Goal: Task Accomplishment & Management: Complete application form

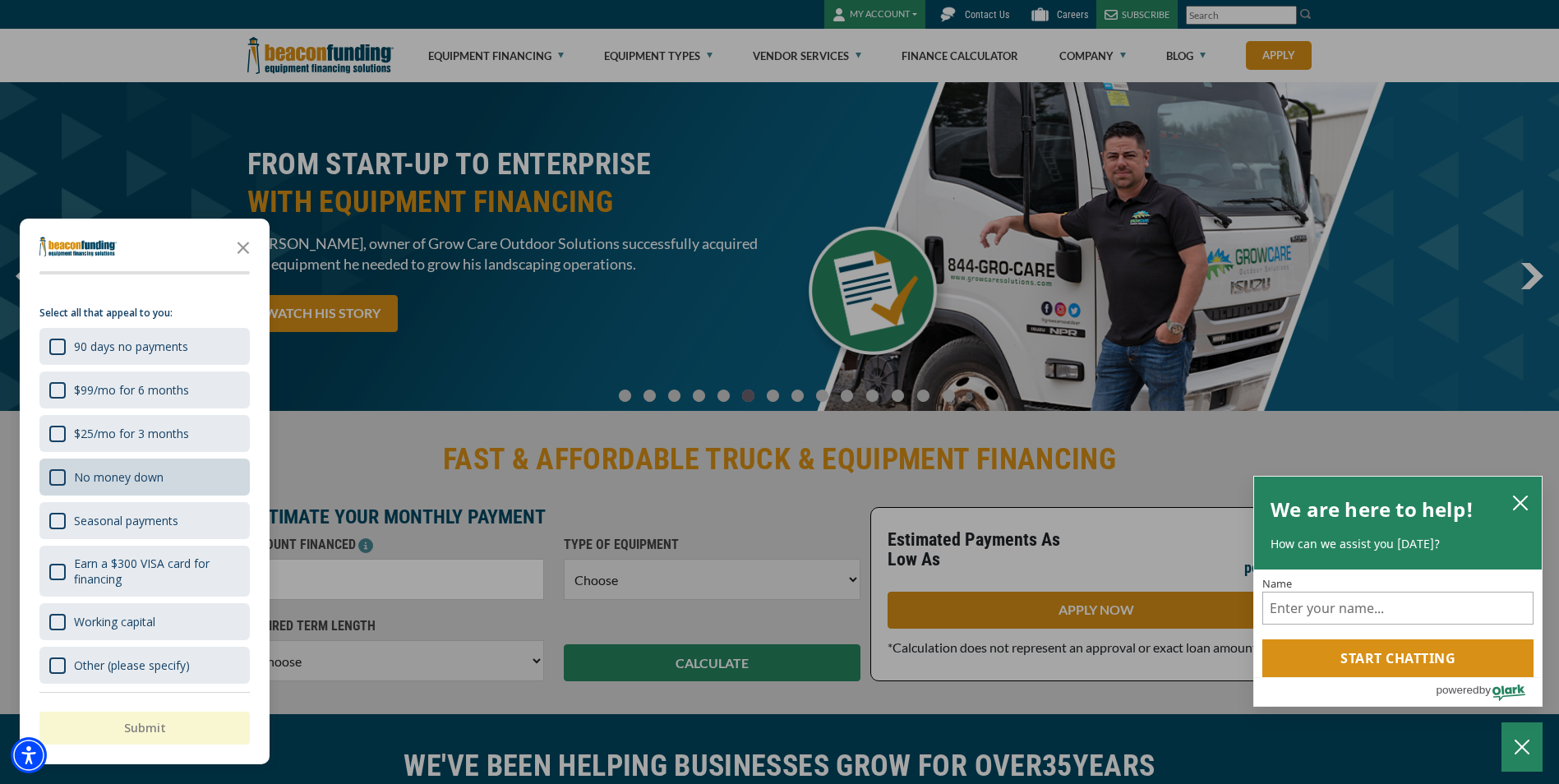
scroll to position [25, 0]
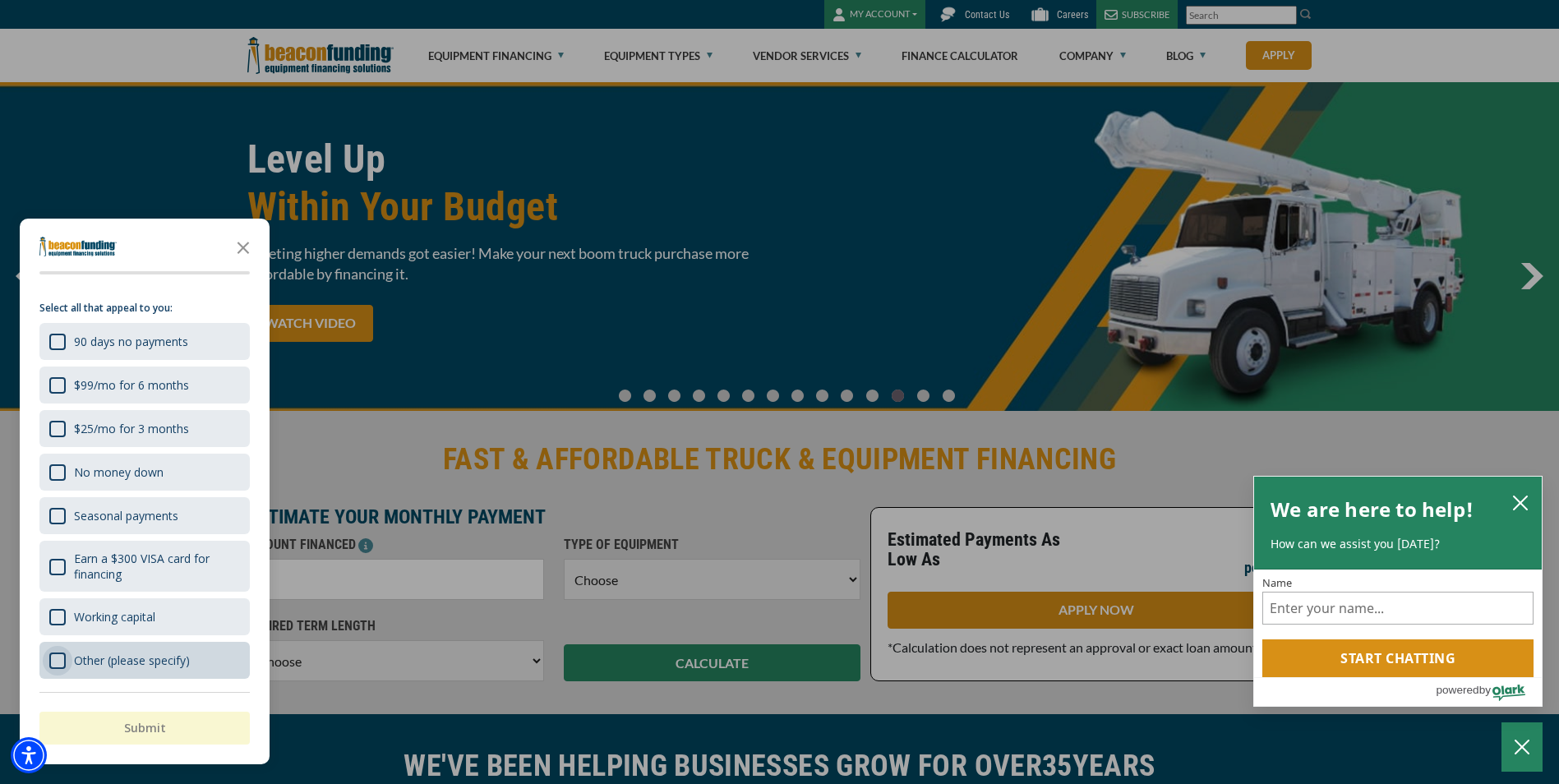
click at [54, 660] on div "Other (please specify)" at bounding box center [57, 660] width 17 height 17
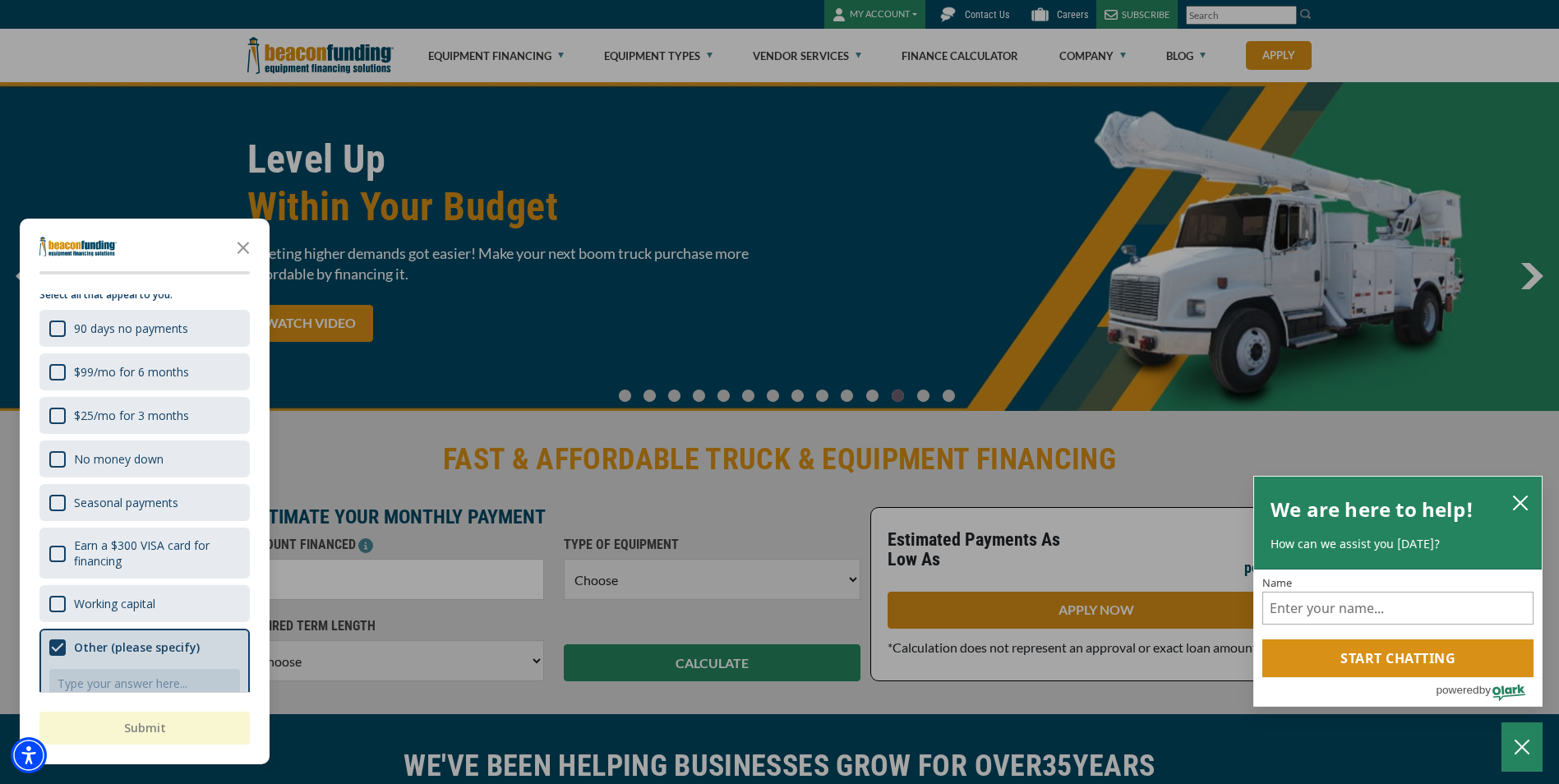
scroll to position [95, 0]
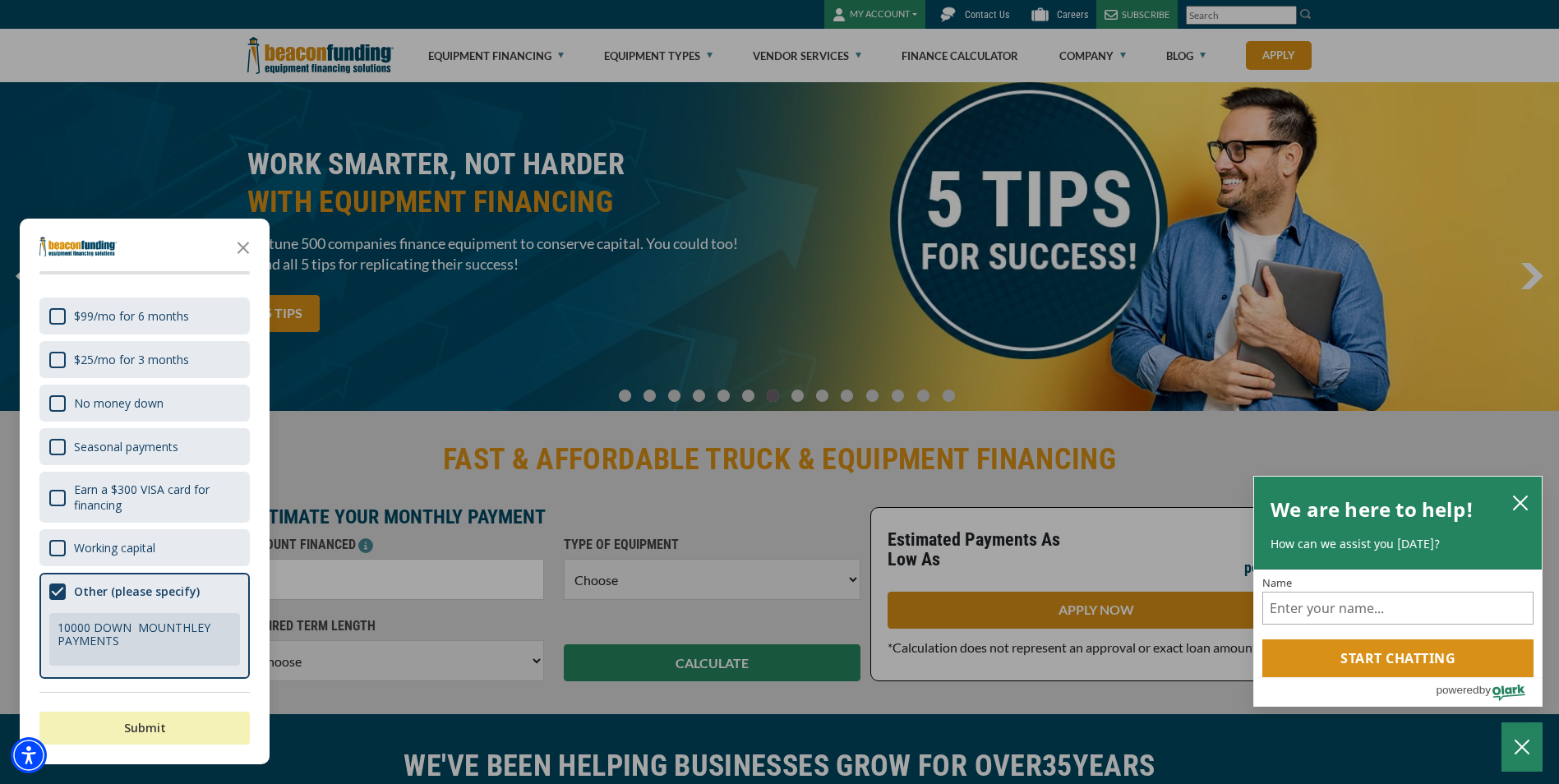
type textarea "10000 DOWN MOUNTHLEY PAYMENTS"
click at [149, 720] on button "Submit" at bounding box center [145, 727] width 211 height 32
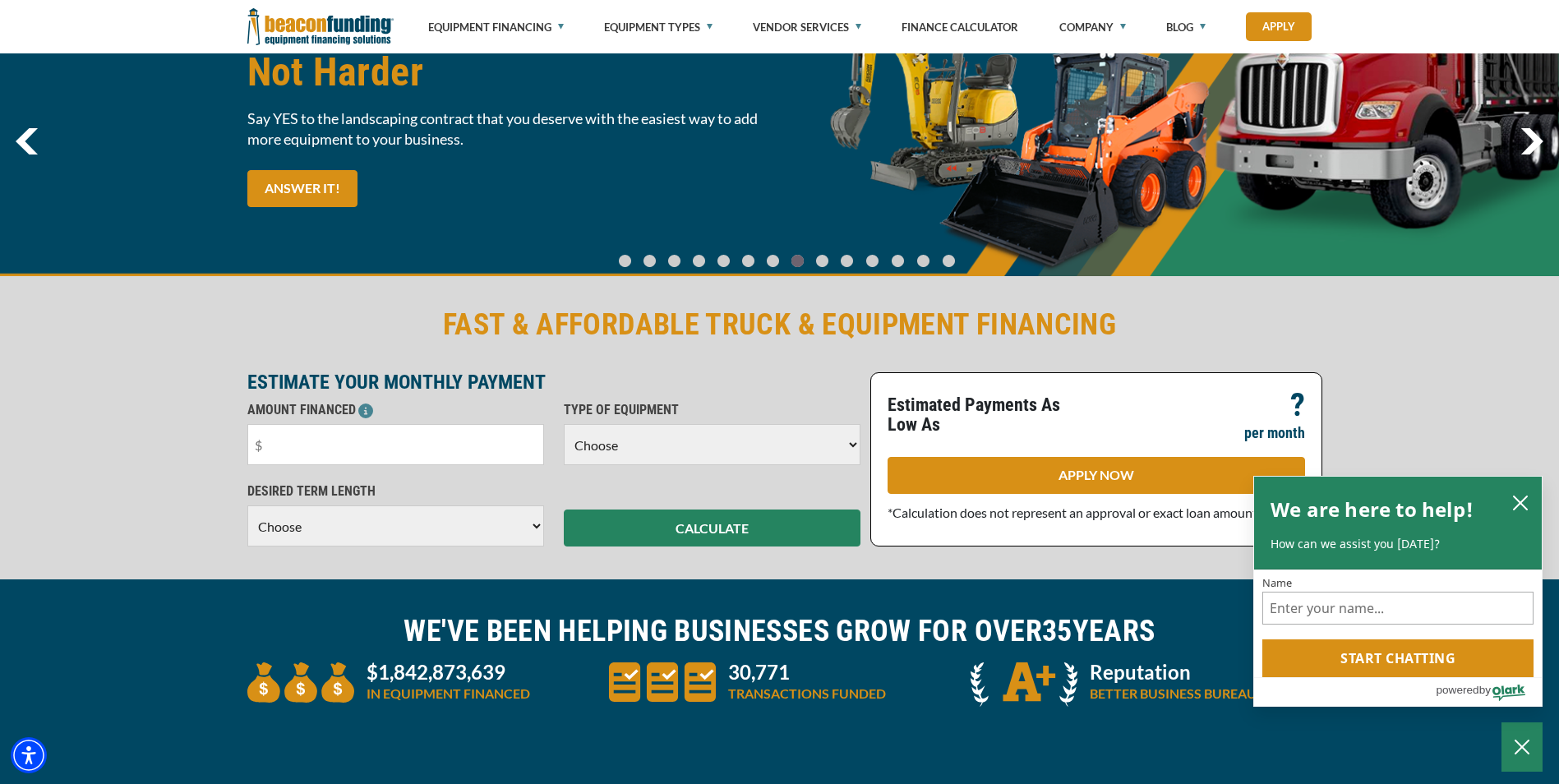
scroll to position [164, 0]
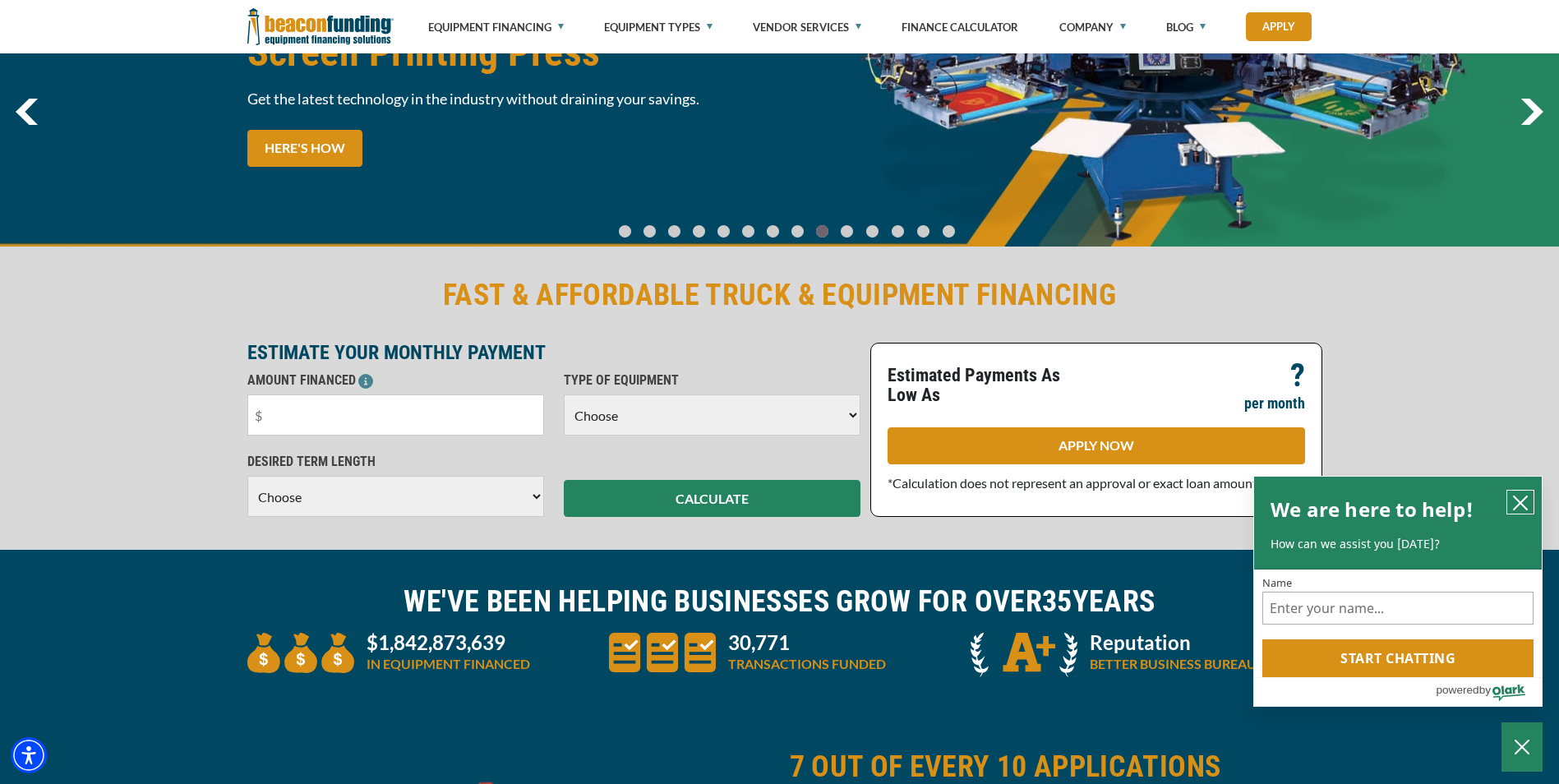
click at [1526, 501] on icon "close chatbox" at bounding box center [1520, 502] width 17 height 17
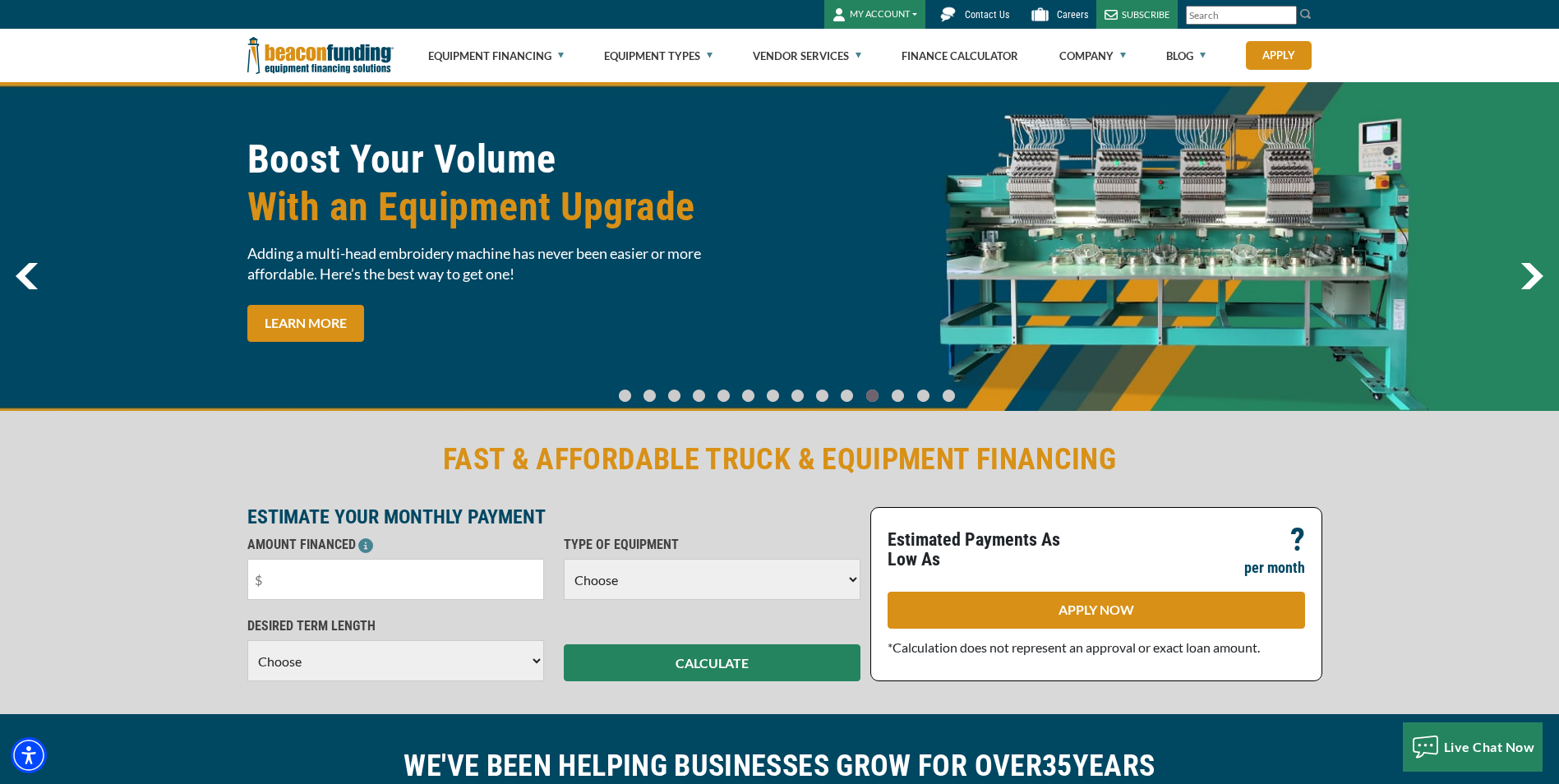
scroll to position [82, 0]
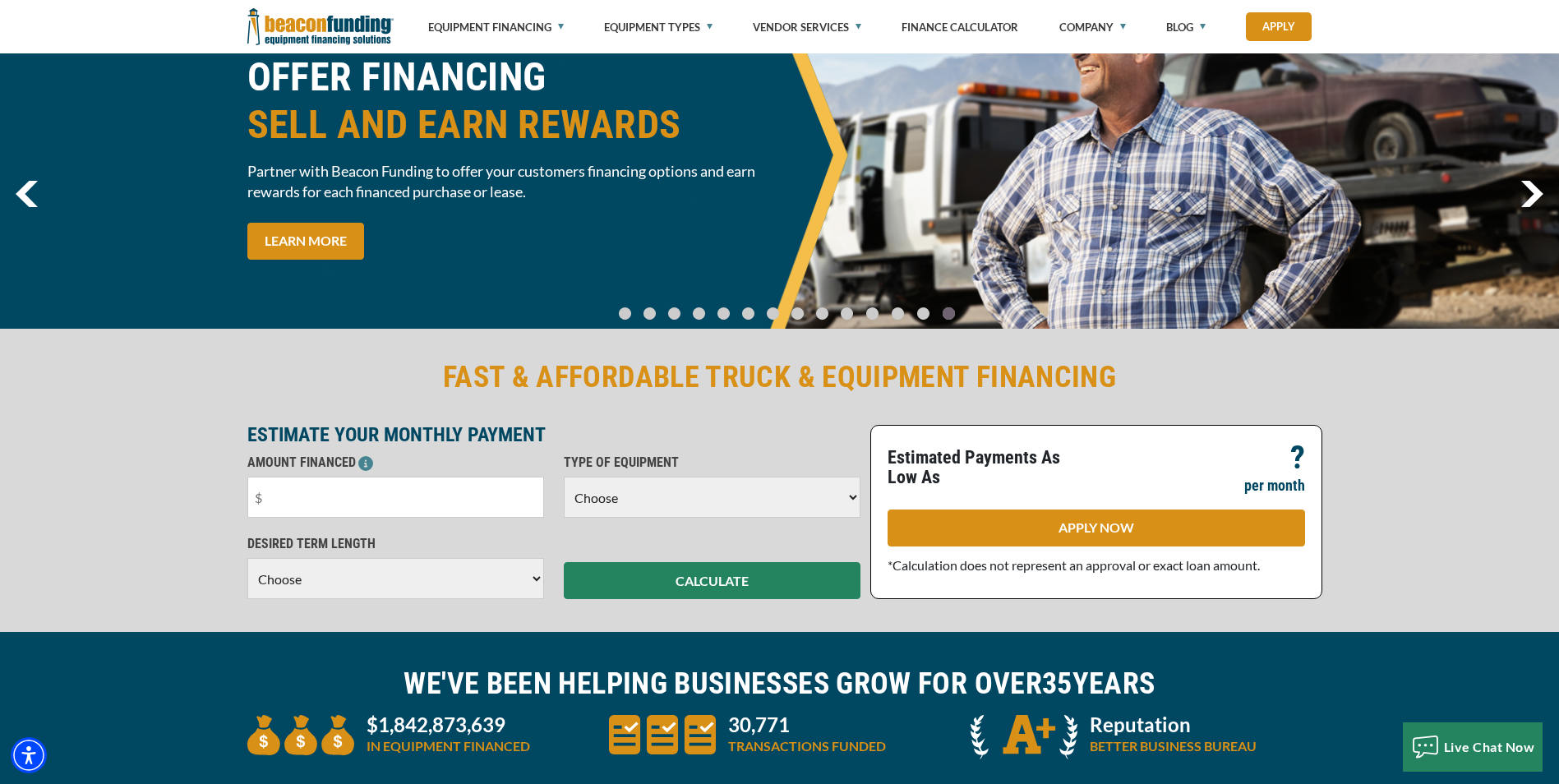
click at [533, 575] on select "Choose 36 Months 48 Months 60 Months" at bounding box center [396, 578] width 297 height 41
select select "48"
click at [247, 575] on select "Choose 36 Months 48 Months 60 Months" at bounding box center [396, 578] width 297 height 41
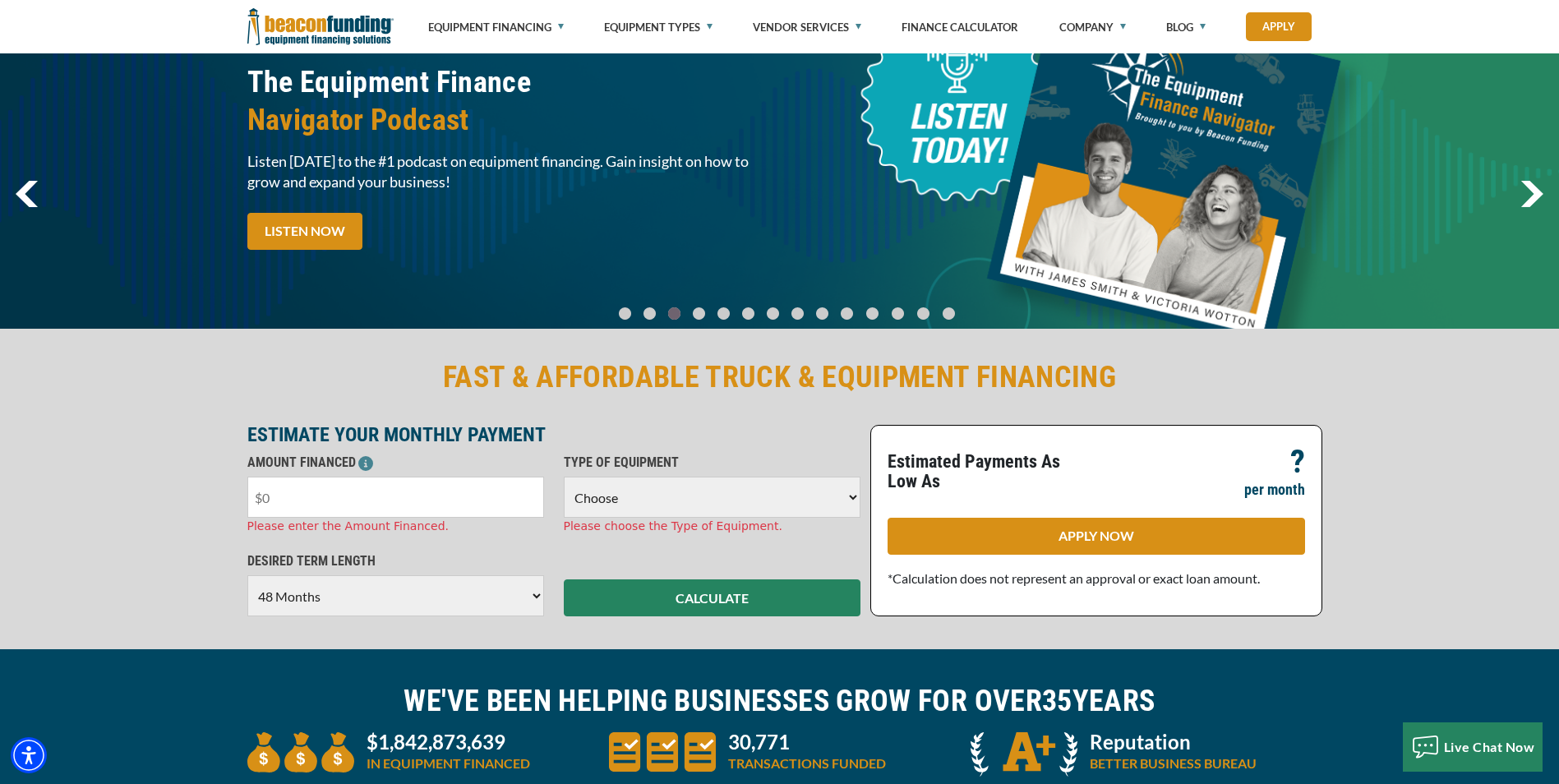
click at [283, 500] on input "text" at bounding box center [396, 496] width 297 height 41
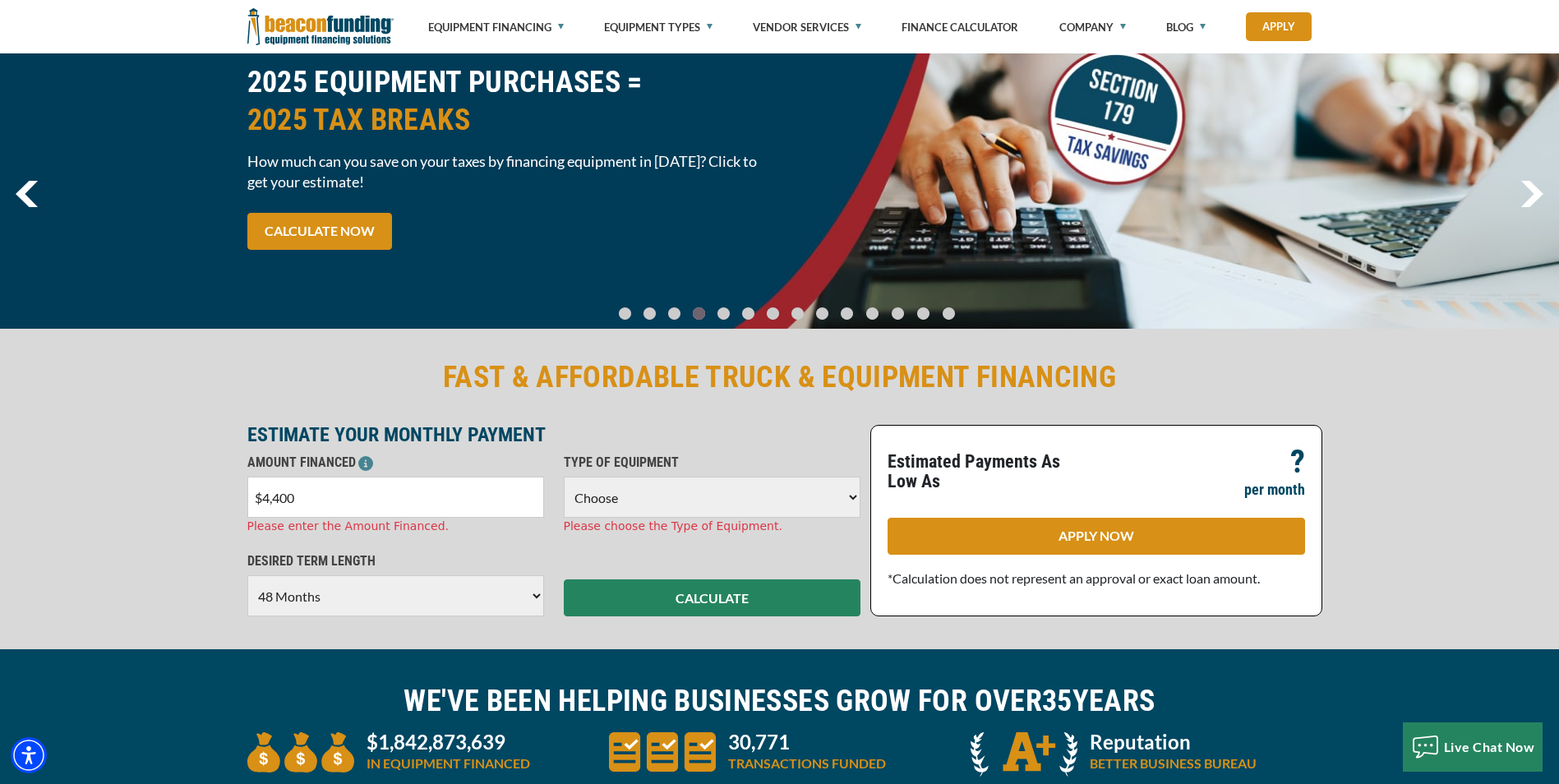
type input "$44,000"
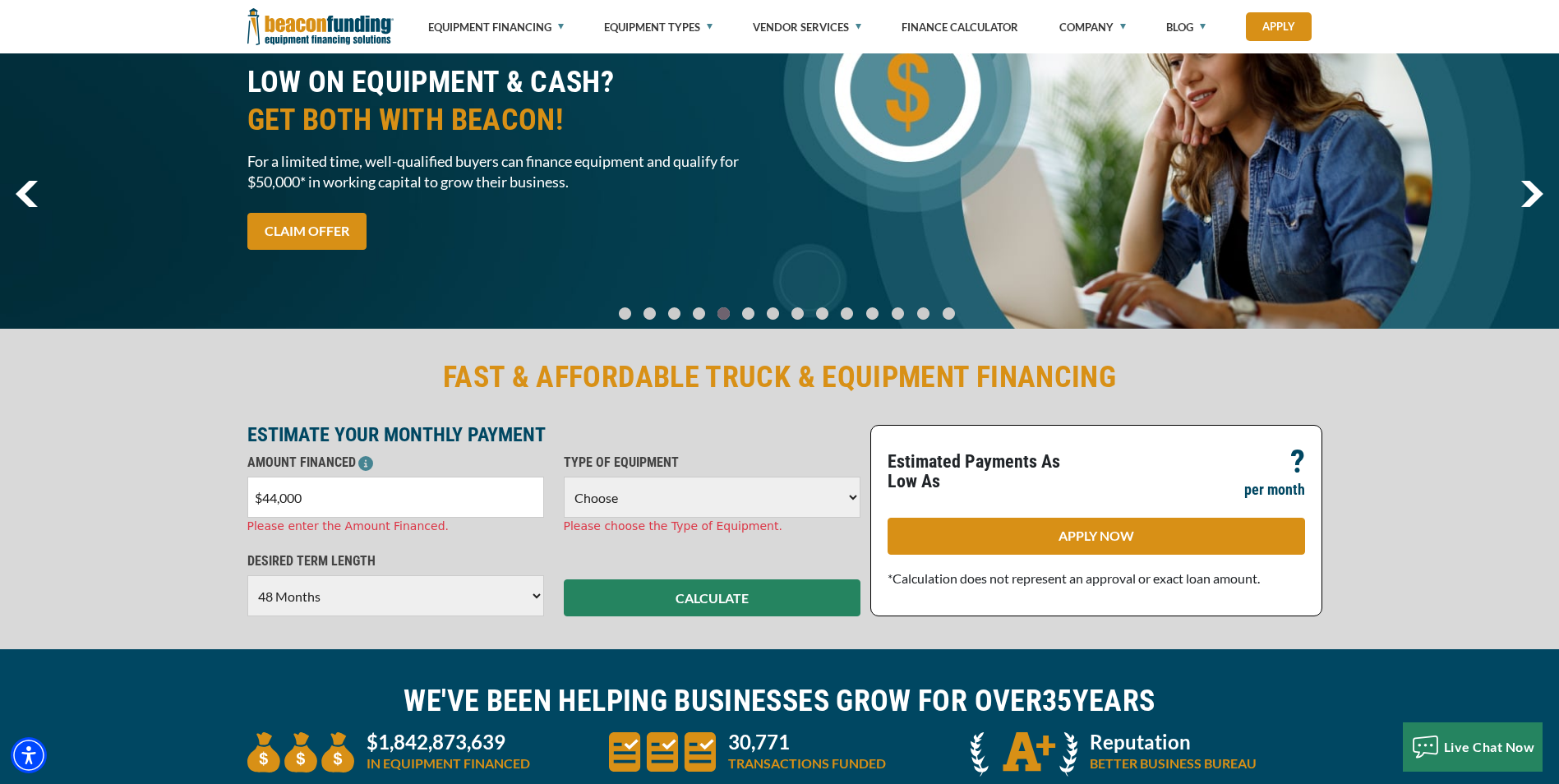
click at [851, 499] on select "Choose Backhoe Boom/Bucket Truck Chipper Commercial Mower Crane DTG/DTF Printin…" at bounding box center [712, 496] width 297 height 41
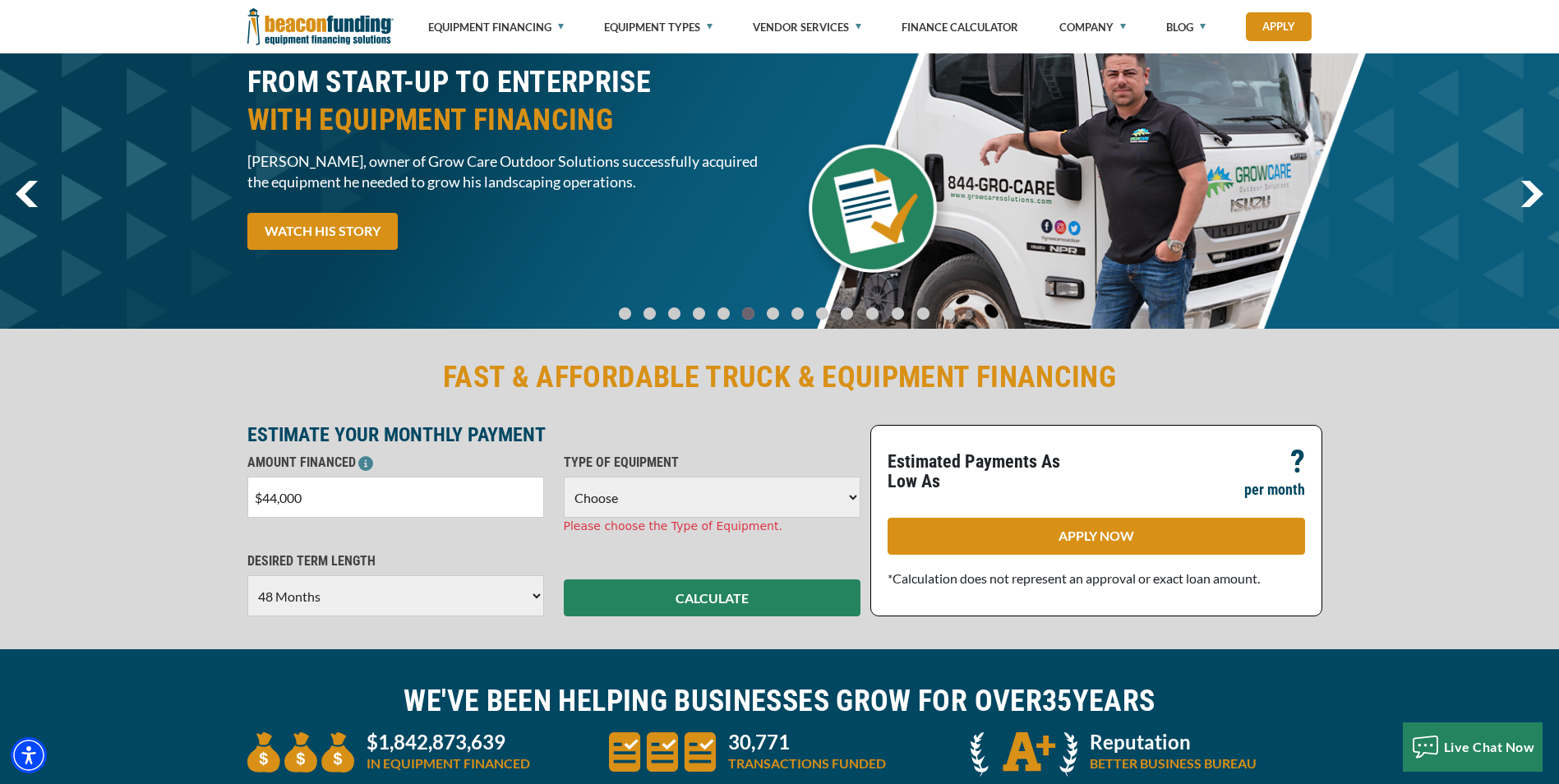
select select "5"
click at [564, 476] on select "Choose Backhoe Boom/Bucket Truck Chipper Commercial Mower Crane DTG/DTF Printin…" at bounding box center [712, 496] width 297 height 41
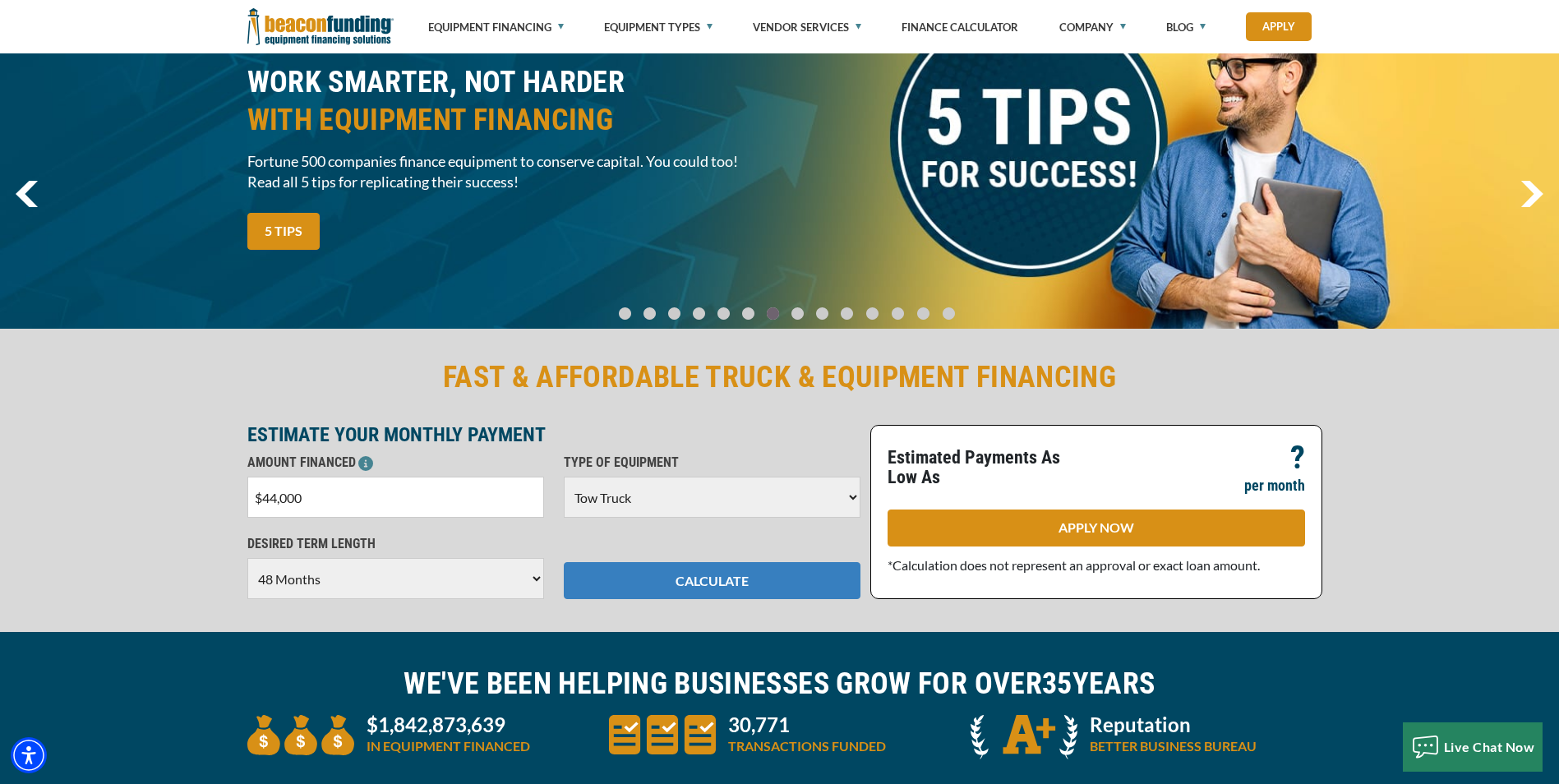
click at [755, 589] on button "CALCULATE" at bounding box center [712, 581] width 297 height 37
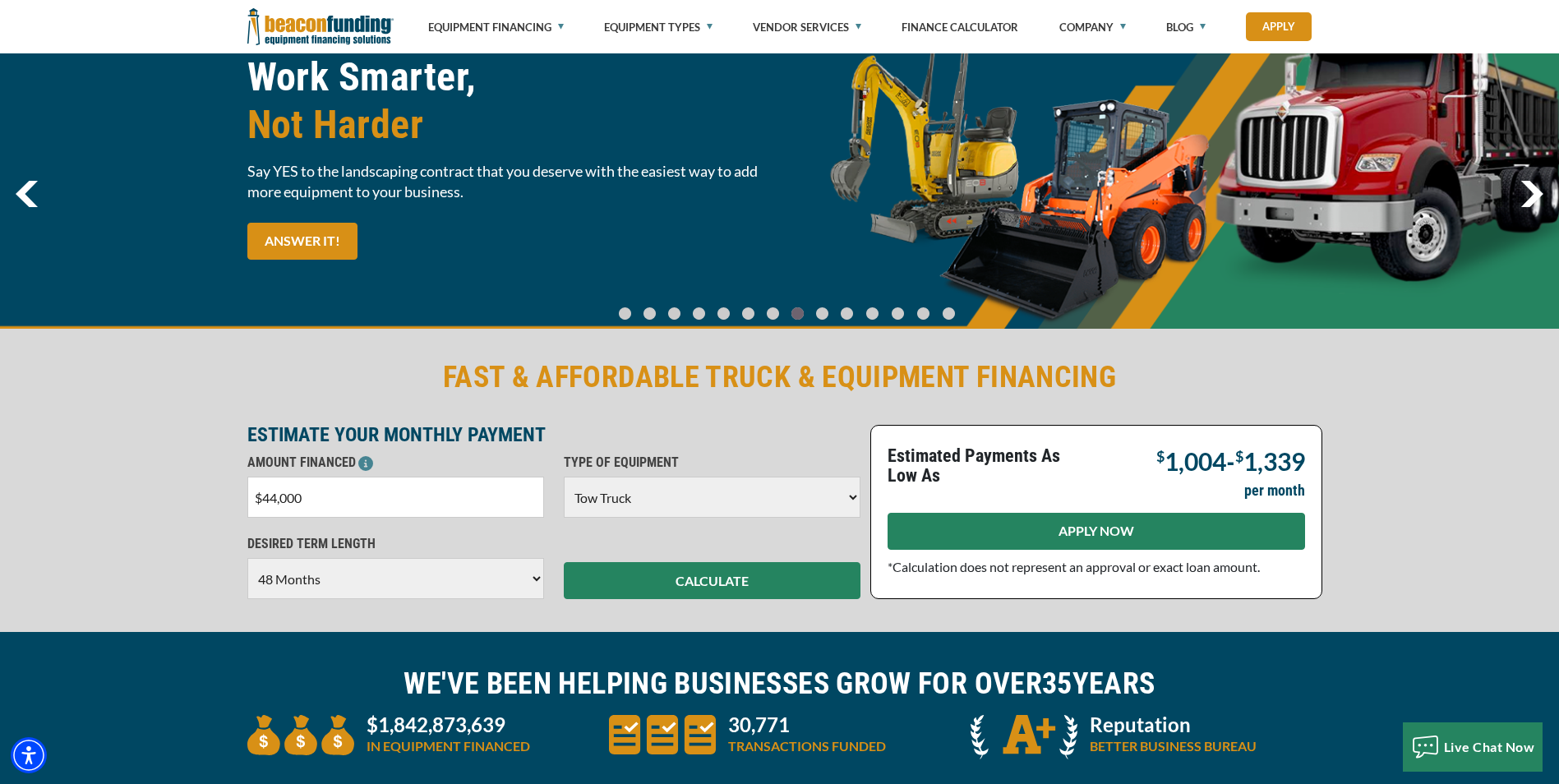
click at [1038, 528] on link "APPLY NOW" at bounding box center [1097, 531] width 418 height 37
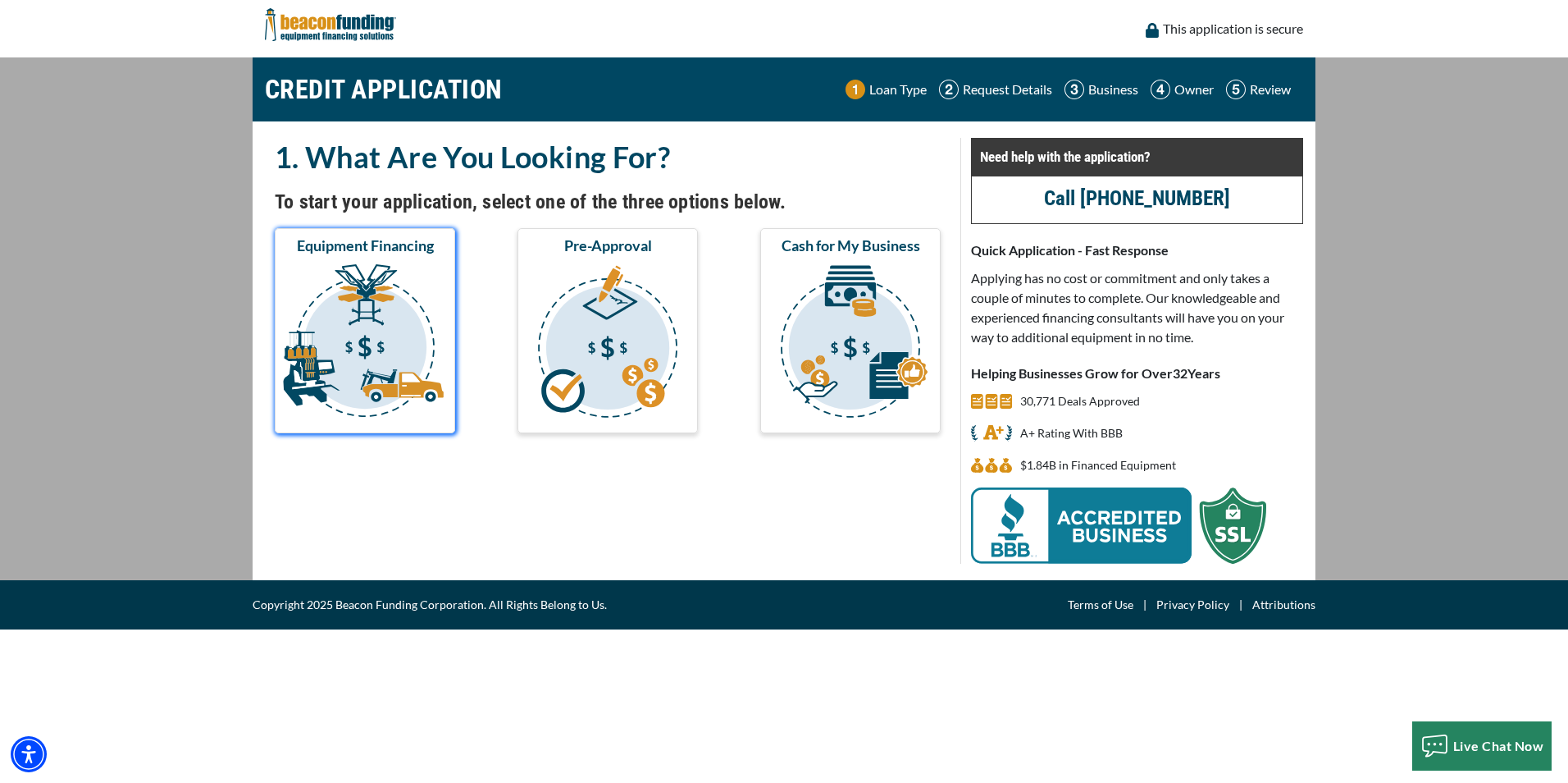
click at [379, 267] on img "submit" at bounding box center [365, 343] width 174 height 164
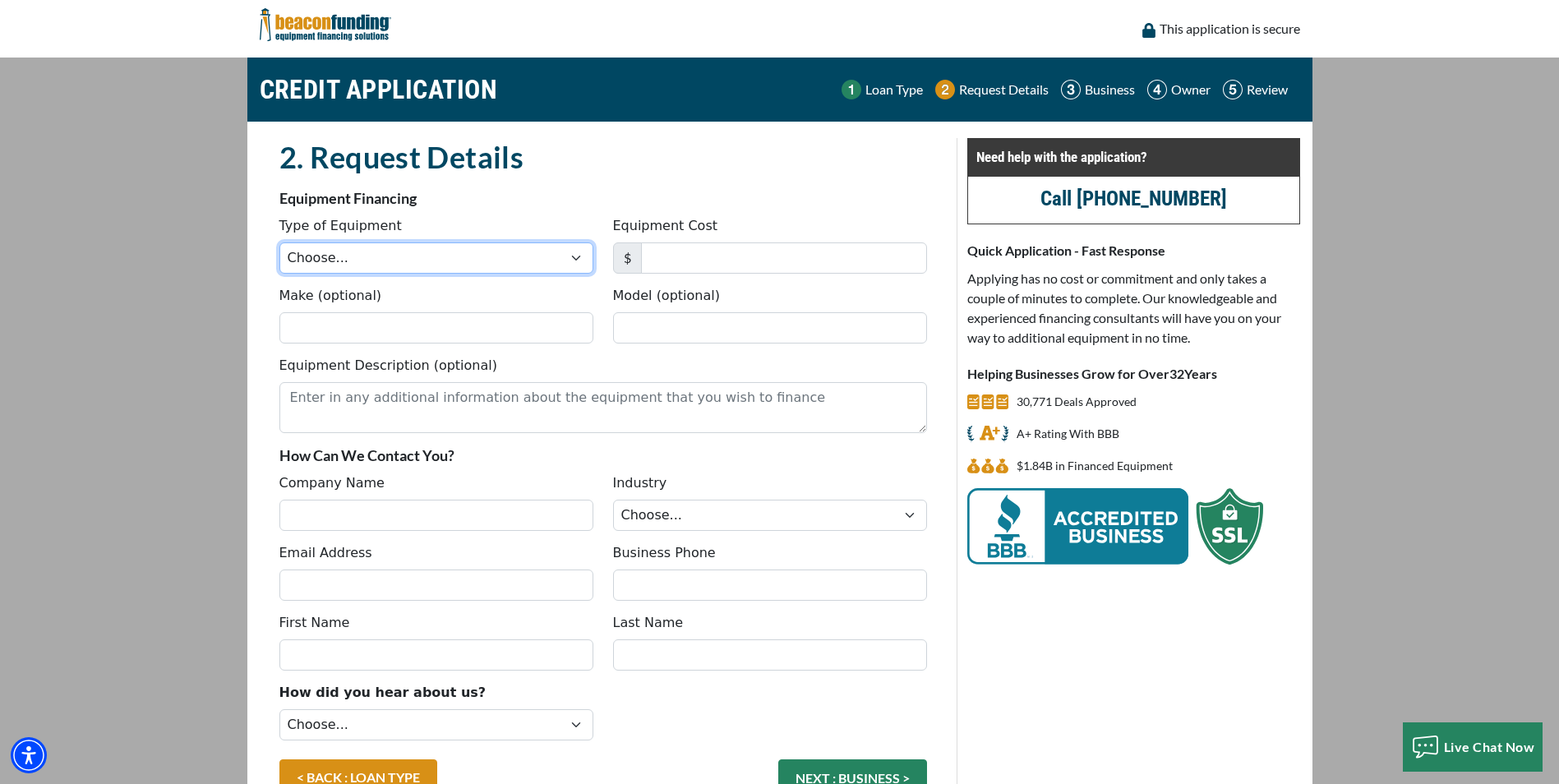
click at [575, 258] on select "Choose... Backhoe Boom/Bucket Truck Chipper Commercial Mower Crane DTG/DTF Prin…" at bounding box center [436, 258] width 314 height 32
select select "5"
click at [279, 242] on select "Choose... Backhoe Boom/Bucket Truck Chipper Commercial Mower Crane DTG/DTF Prin…" at bounding box center [436, 258] width 314 height 32
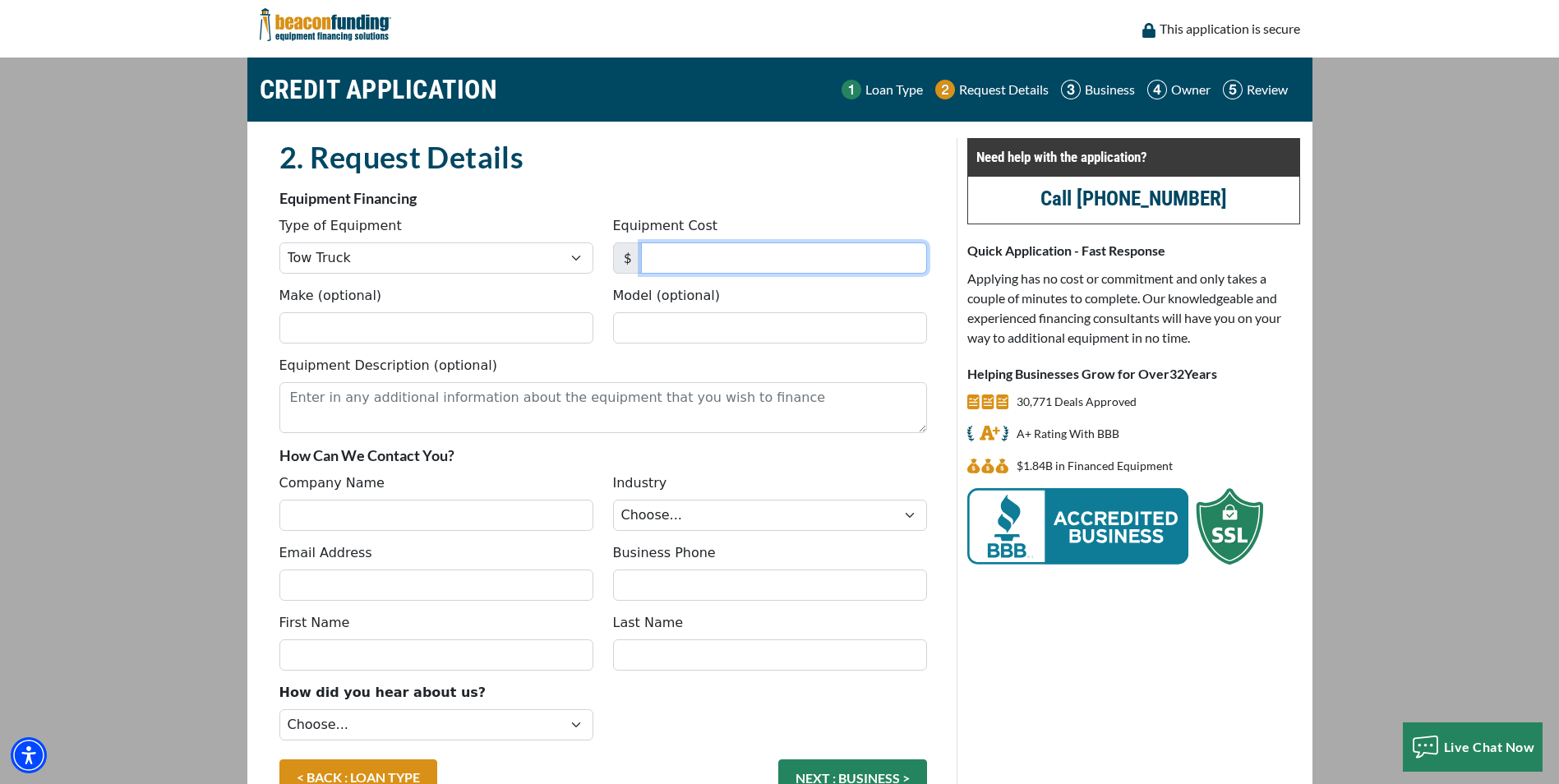
click at [662, 255] on input "Equipment Cost" at bounding box center [784, 258] width 286 height 32
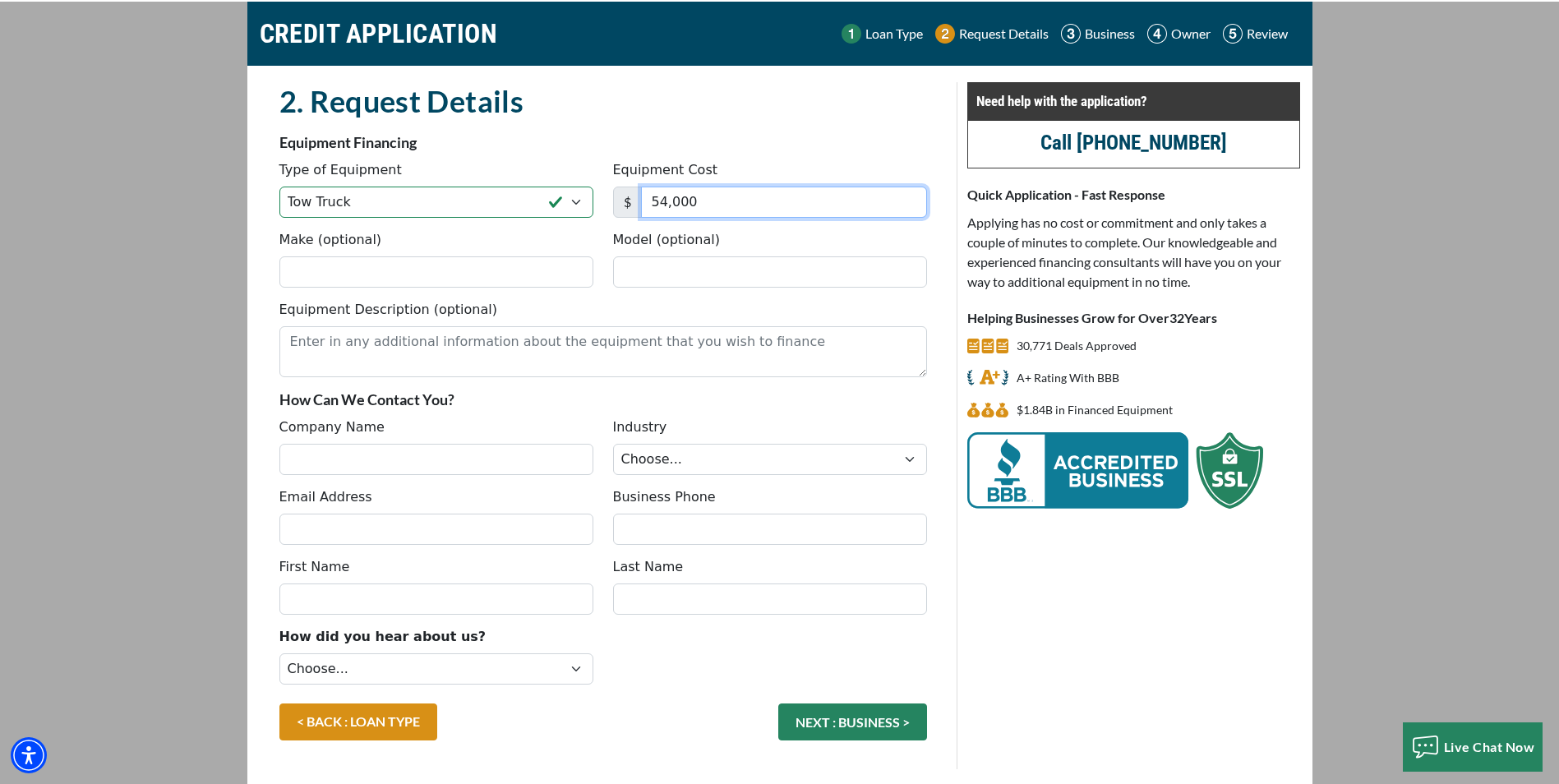
scroll to position [82, 0]
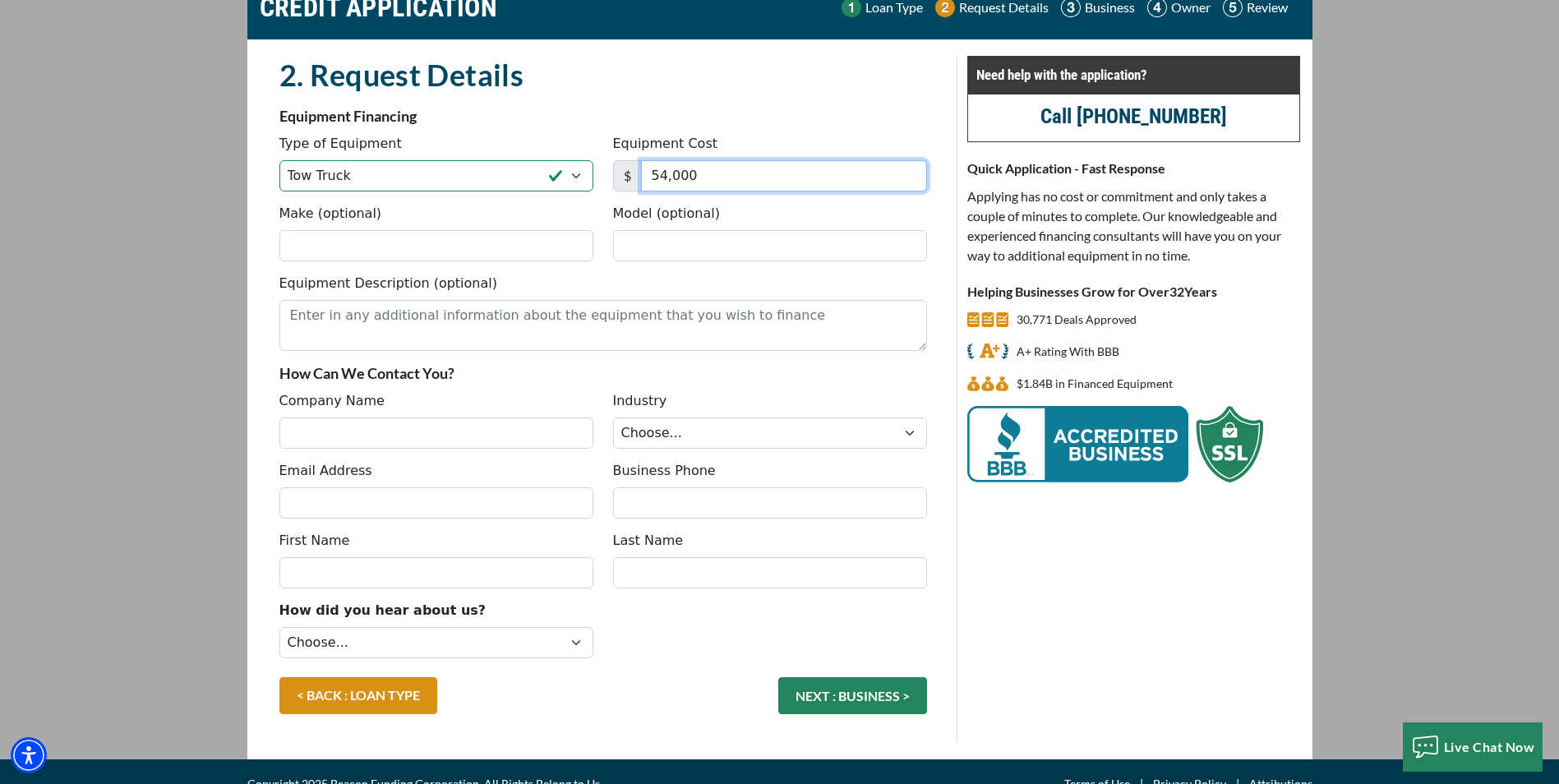
type input "54,000"
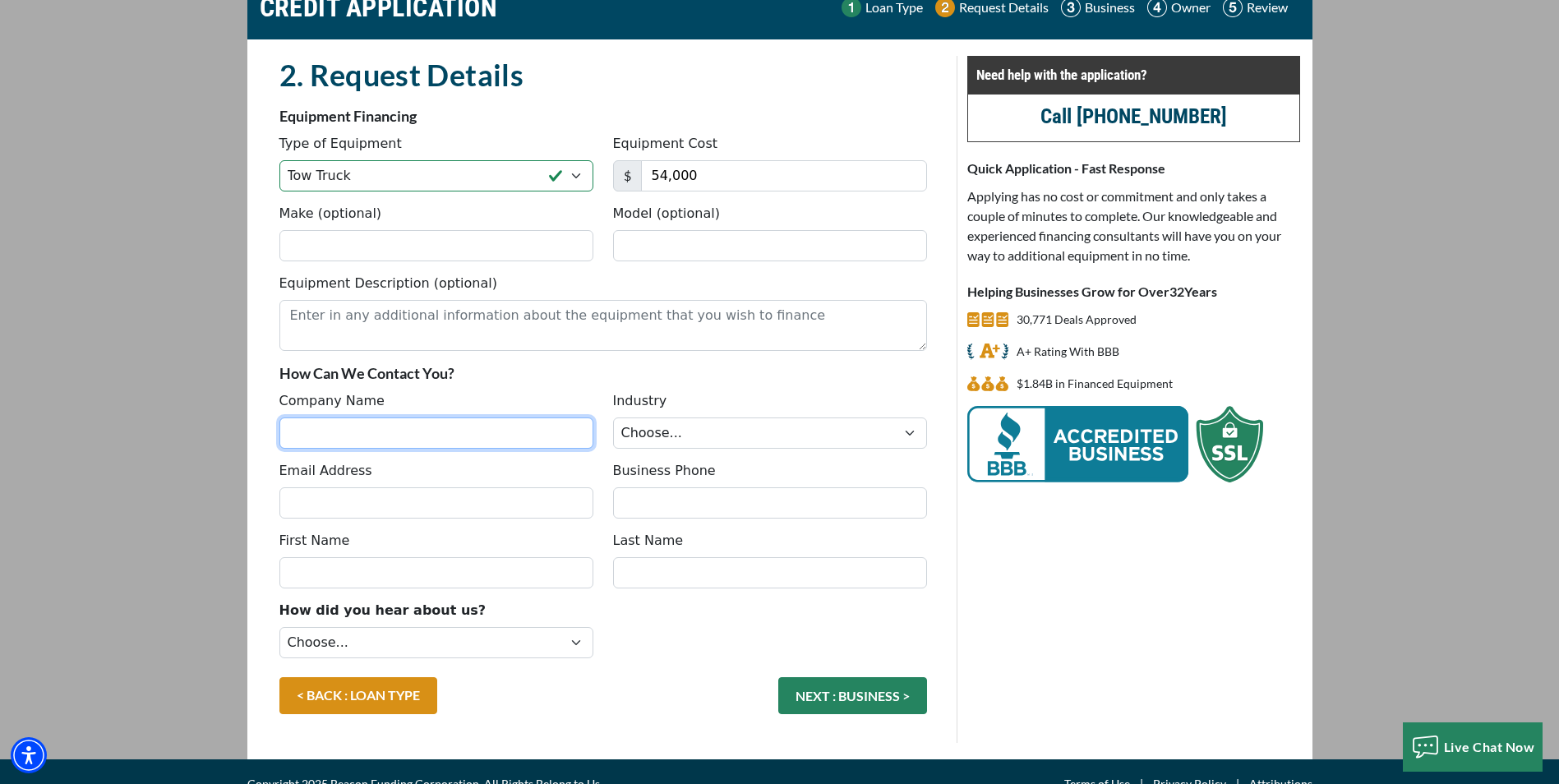
click at [324, 435] on input "Company Name" at bounding box center [436, 433] width 314 height 32
type input "[PERSON_NAME] TOWING"
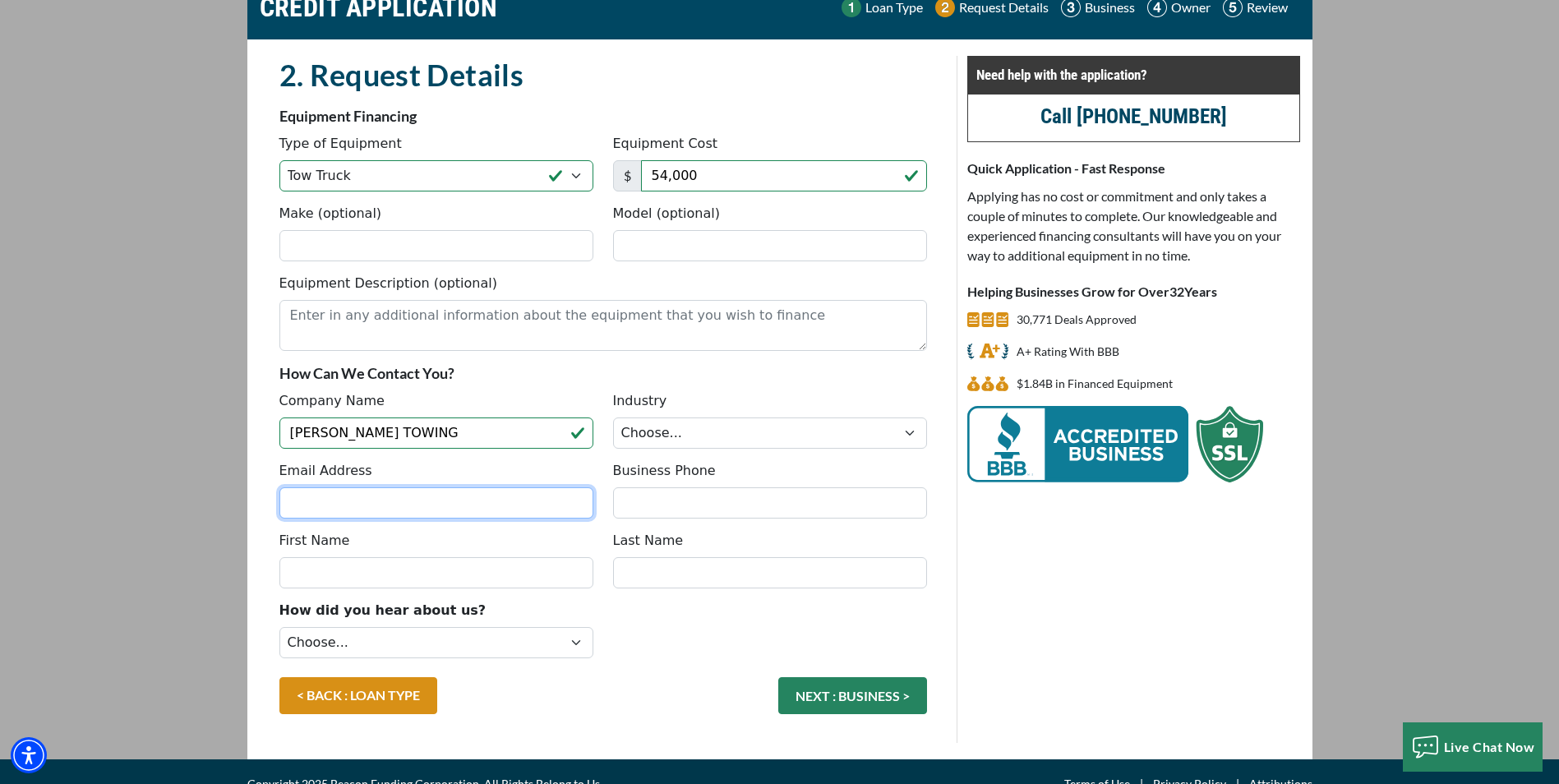
click at [315, 502] on input "Email Address" at bounding box center [436, 502] width 314 height 32
type input "jmotow1@aol.com"
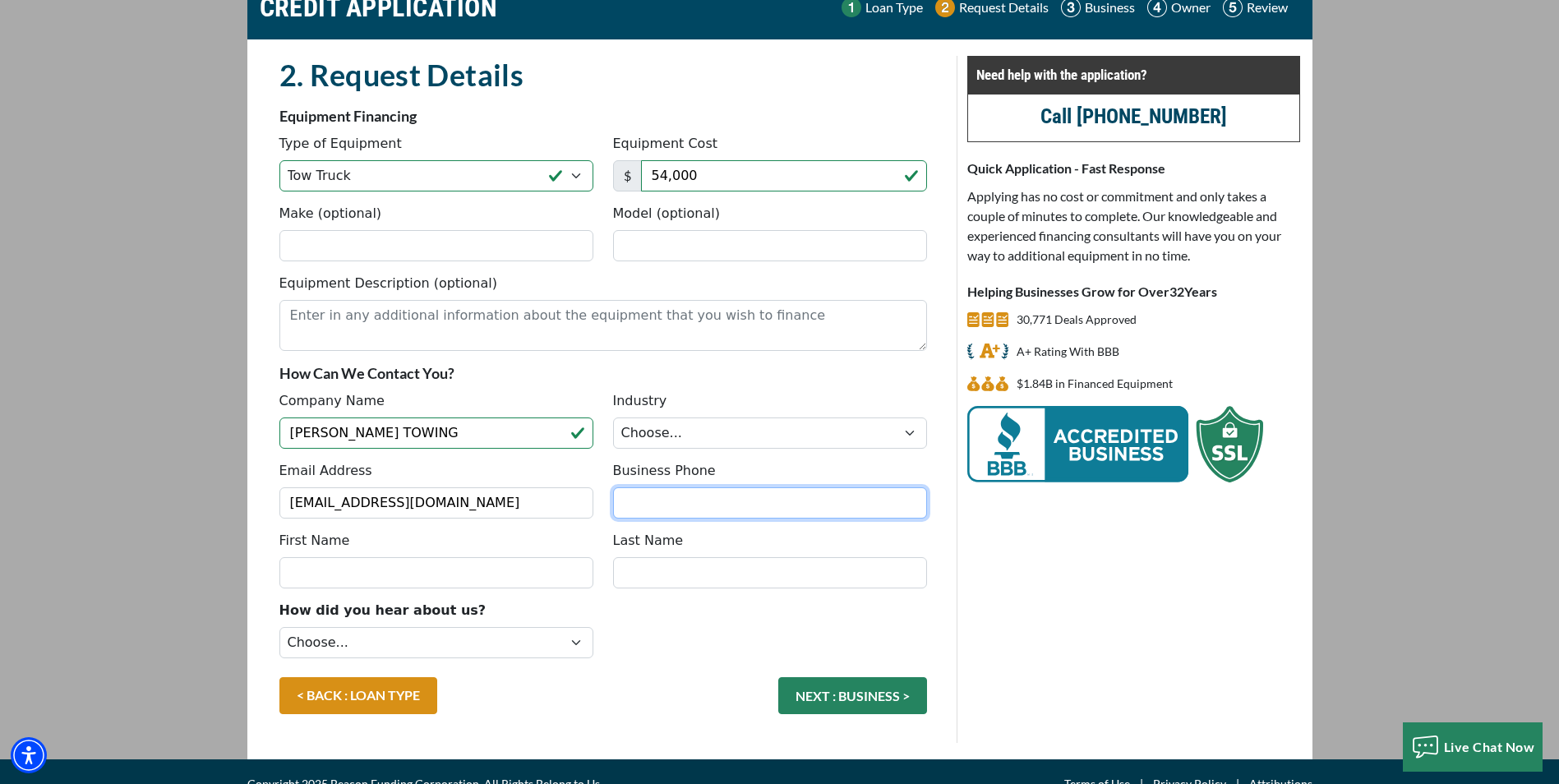
type input "8656543392"
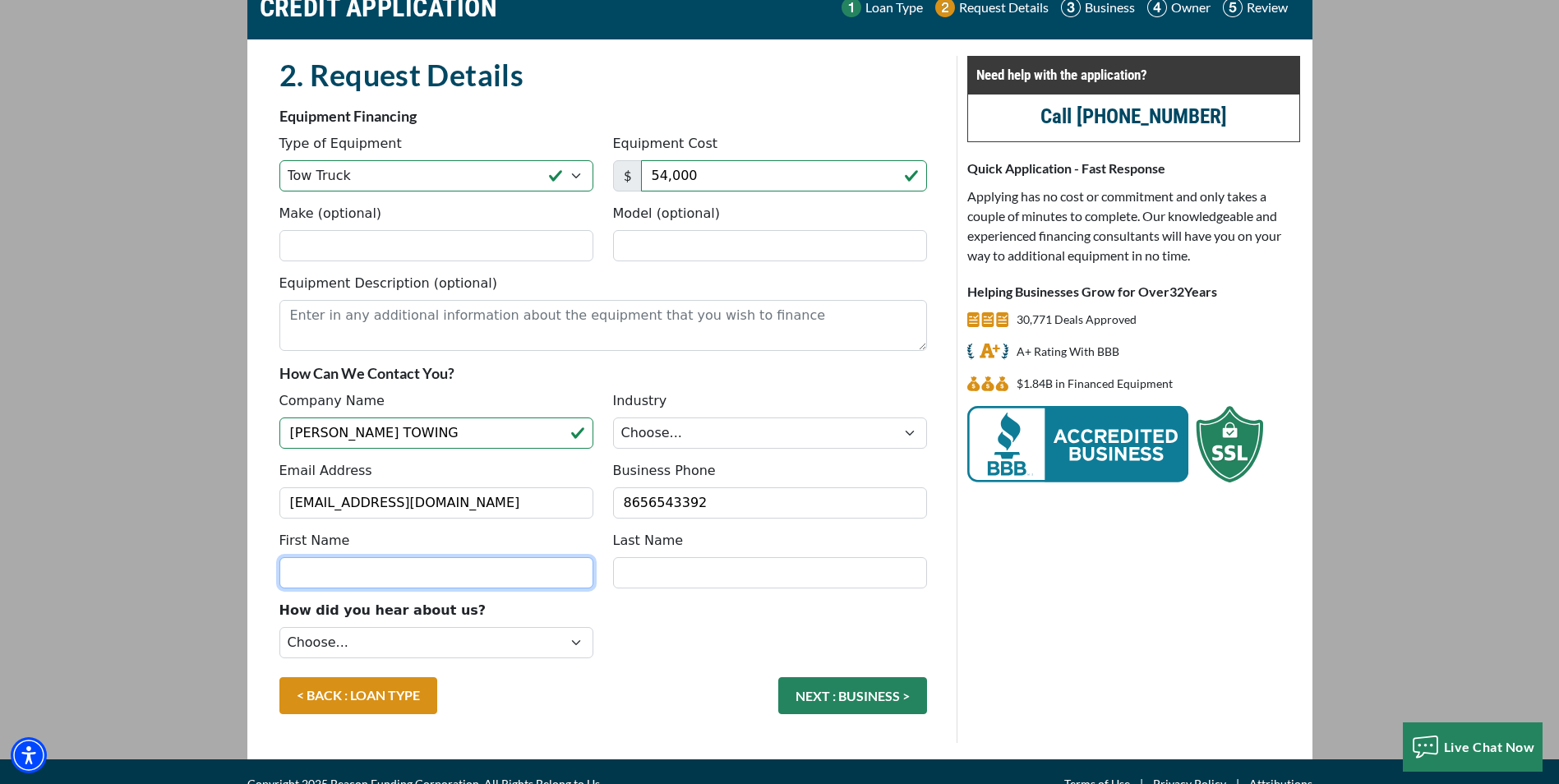
type input "John"
type input "Ogle"
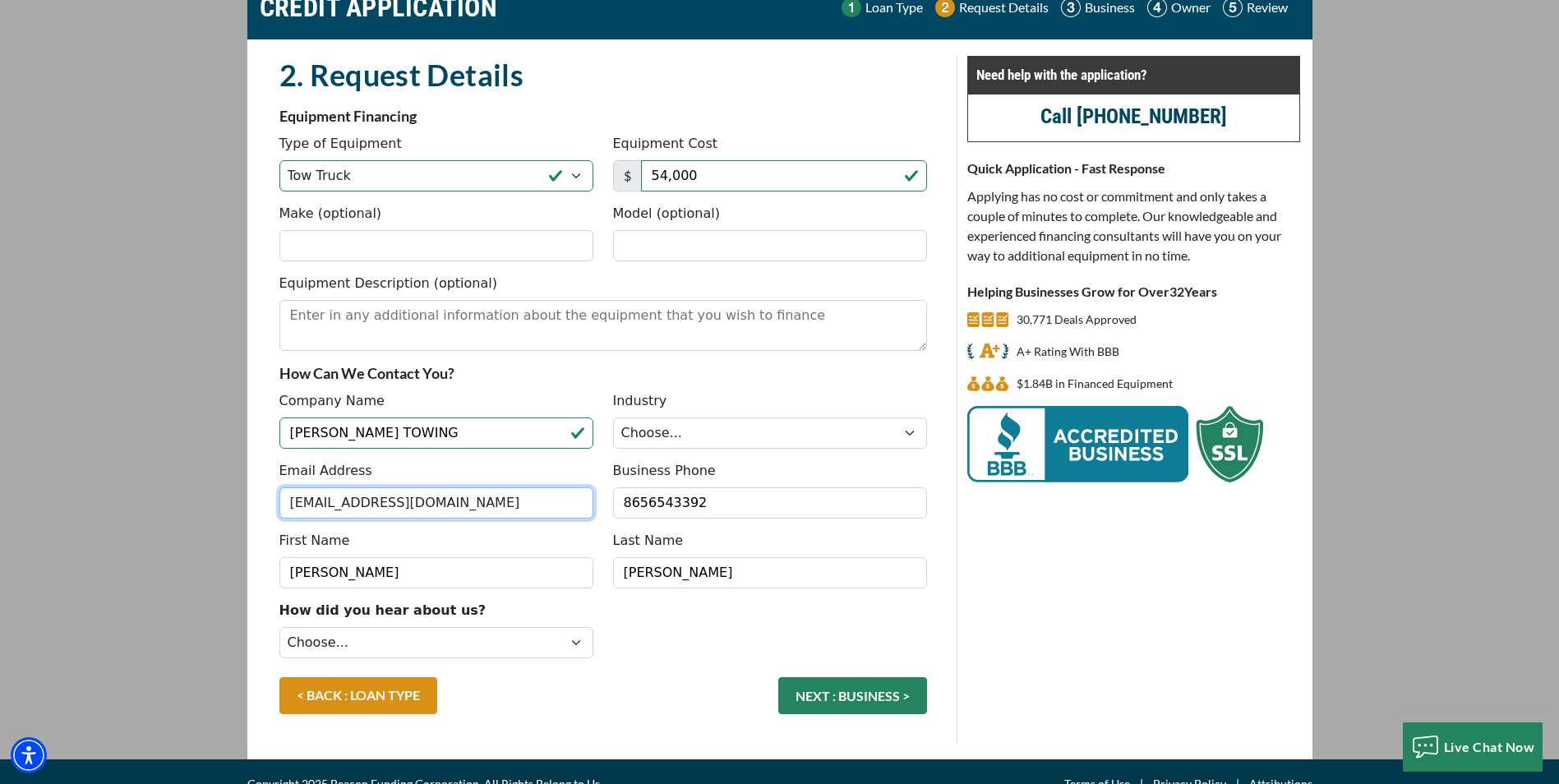
type input "(865) 654-3392"
click at [576, 640] on select "Choose... Internet Search Vendor Referral Word of Mouth Client Referral Email E…" at bounding box center [436, 643] width 314 height 32
select select "7"
click at [279, 627] on select "Choose... Internet Search Vendor Referral Word of Mouth Client Referral Email E…" at bounding box center [436, 643] width 314 height 32
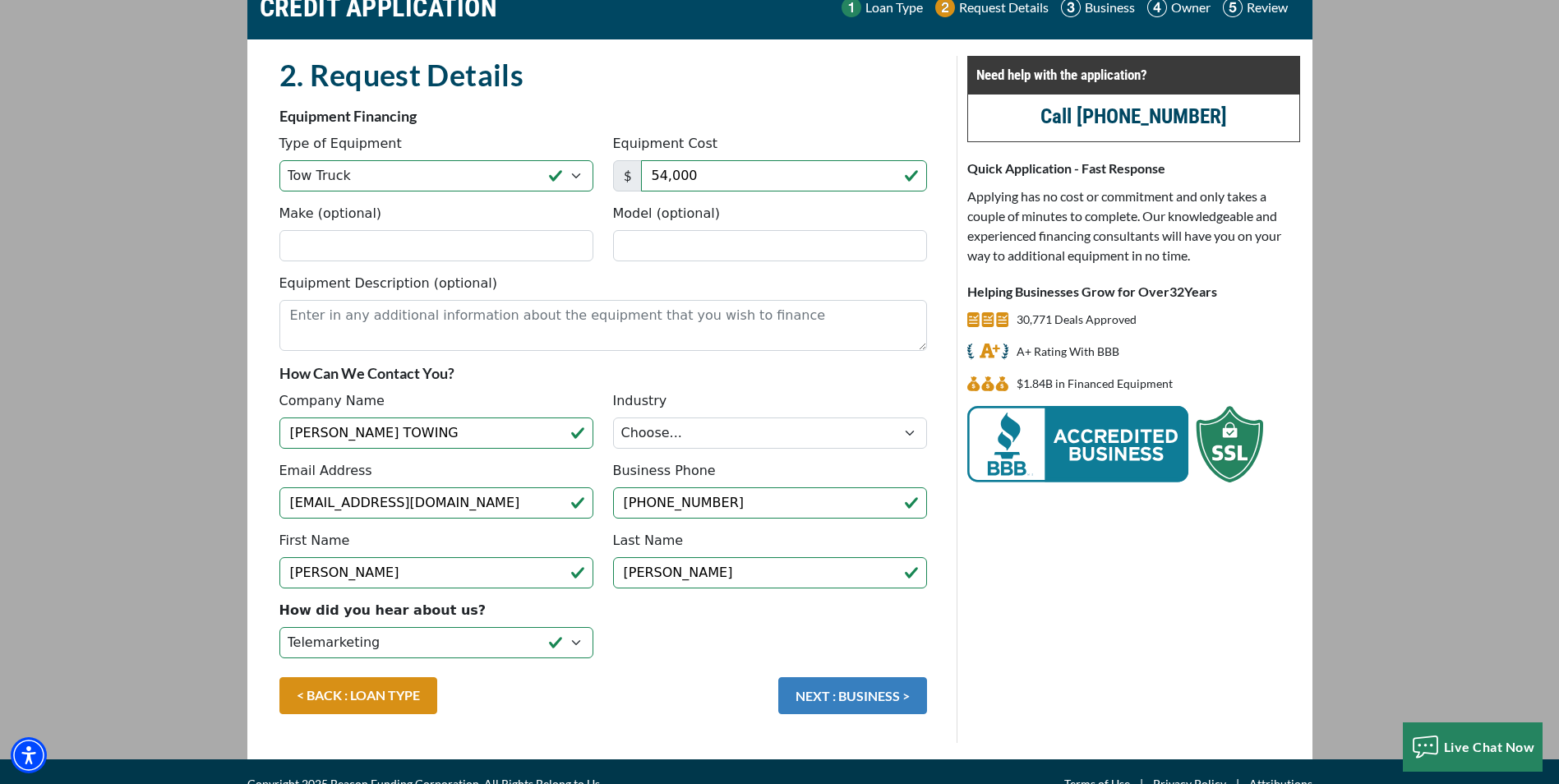
click at [814, 702] on button "NEXT : BUSINESS >" at bounding box center [853, 695] width 149 height 37
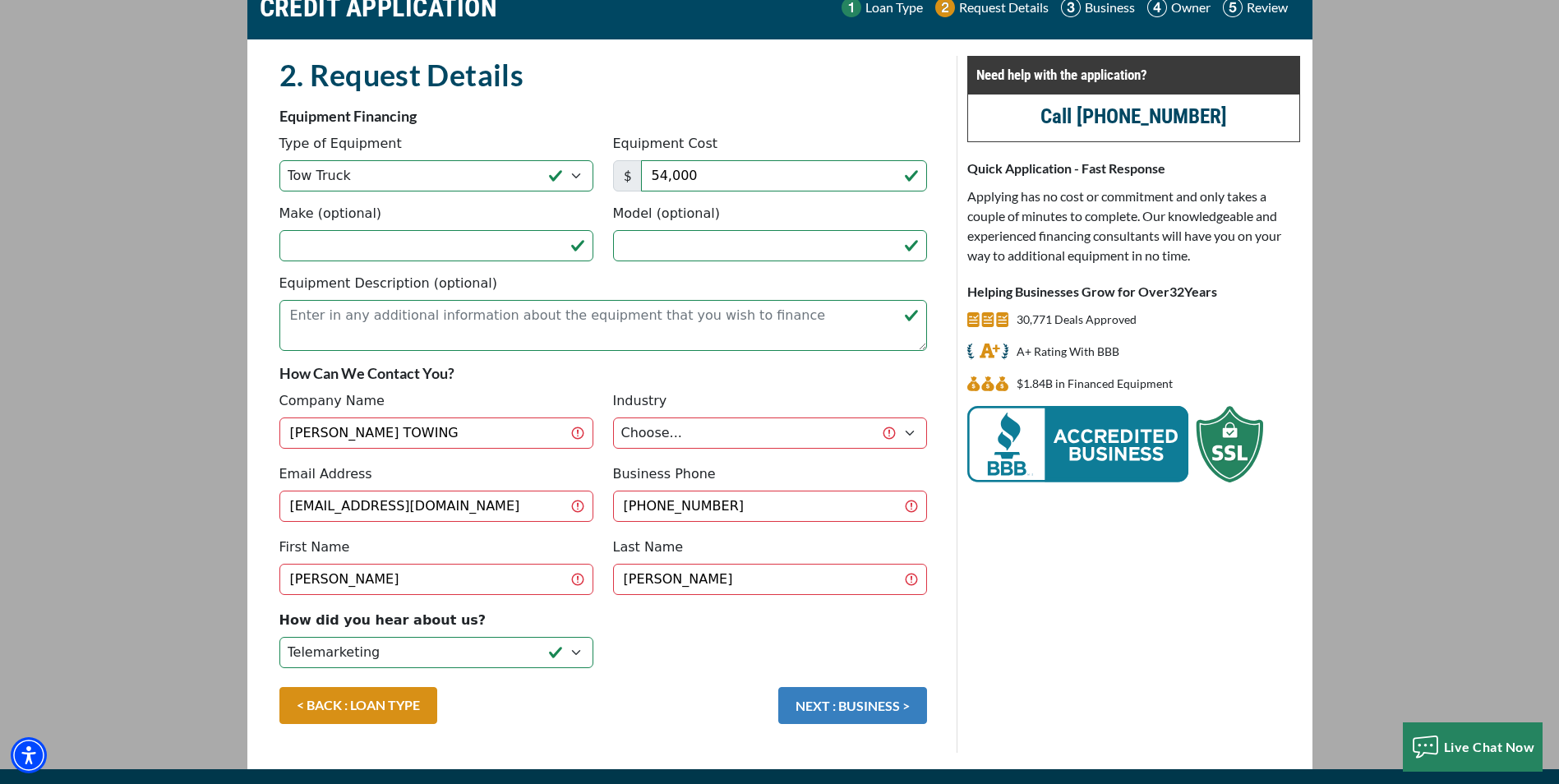
click at [840, 696] on button "NEXT : BUSINESS >" at bounding box center [853, 705] width 149 height 37
click at [838, 688] on button "NEXT : BUSINESS >" at bounding box center [853, 705] width 149 height 37
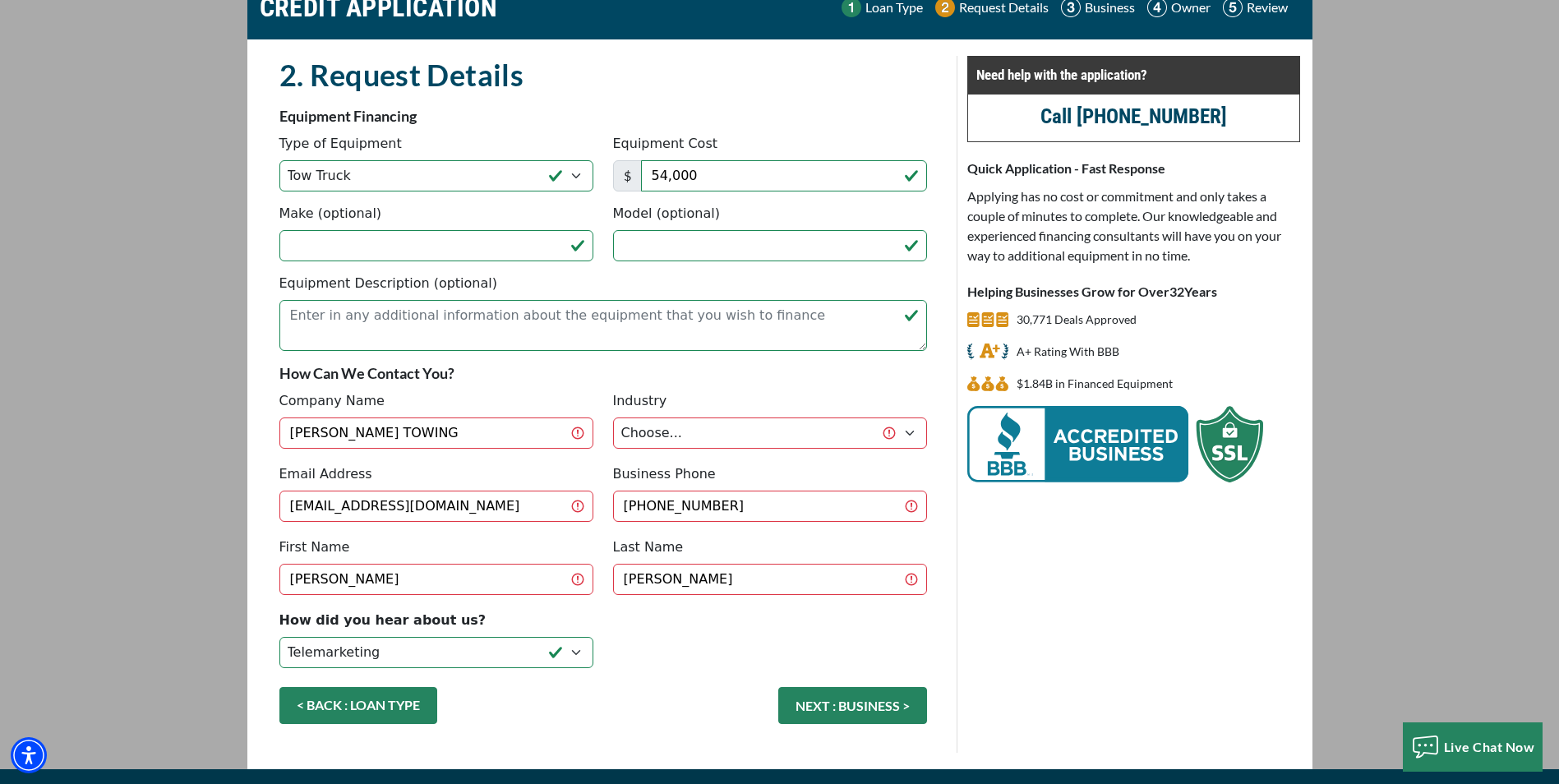
click at [404, 707] on link "< BACK : LOAN TYPE" at bounding box center [358, 705] width 158 height 37
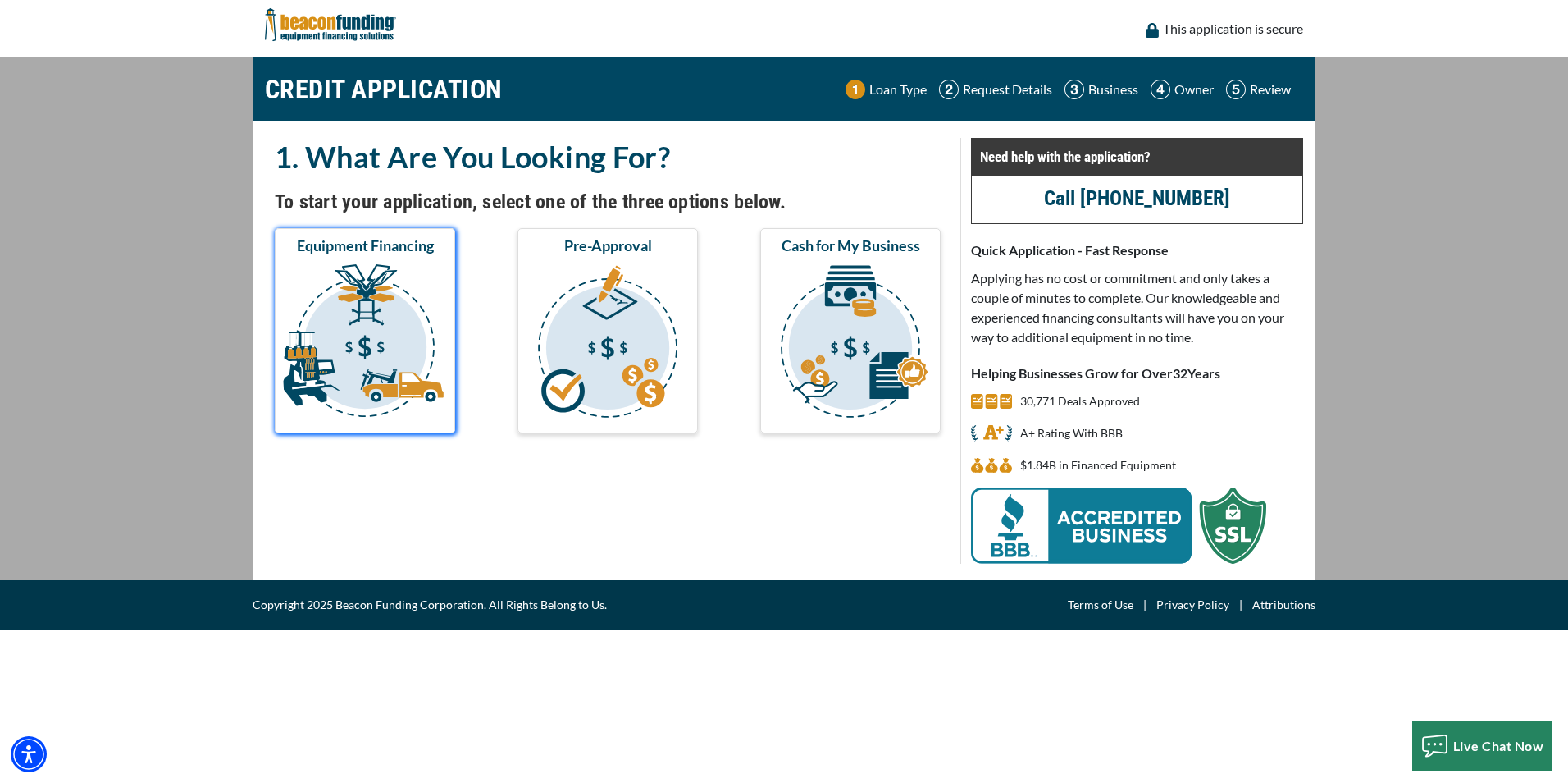
click at [382, 353] on img "submit" at bounding box center [365, 343] width 174 height 164
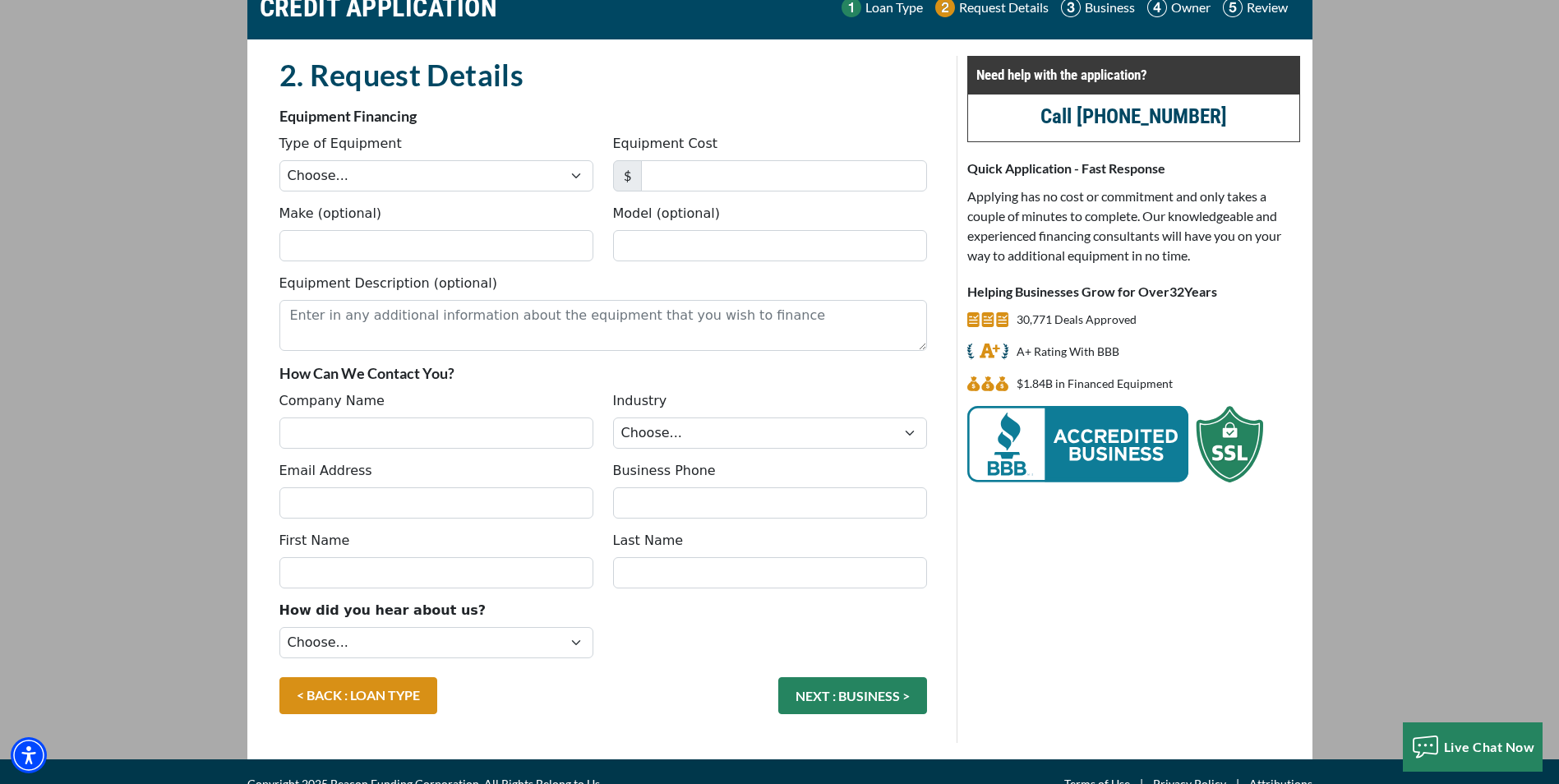
scroll to position [107, 0]
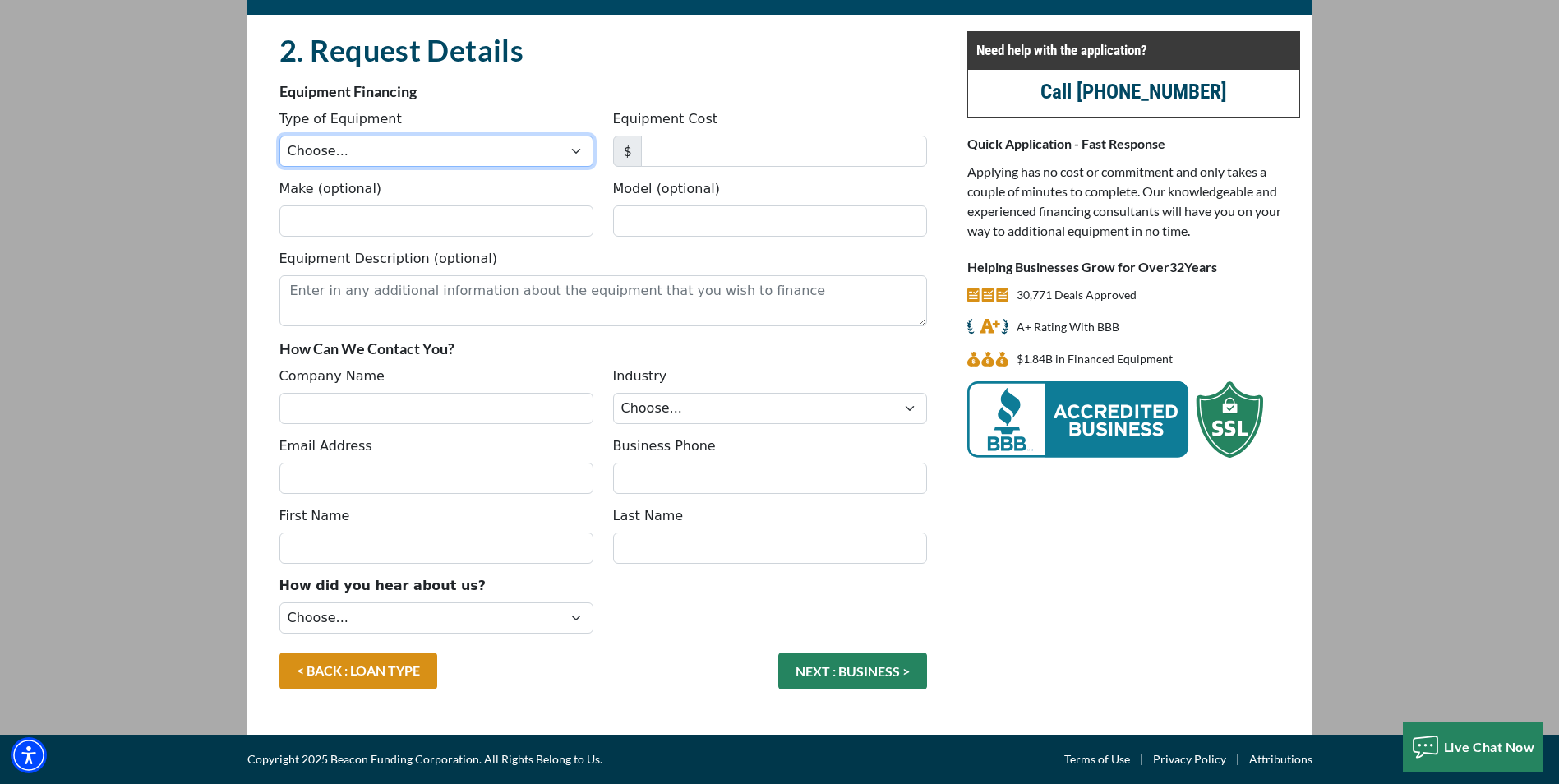
click at [578, 153] on select "Choose... Backhoe Boom/Bucket Truck Chipper Commercial Mower Crane DTG/DTF Prin…" at bounding box center [436, 152] width 314 height 32
select select "5"
click at [279, 136] on select "Choose... Backhoe Boom/Bucket Truck Chipper Commercial Mower Crane DTG/DTF Prin…" at bounding box center [436, 152] width 314 height 32
click at [670, 156] on input "Equipment Cost" at bounding box center [784, 152] width 286 height 32
type input "54,000"
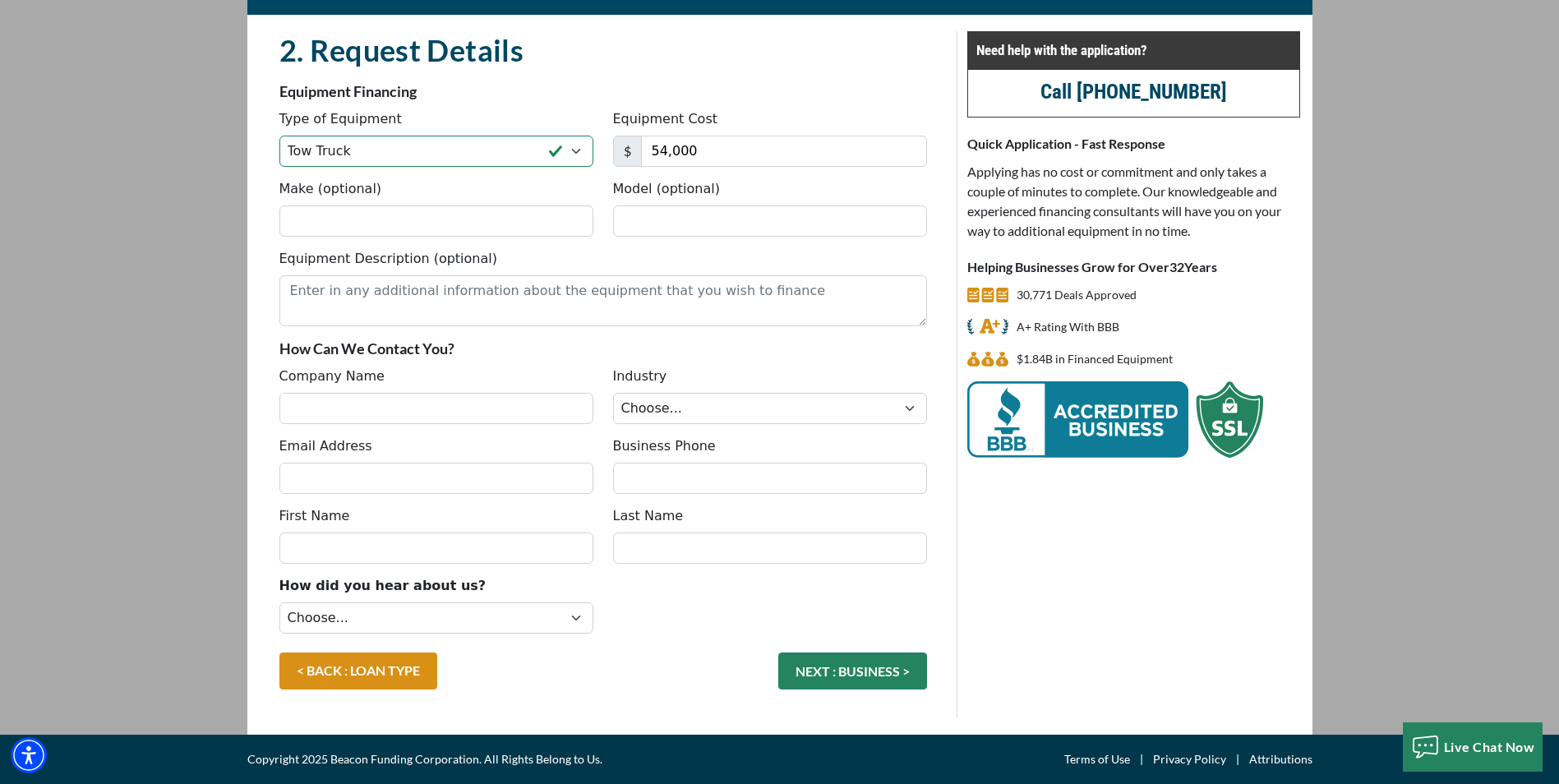
type input "OGLES TOWING"
type input "jmotow1@aol.com"
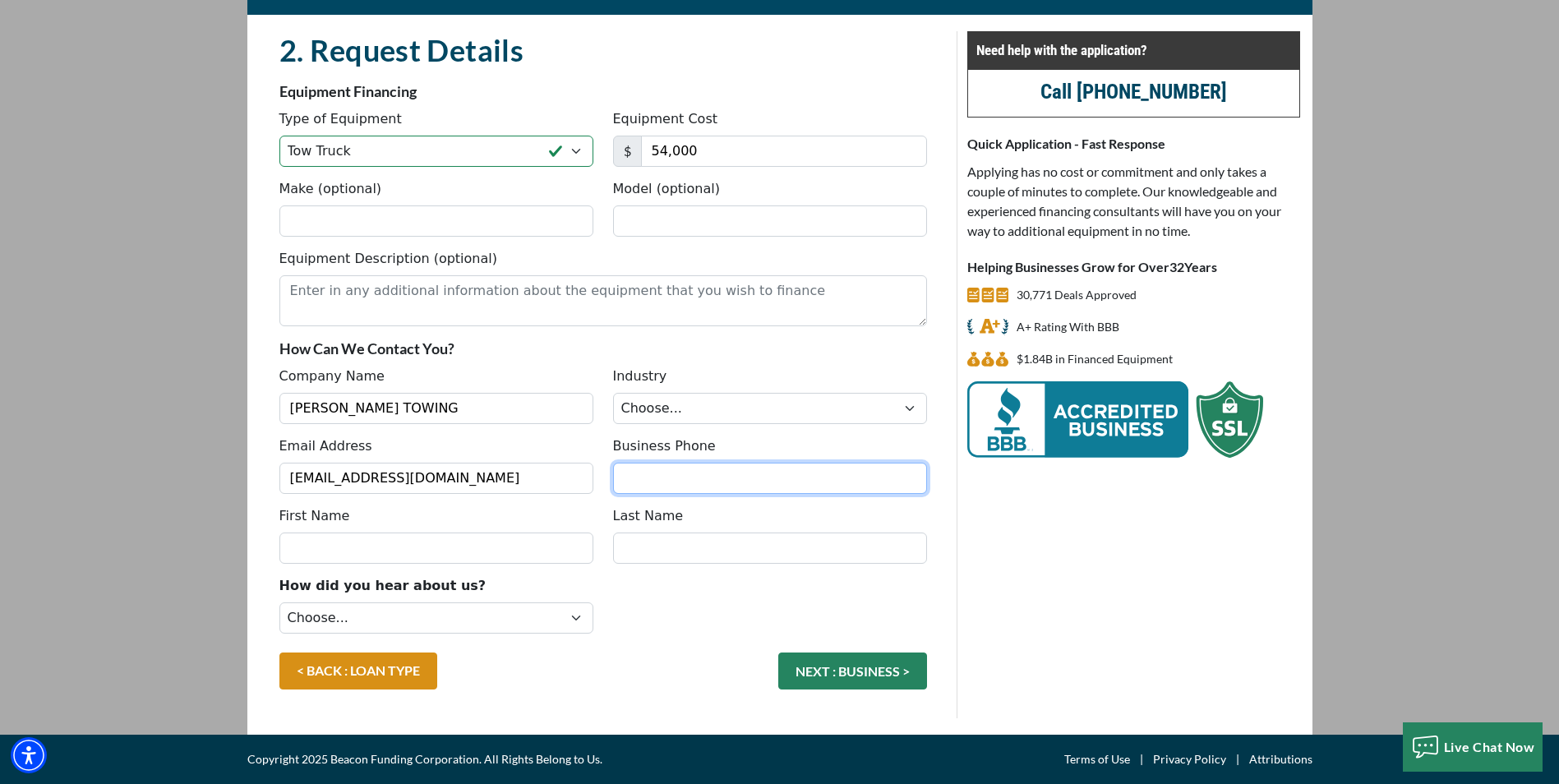
type input "(865) 654-3392"
type input "John"
type input "Ogle"
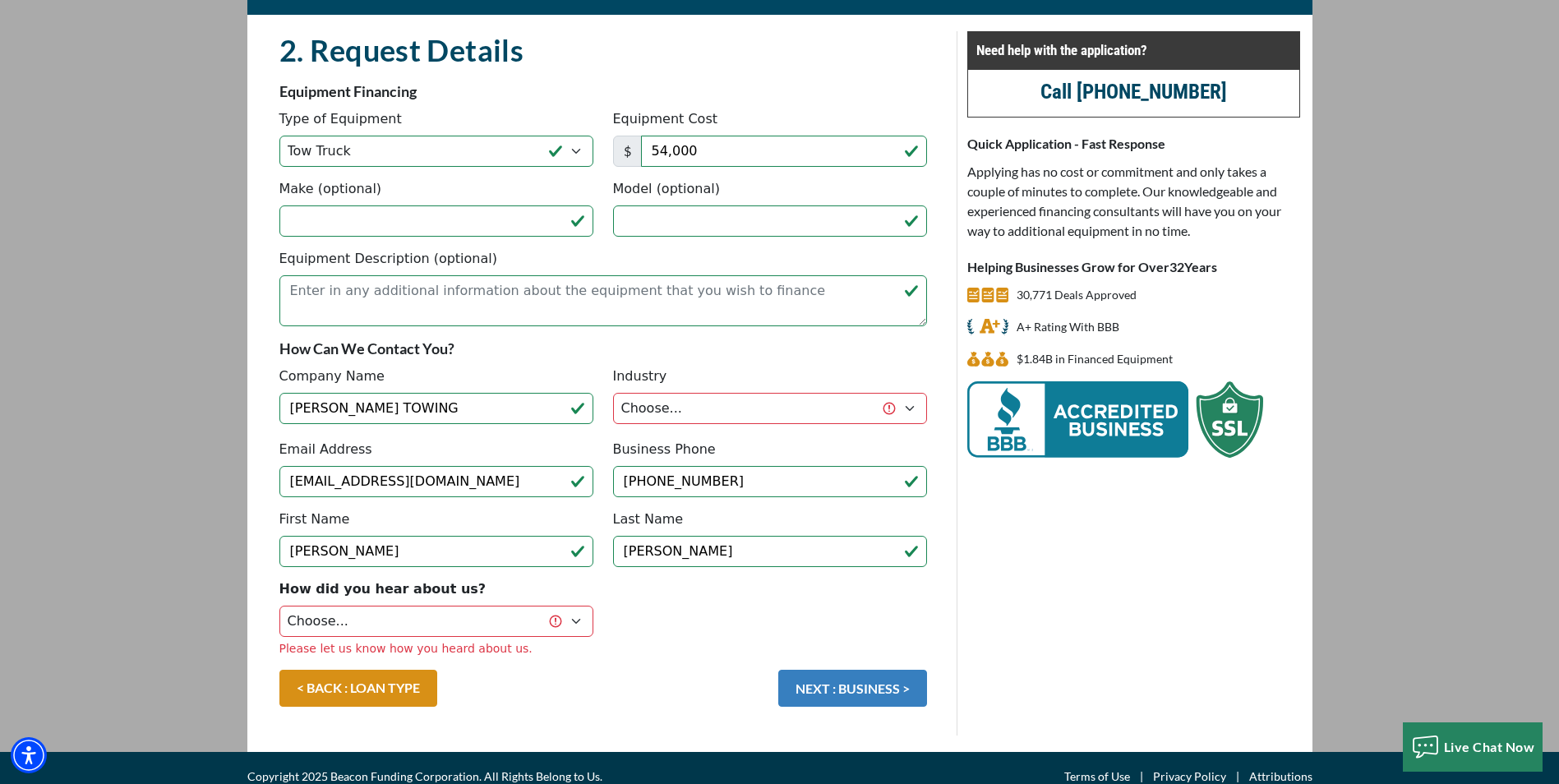
click at [858, 688] on button "NEXT : BUSINESS >" at bounding box center [853, 688] width 149 height 37
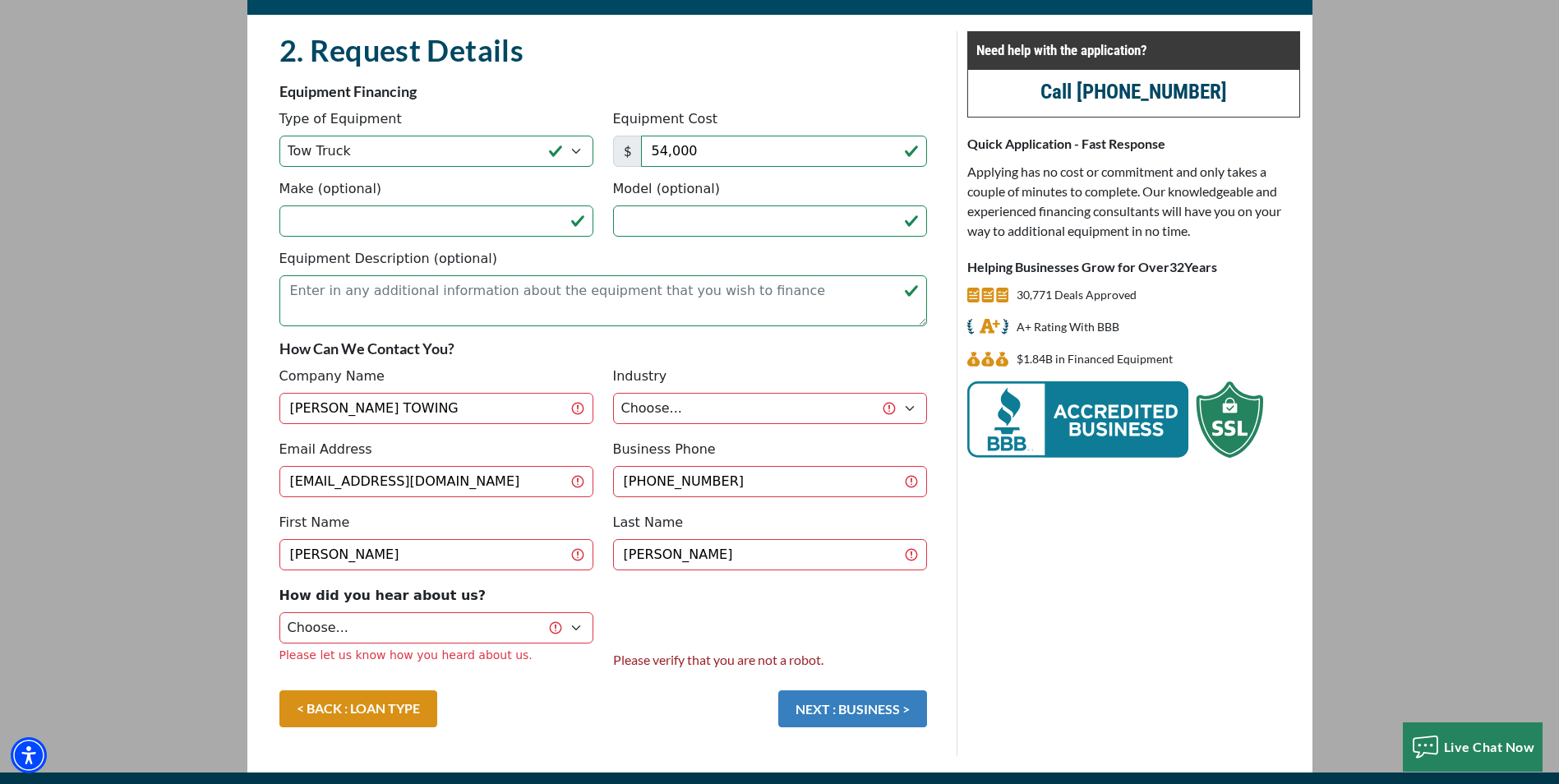
click at [837, 707] on button "NEXT : BUSINESS >" at bounding box center [853, 709] width 149 height 37
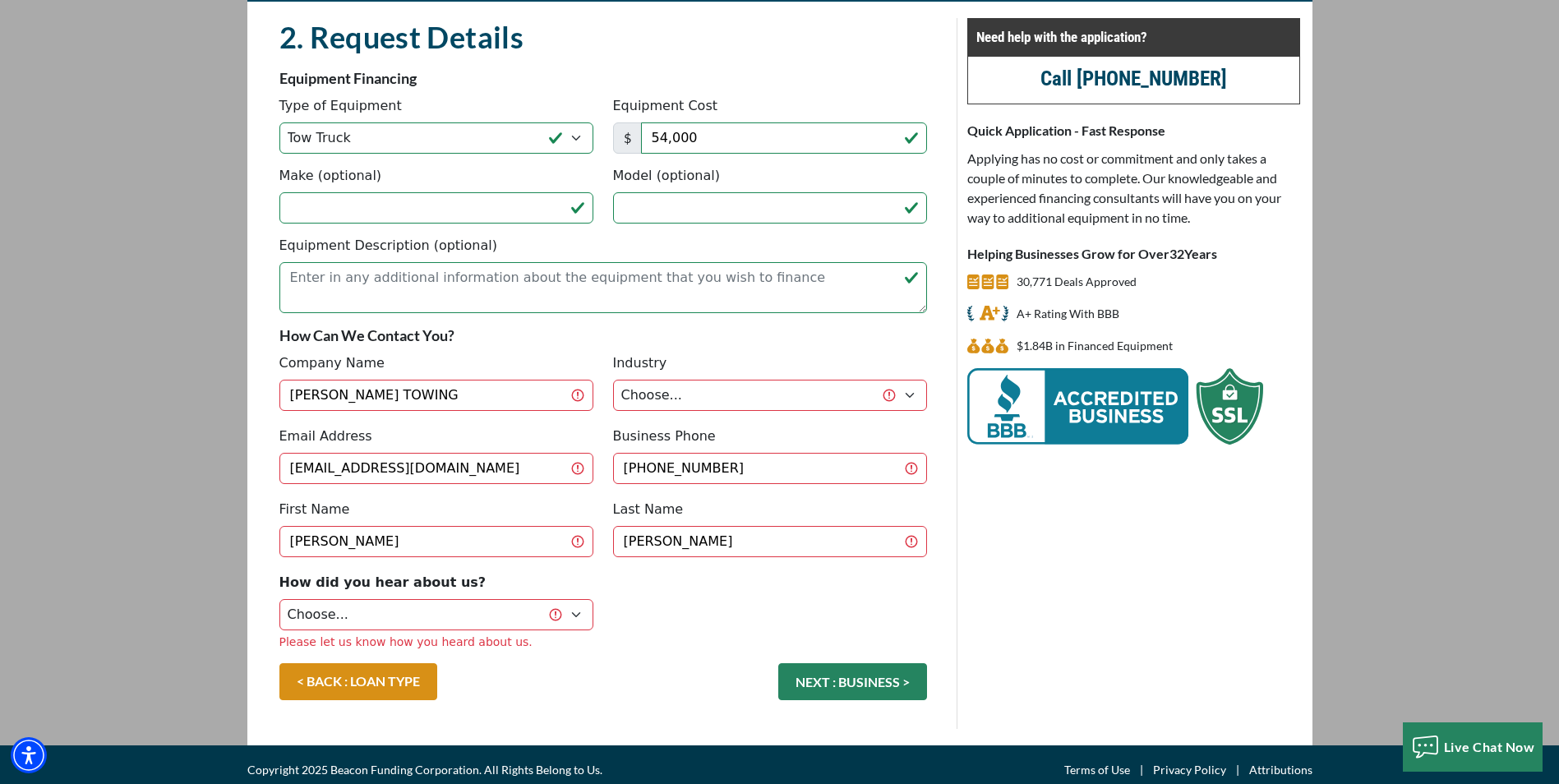
scroll to position [124, 0]
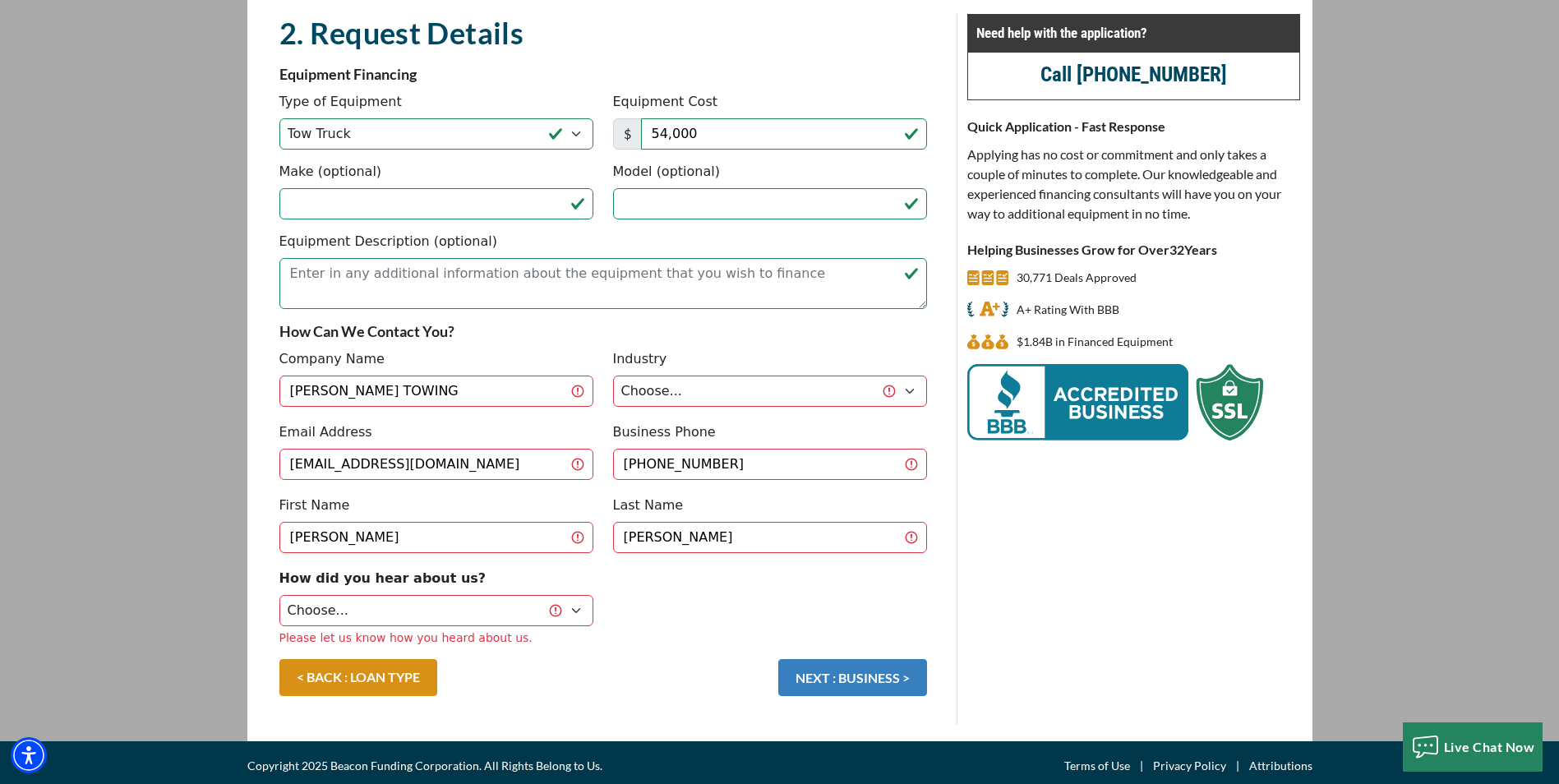
click at [837, 672] on button "NEXT : BUSINESS >" at bounding box center [853, 677] width 149 height 37
click at [834, 668] on button "NEXT : BUSINESS >" at bounding box center [853, 677] width 149 height 37
click at [695, 383] on select "Choose... Towing Landscape/Hardscape Decorated Apparel Septic Light Constructio…" at bounding box center [770, 391] width 314 height 32
select select "1"
click at [613, 375] on select "Choose... Towing Landscape/Hardscape Decorated Apparel Septic Light Constructio…" at bounding box center [770, 391] width 314 height 32
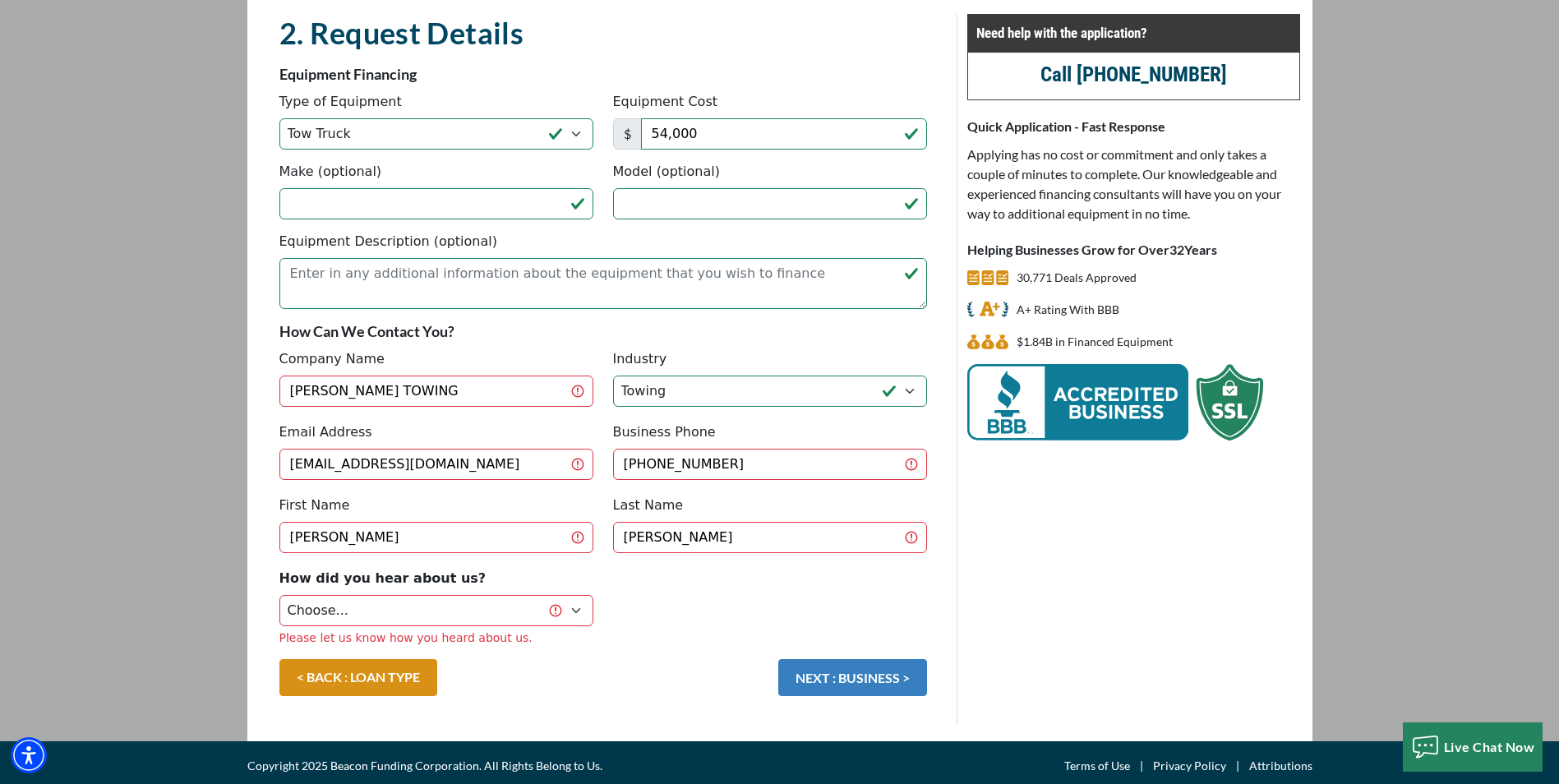
scroll to position [121, 0]
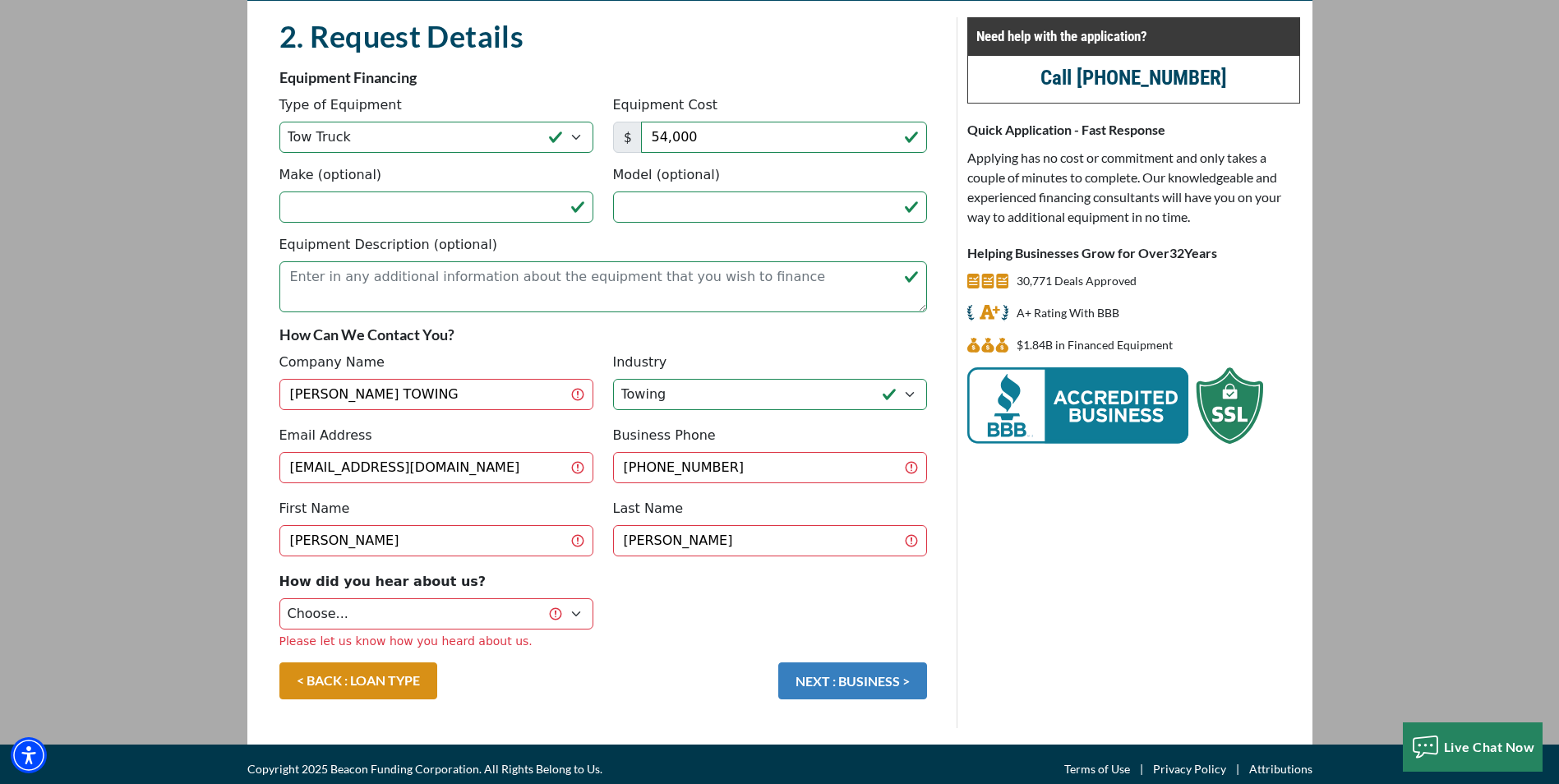
click at [841, 673] on button "NEXT : BUSINESS >" at bounding box center [853, 681] width 149 height 37
click at [576, 607] on select "Choose... Internet Search Vendor Referral Word of Mouth Client Referral Email E…" at bounding box center [436, 614] width 314 height 32
select select "7"
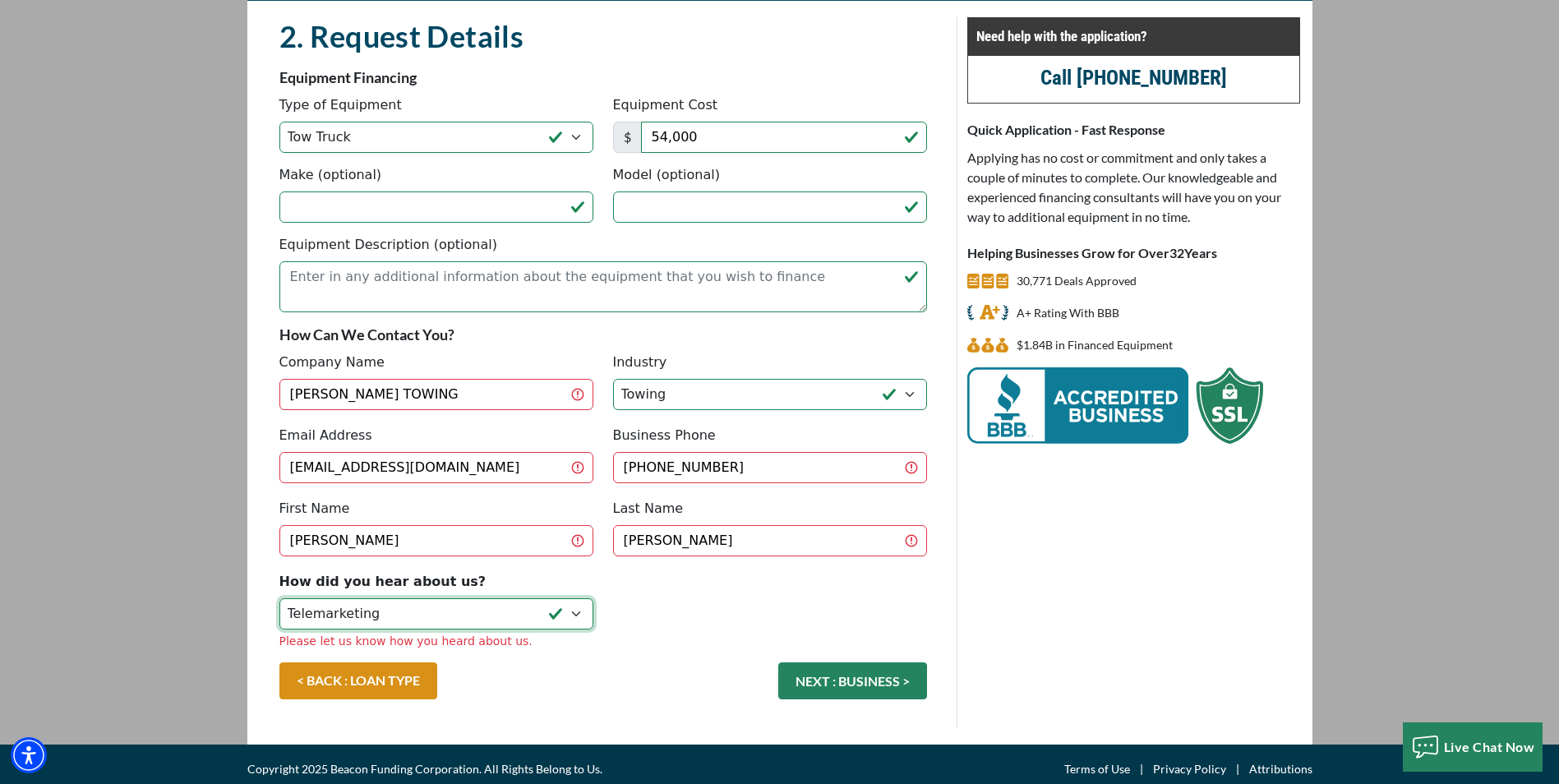
click at [279, 598] on select "Choose... Internet Search Vendor Referral Word of Mouth Client Referral Email E…" at bounding box center [436, 614] width 314 height 32
click at [851, 678] on button "NEXT : BUSINESS >" at bounding box center [853, 681] width 149 height 37
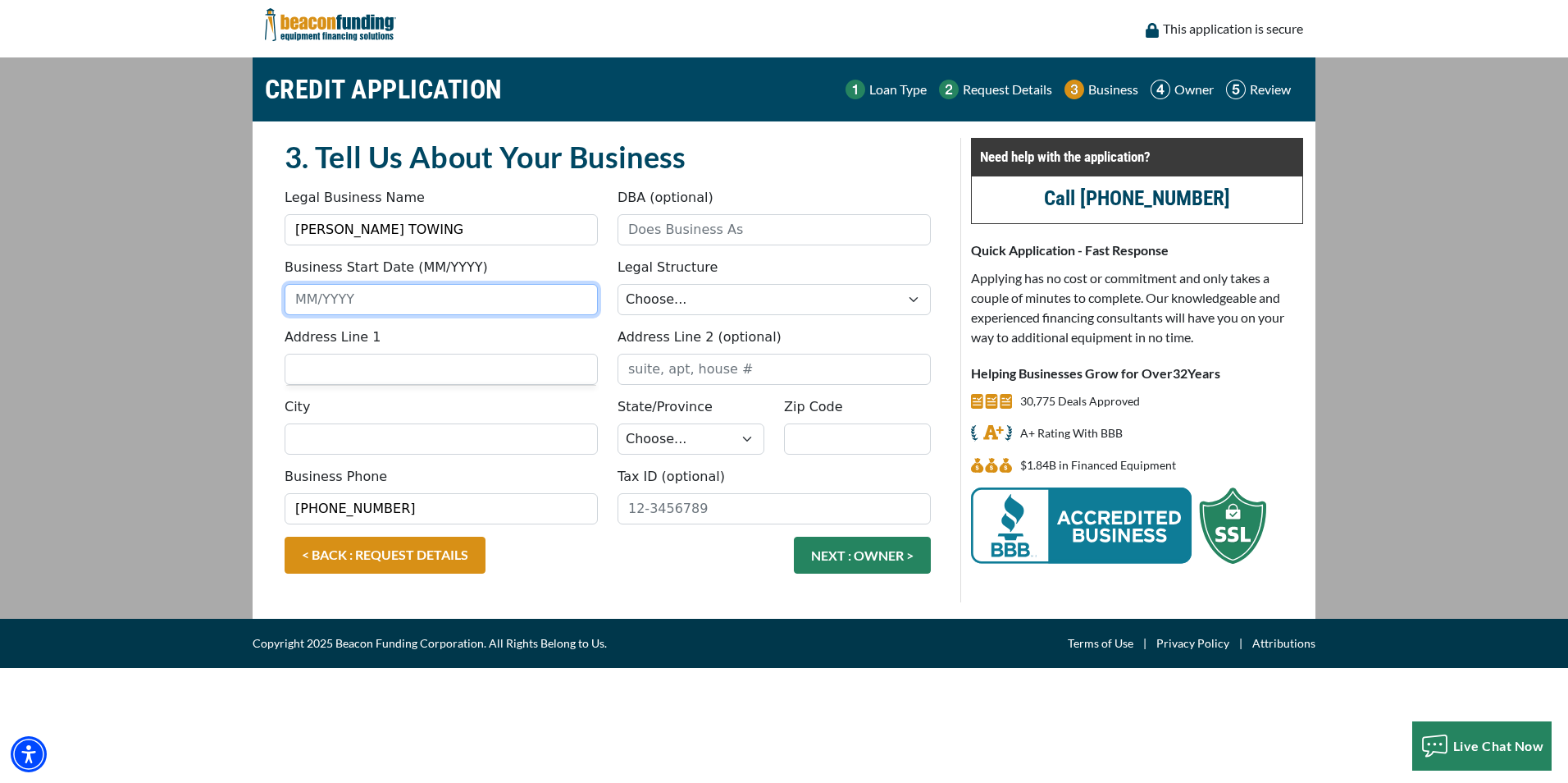
click at [365, 296] on input "Business Start Date (MM/YYYY)" at bounding box center [441, 300] width 313 height 32
type input "2"
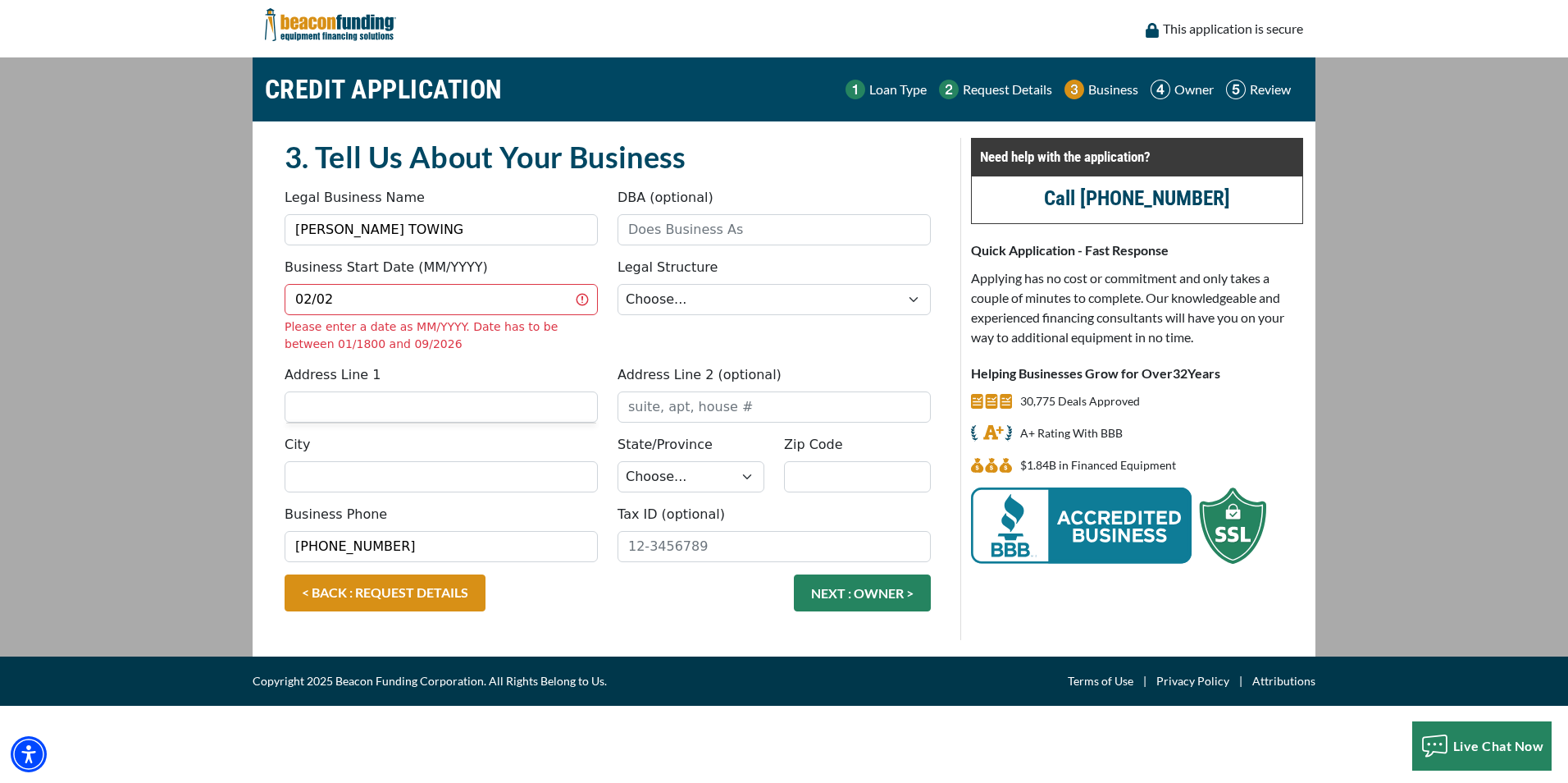
click at [337, 360] on fieldset "3. Tell Us About Your Business Something went wrong, please try again. Legal Bu…" at bounding box center [608, 388] width 666 height 502
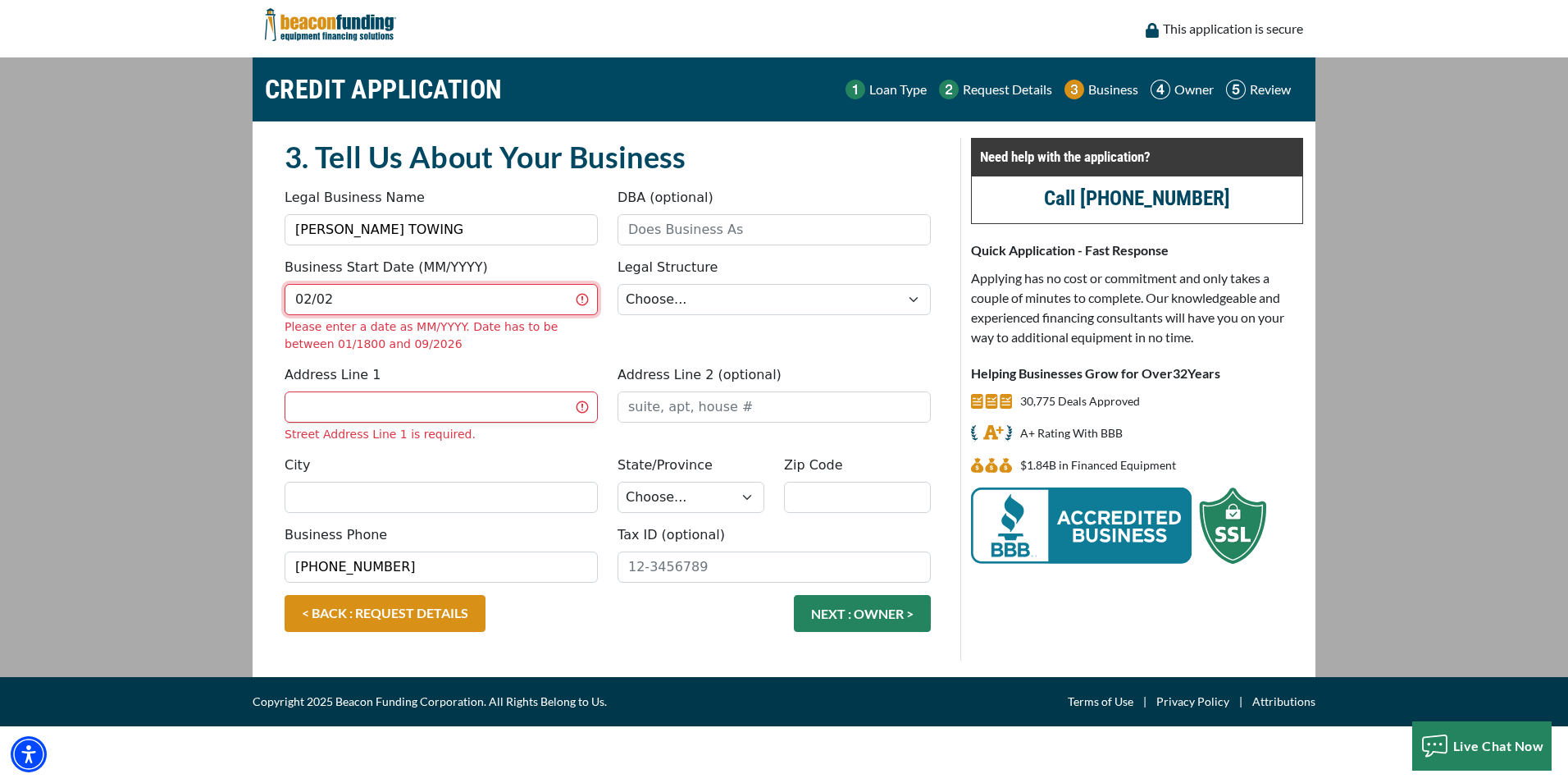
click at [327, 298] on input "02/02" at bounding box center [441, 300] width 313 height 32
type input "02/2002"
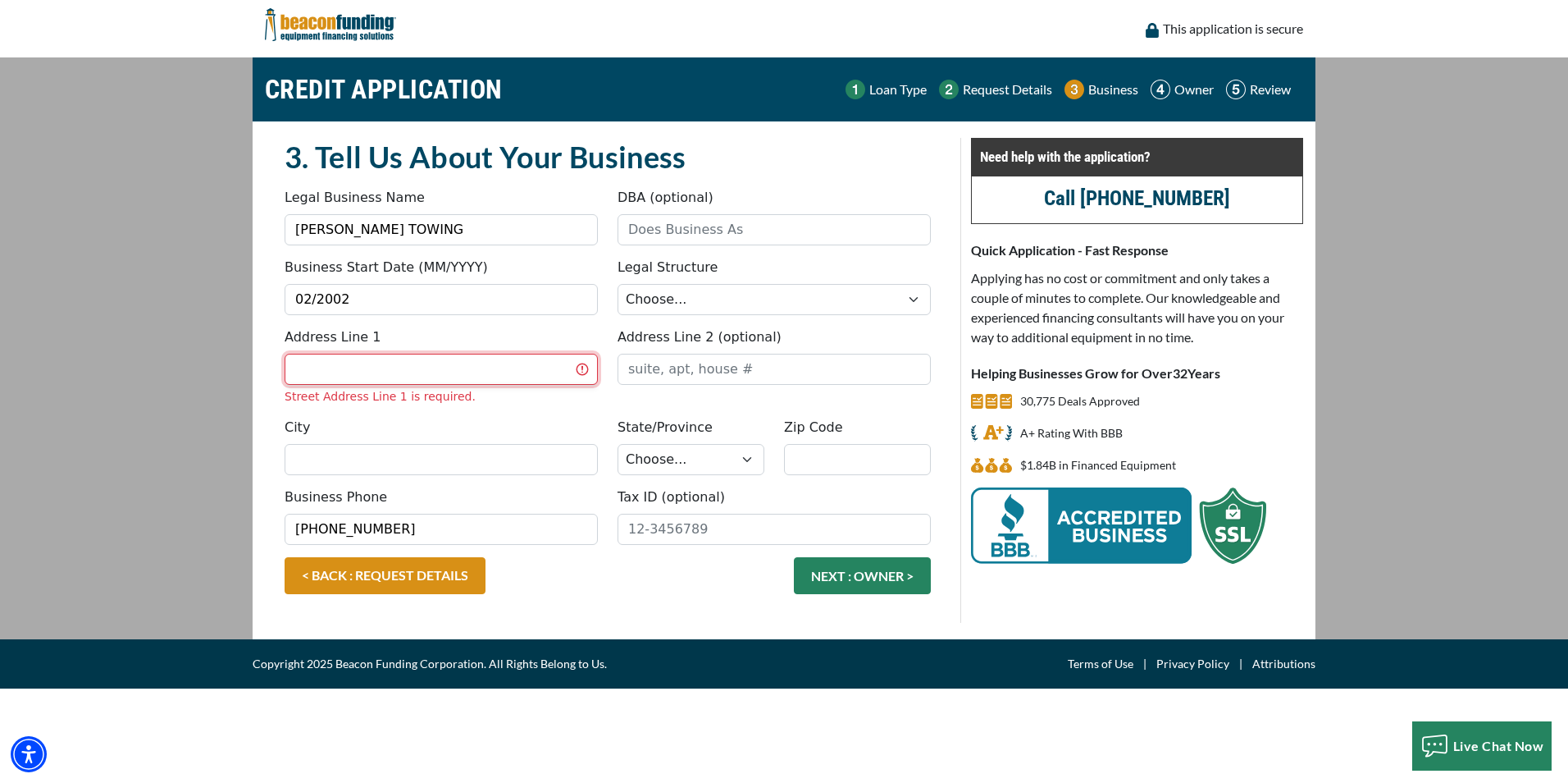
click at [329, 396] on div "Address Line 1 Street Address Line 1 is required." at bounding box center [441, 366] width 333 height 78
type input "[STREET_ADDRESS]"
type input "Gatlinburg"
type input "37738"
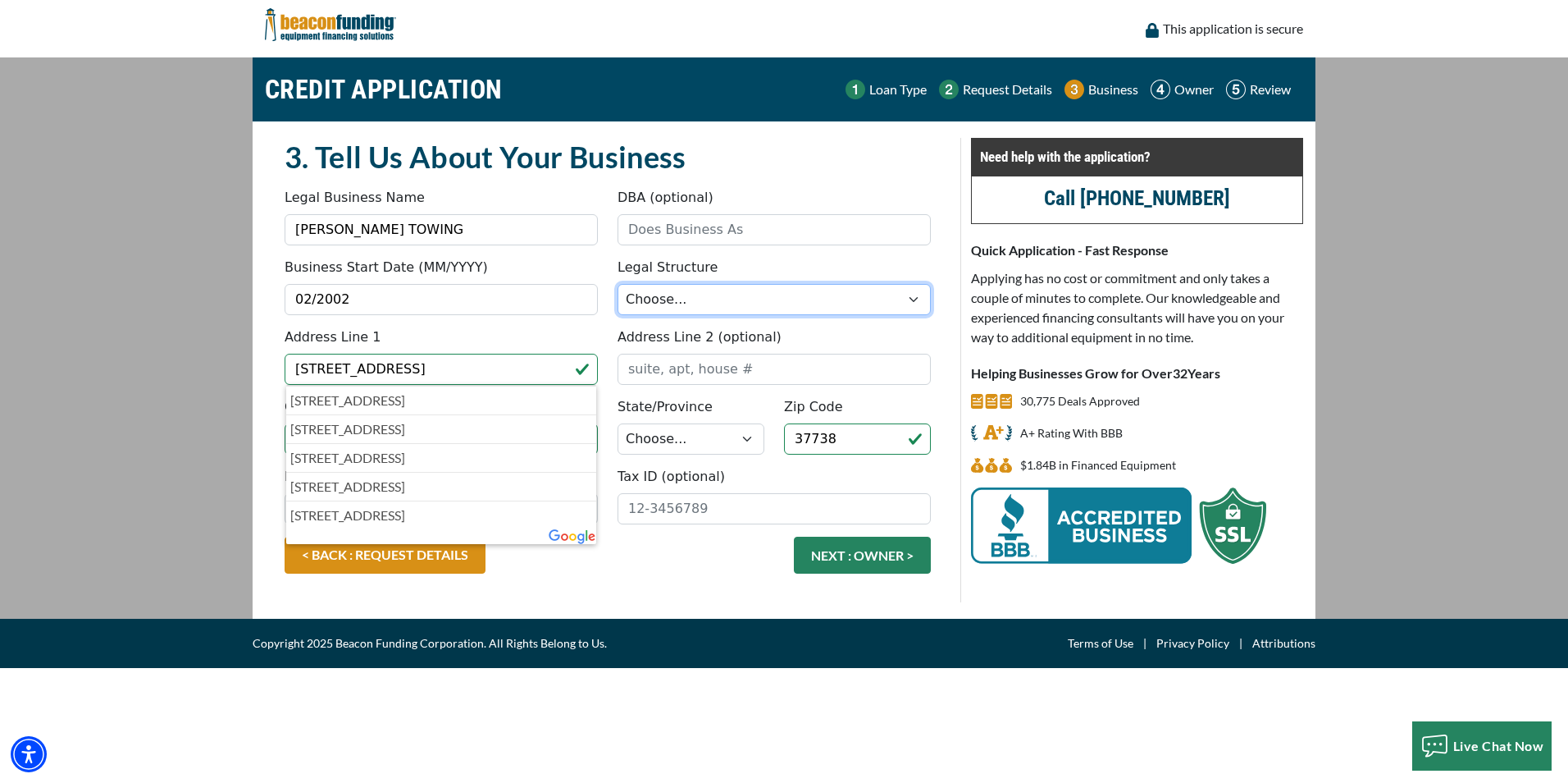
click at [916, 297] on select "Choose... Corporation LLC LLP Municipality Non-Profit Partnership Proprietorship" at bounding box center [774, 300] width 313 height 32
select select "2"
click at [617, 284] on select "Choose... Corporation LLC LLP Municipality Non-Profit Partnership Proprietorship" at bounding box center [774, 300] width 313 height 32
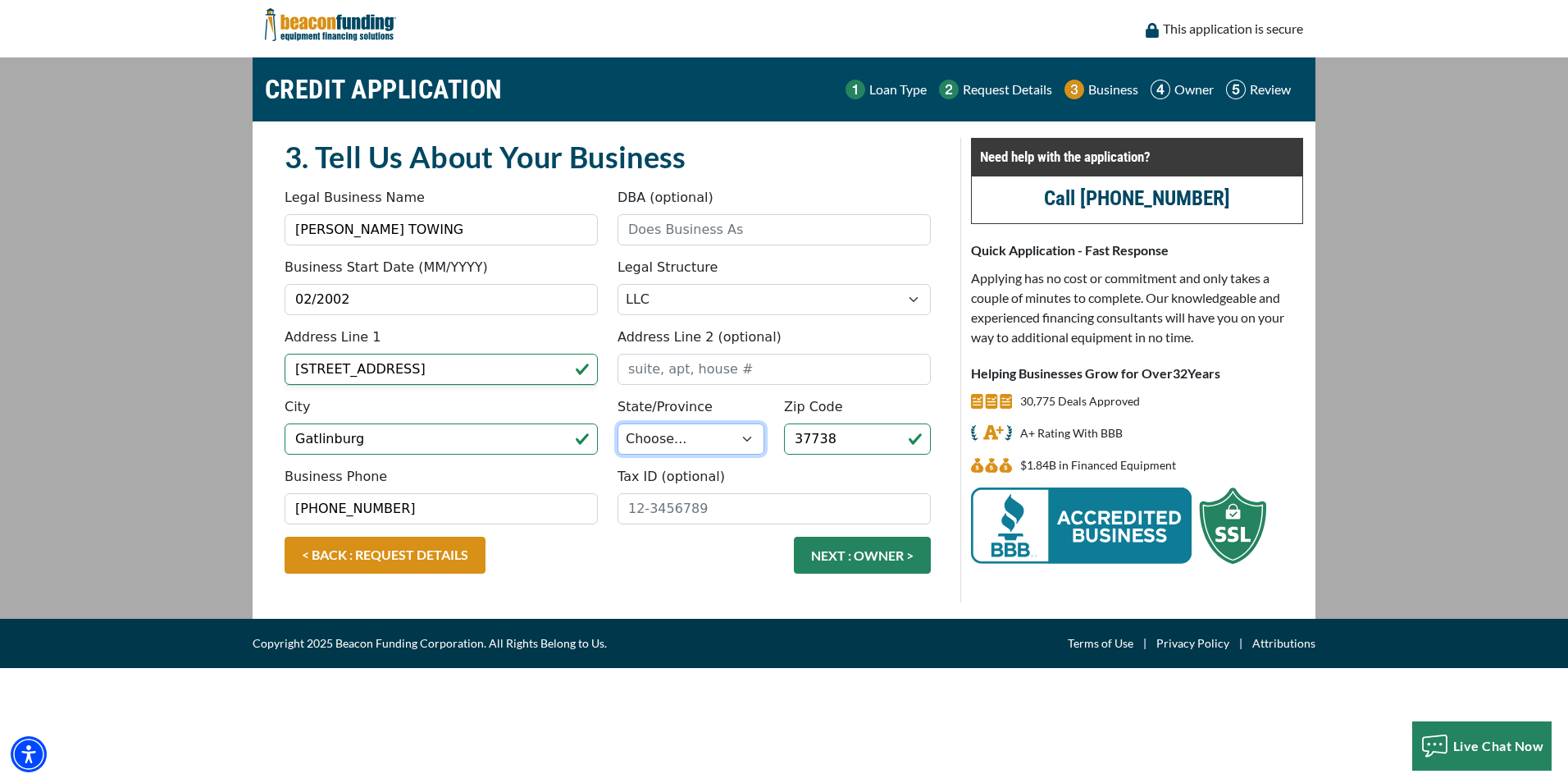
click at [749, 438] on select "Choose... AL AK AZ AR CA CO CT DE DC FL GA HI ID IL IN IA KS KY LA ME MD MA MI …" at bounding box center [691, 439] width 147 height 32
select select "44"
click at [617, 423] on select "Choose... AL AK AZ AR CA CO CT DE DC FL GA HI ID IL IN IA KS KY LA ME MD MA MI …" at bounding box center [691, 439] width 147 height 32
click at [850, 548] on button "NEXT : OWNER >" at bounding box center [862, 555] width 137 height 37
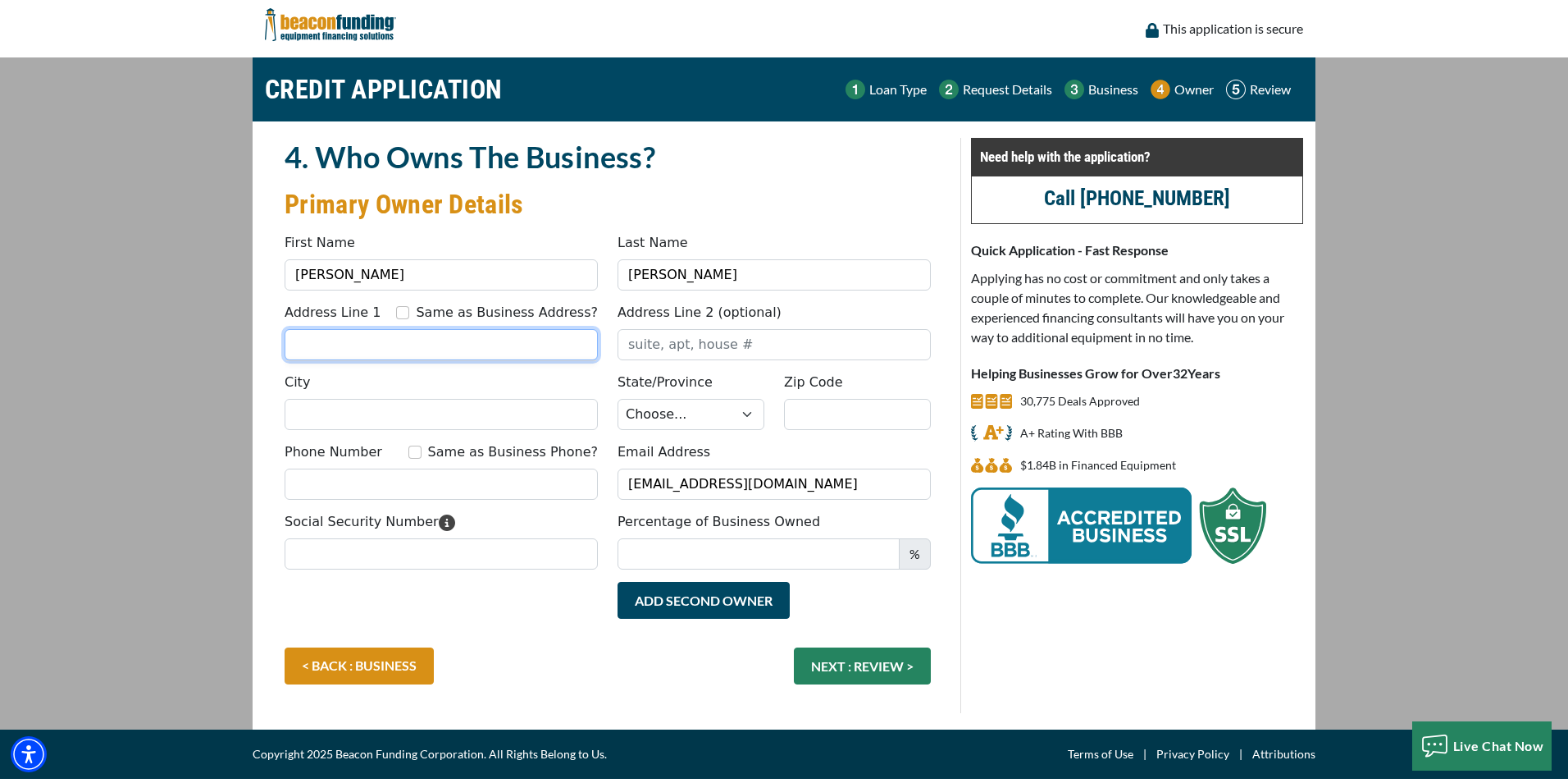
click at [328, 335] on input "Address Line 1" at bounding box center [441, 345] width 313 height 32
type input "[STREET_ADDRESS]"
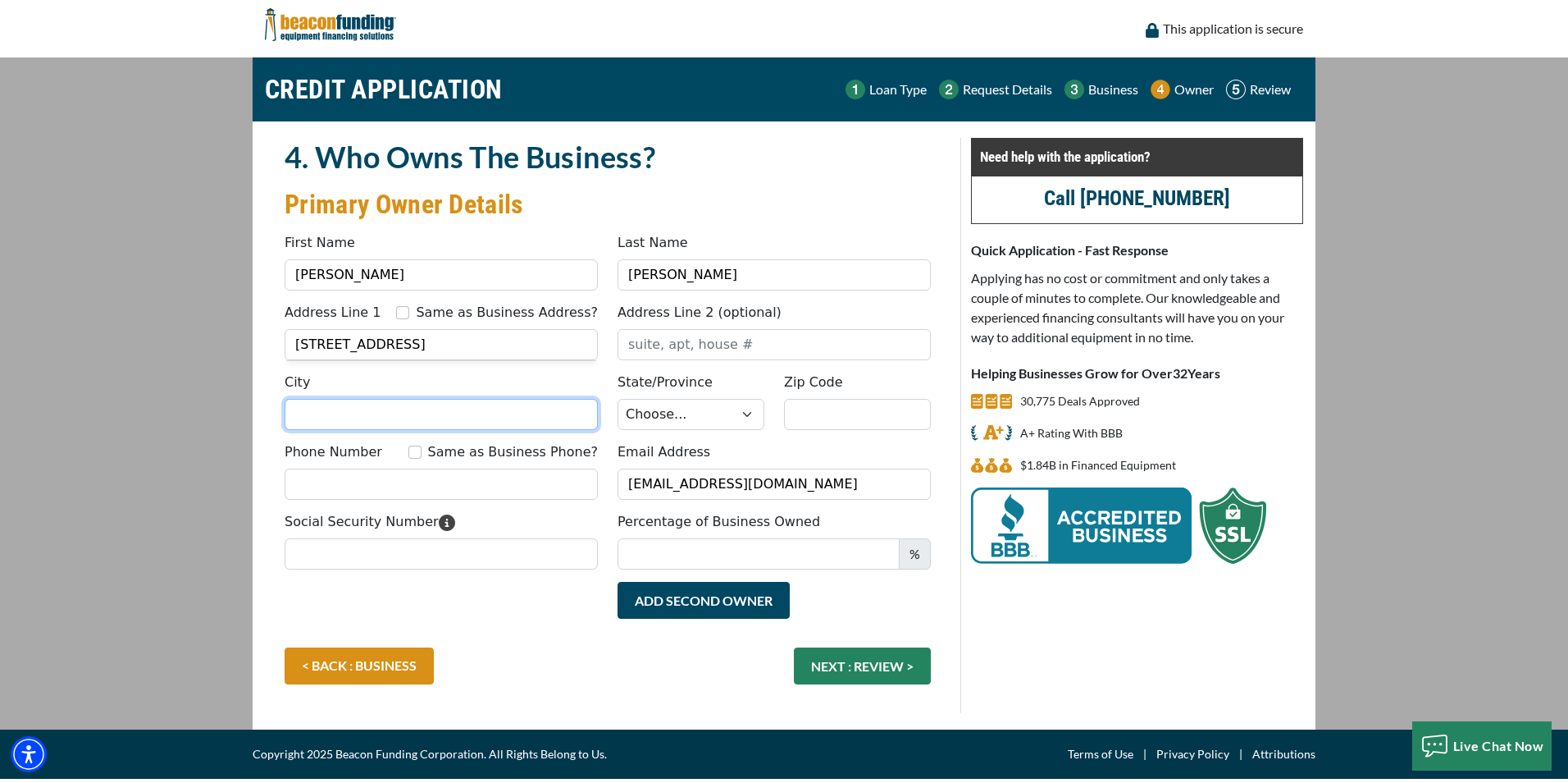
type input "Gatlinburg"
select select "44"
type input "37738"
type input "8656543392"
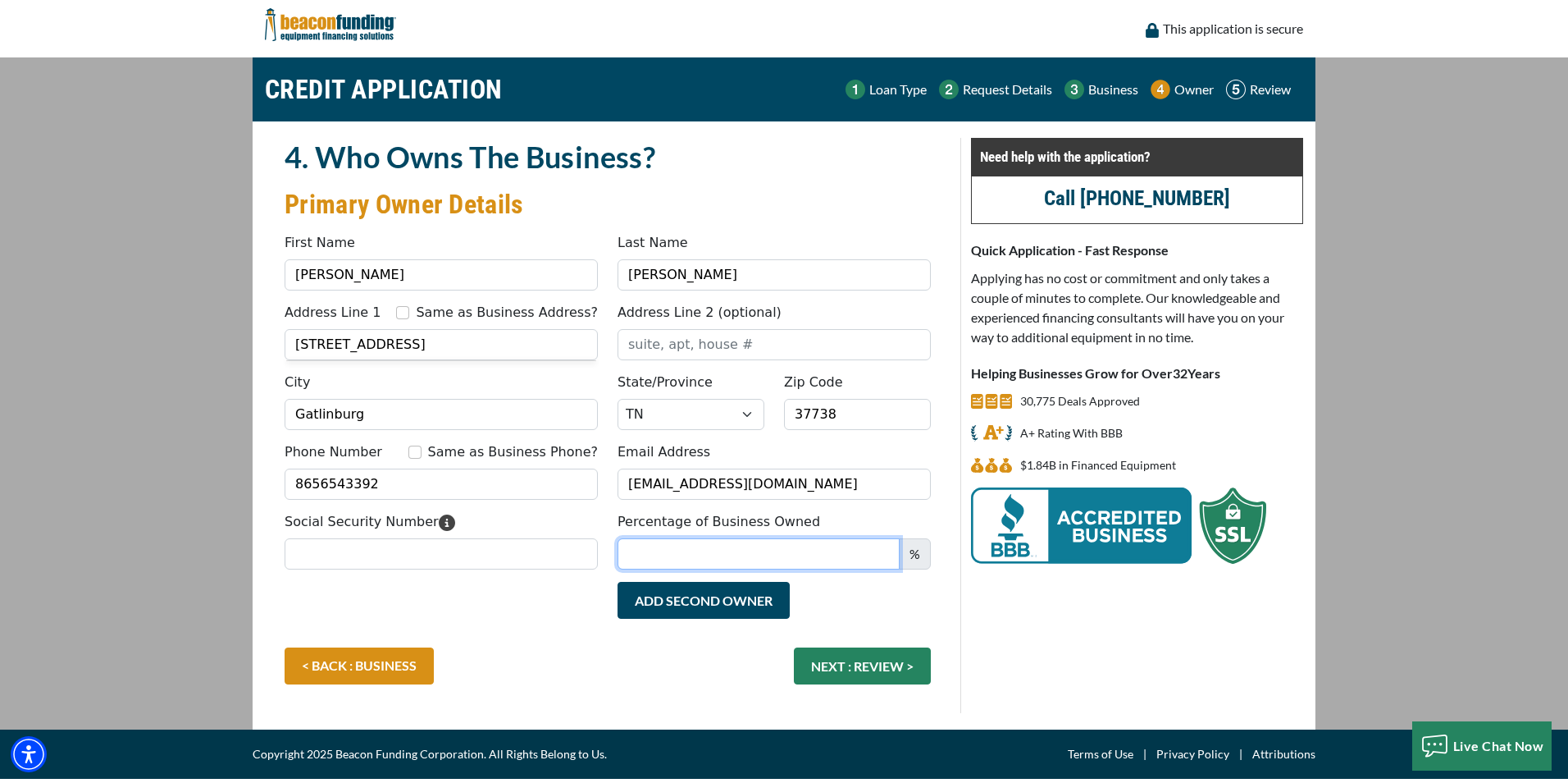
type input "OGL"
type input "[PHONE_NUMBER]"
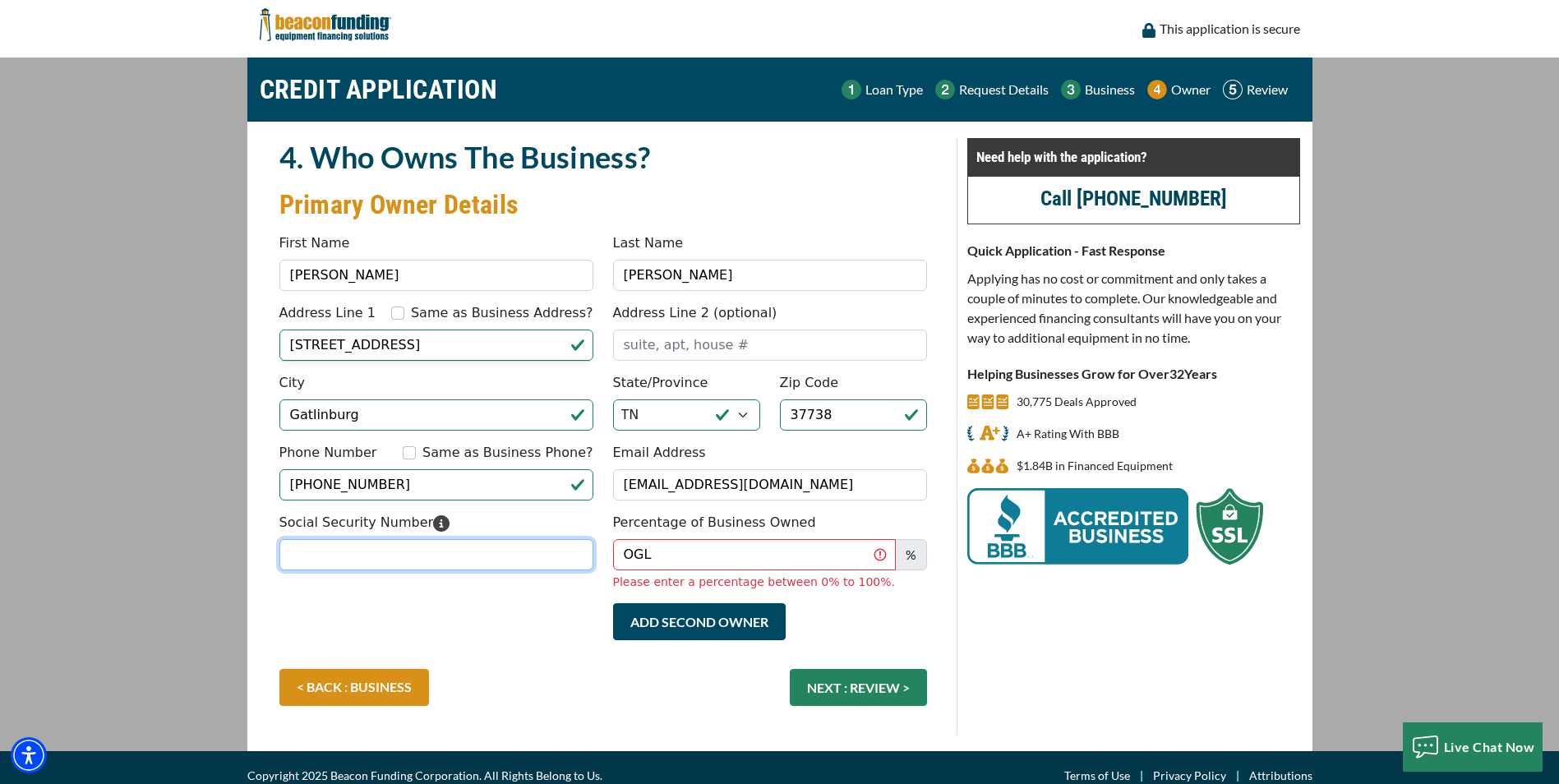
click at [344, 557] on input "Social Security Number" at bounding box center [436, 554] width 314 height 32
type input "408-39-7829"
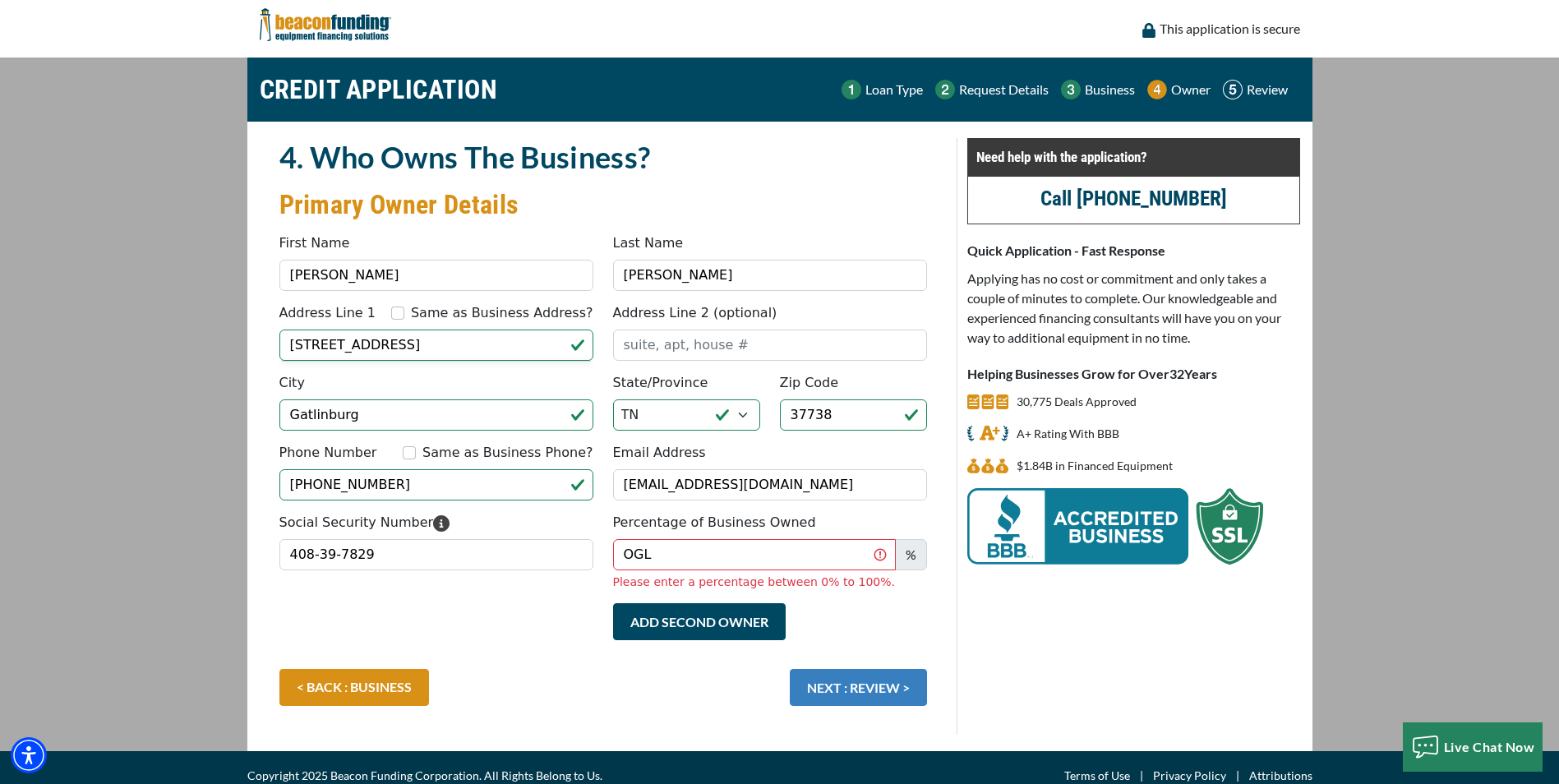
click at [868, 684] on button "NEXT : REVIEW >" at bounding box center [858, 687] width 137 height 37
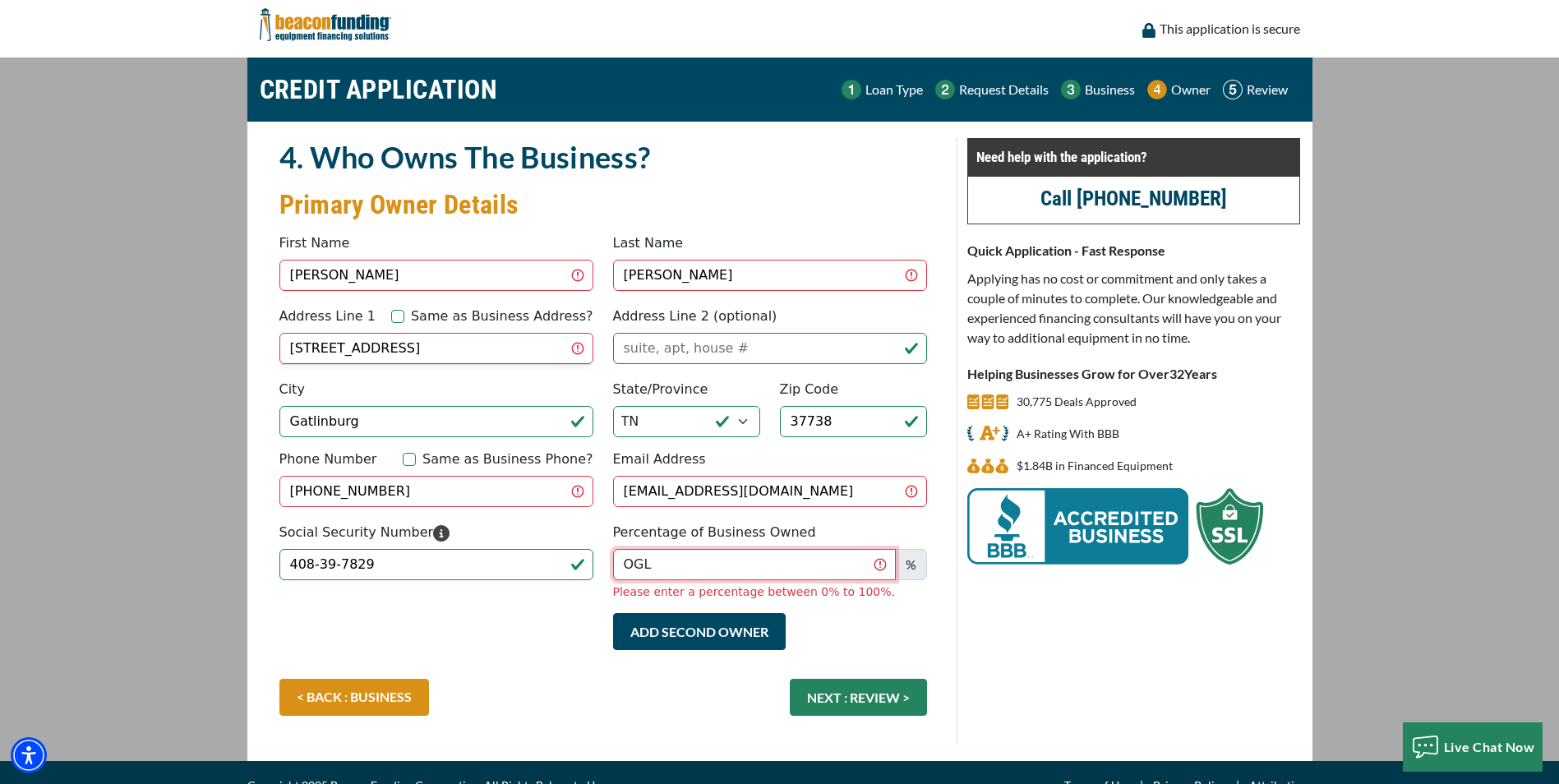
click at [659, 550] on input "OGL" at bounding box center [754, 565] width 282 height 32
type input "O"
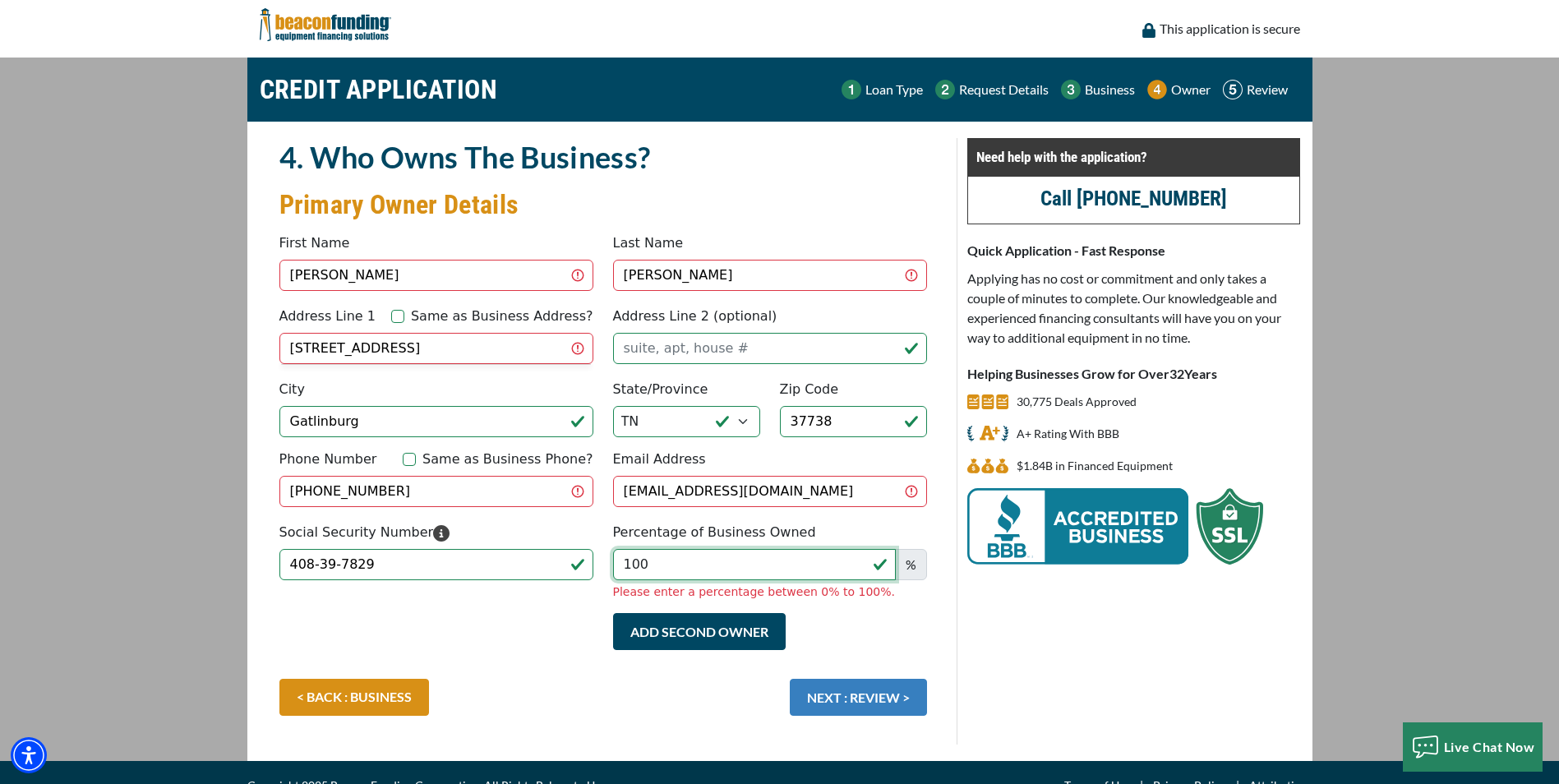
type input "100"
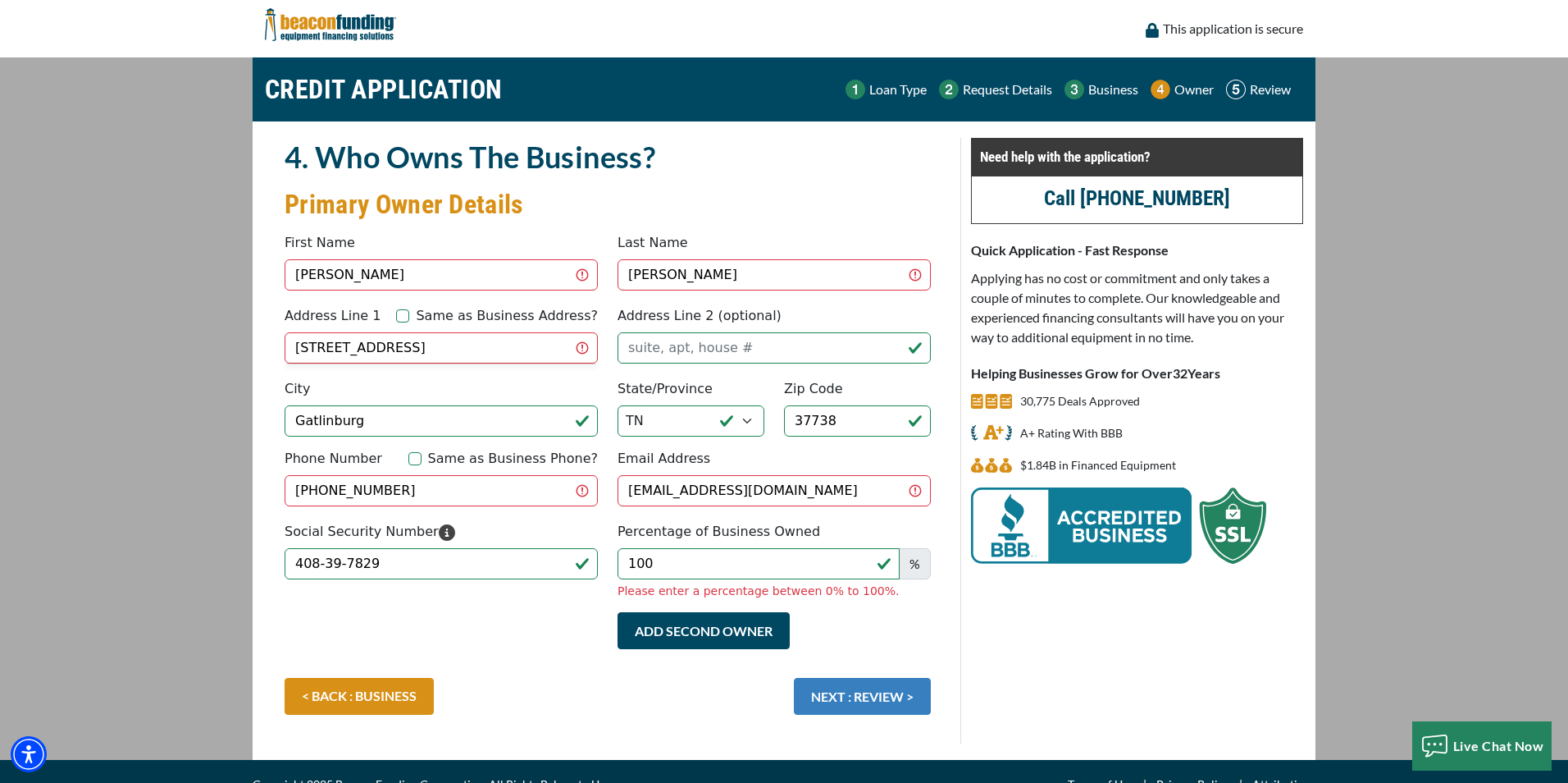
click at [855, 691] on div "< BACK : BUSINESS NEXT : REVIEW >" at bounding box center [608, 704] width 666 height 53
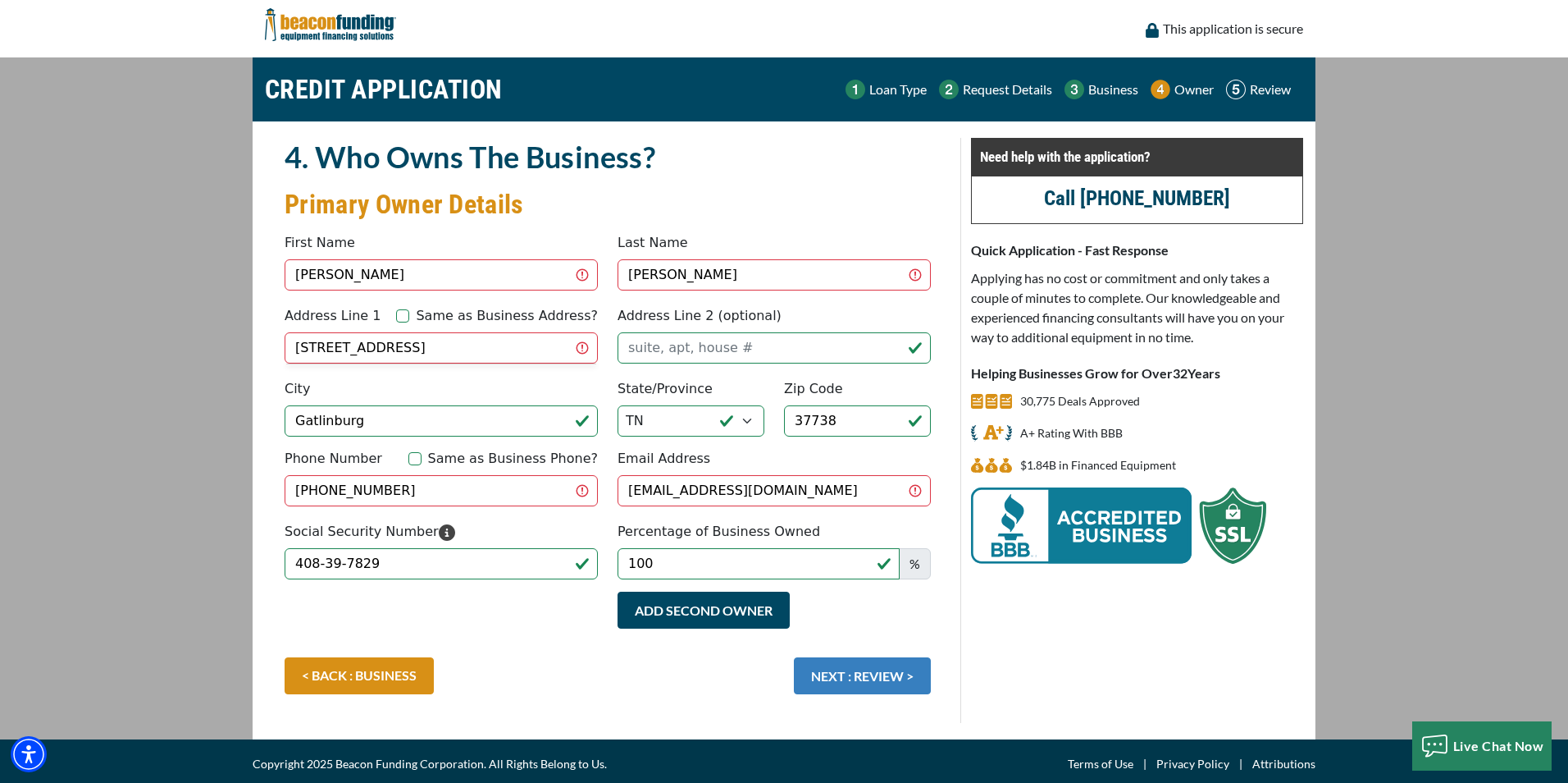
click at [873, 667] on button "NEXT : REVIEW >" at bounding box center [862, 675] width 137 height 37
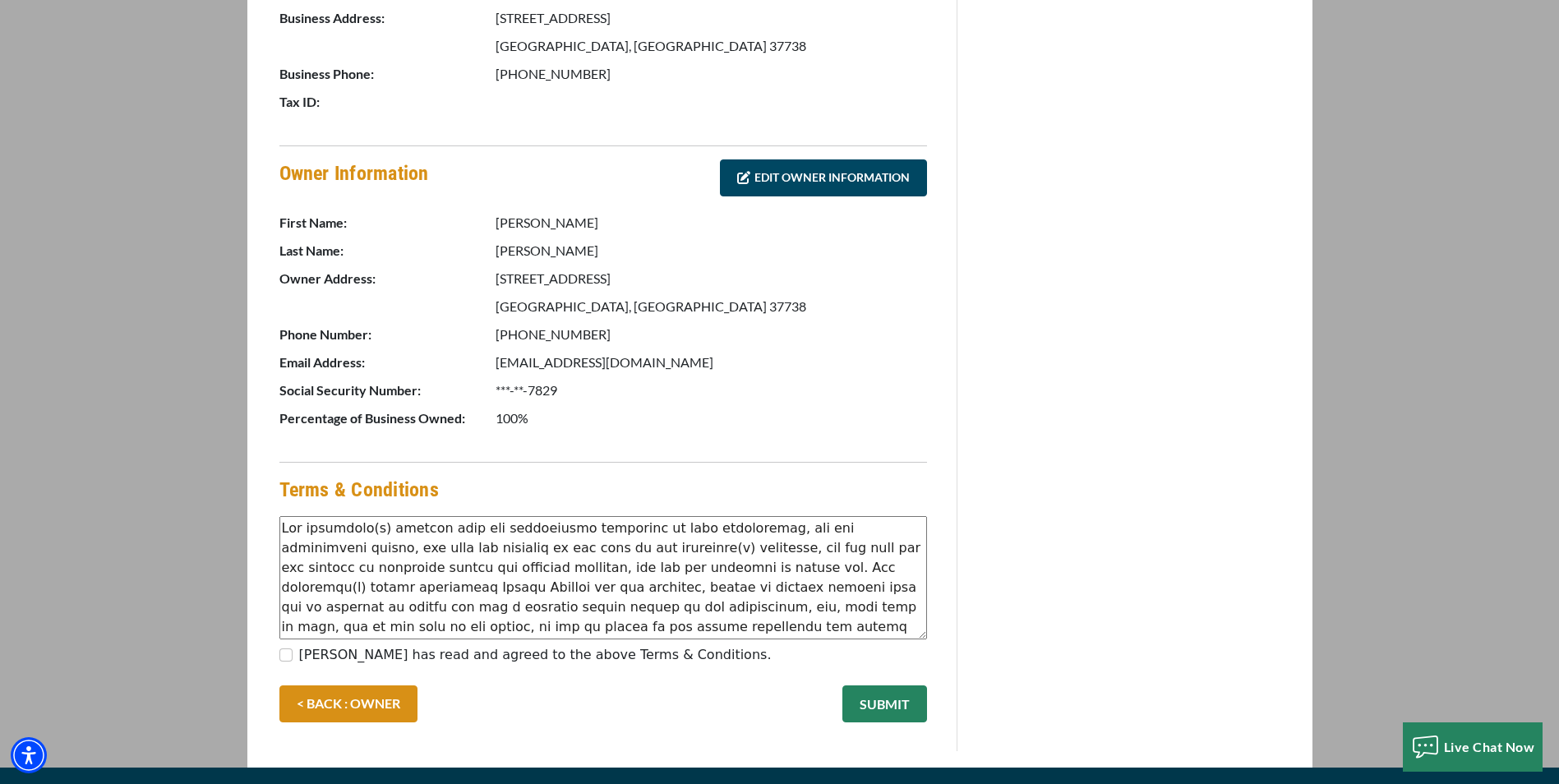
scroll to position [693, 0]
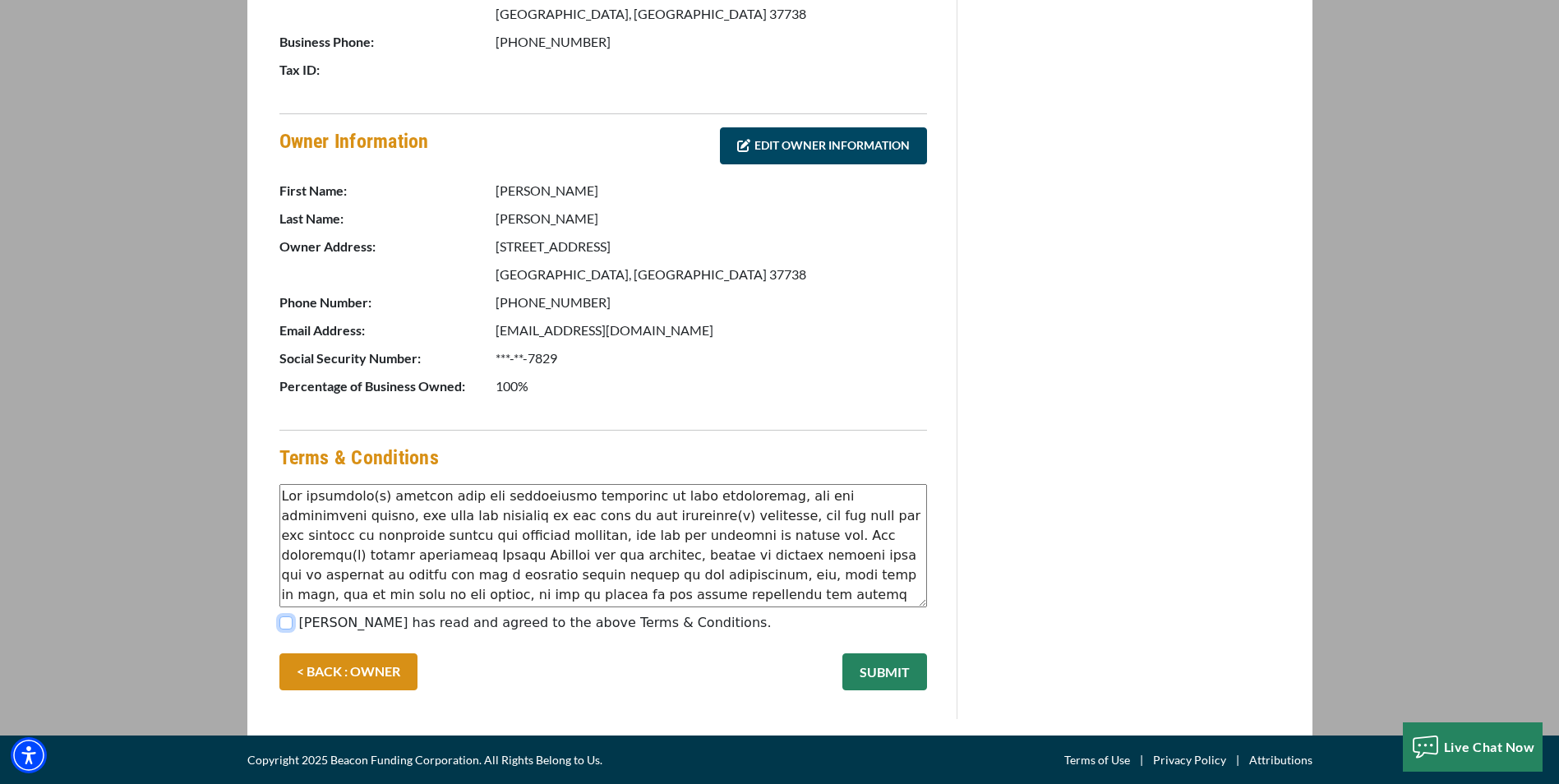
click at [285, 617] on input "[PERSON_NAME] has read and agreed to the above Terms & Conditions." at bounding box center [285, 623] width 13 height 13
checkbox input "true"
click at [889, 664] on button "SUBMIT" at bounding box center [884, 672] width 84 height 37
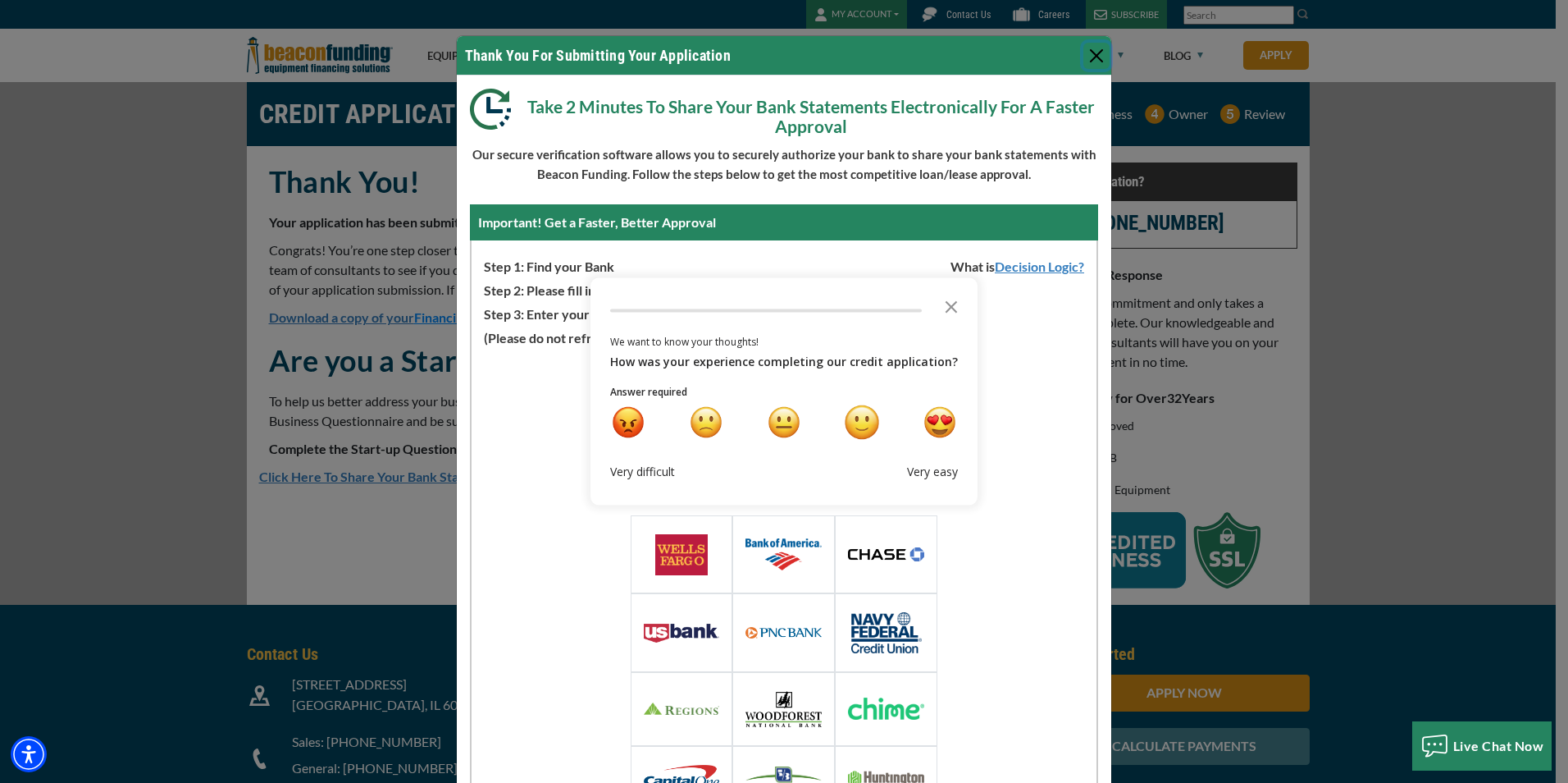
click at [864, 420] on div "happy" at bounding box center [861, 422] width 34 height 34
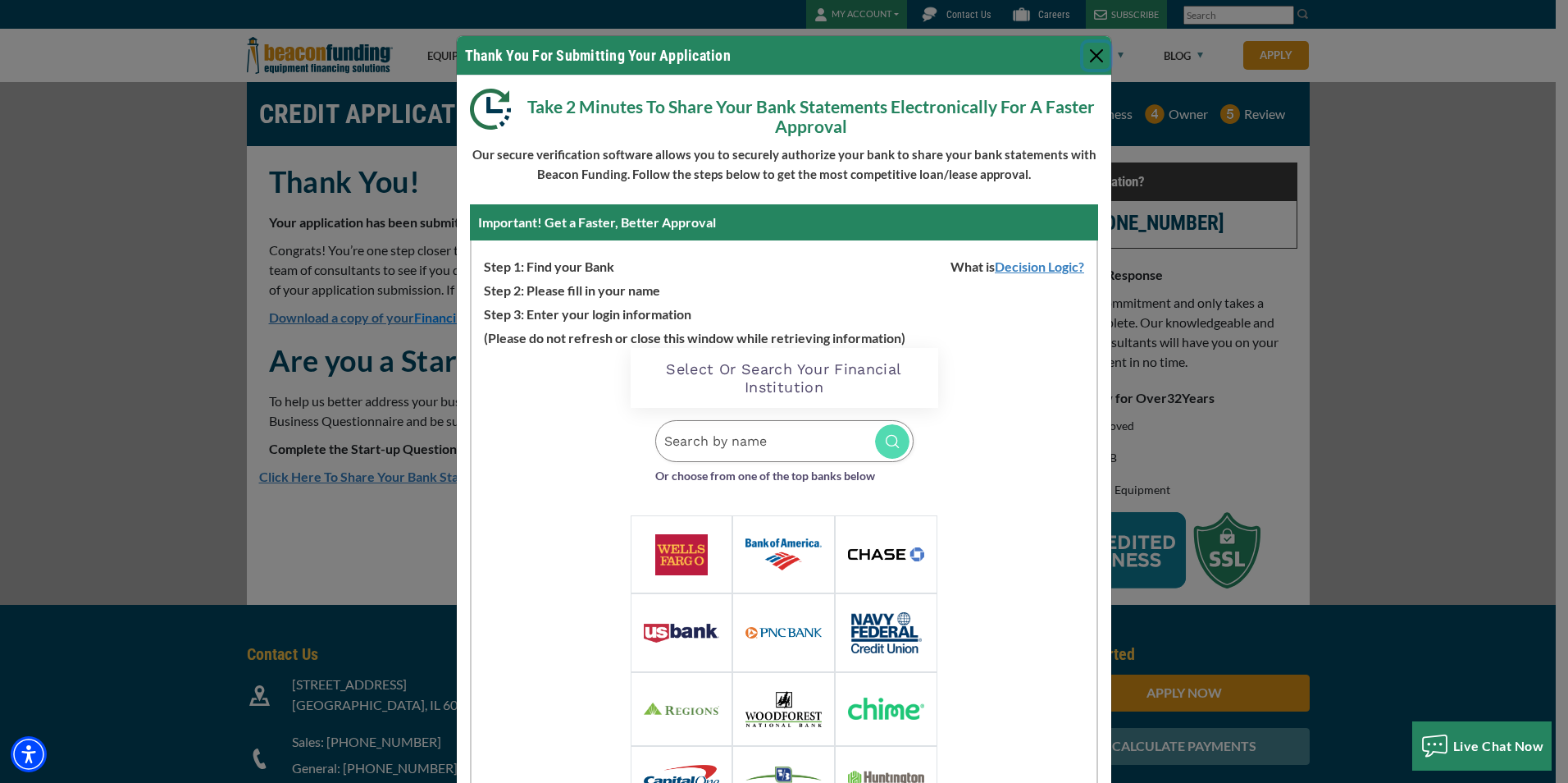
click at [1090, 47] on button "Close" at bounding box center [1096, 56] width 26 height 26
